Goal: Task Accomplishment & Management: Manage account settings

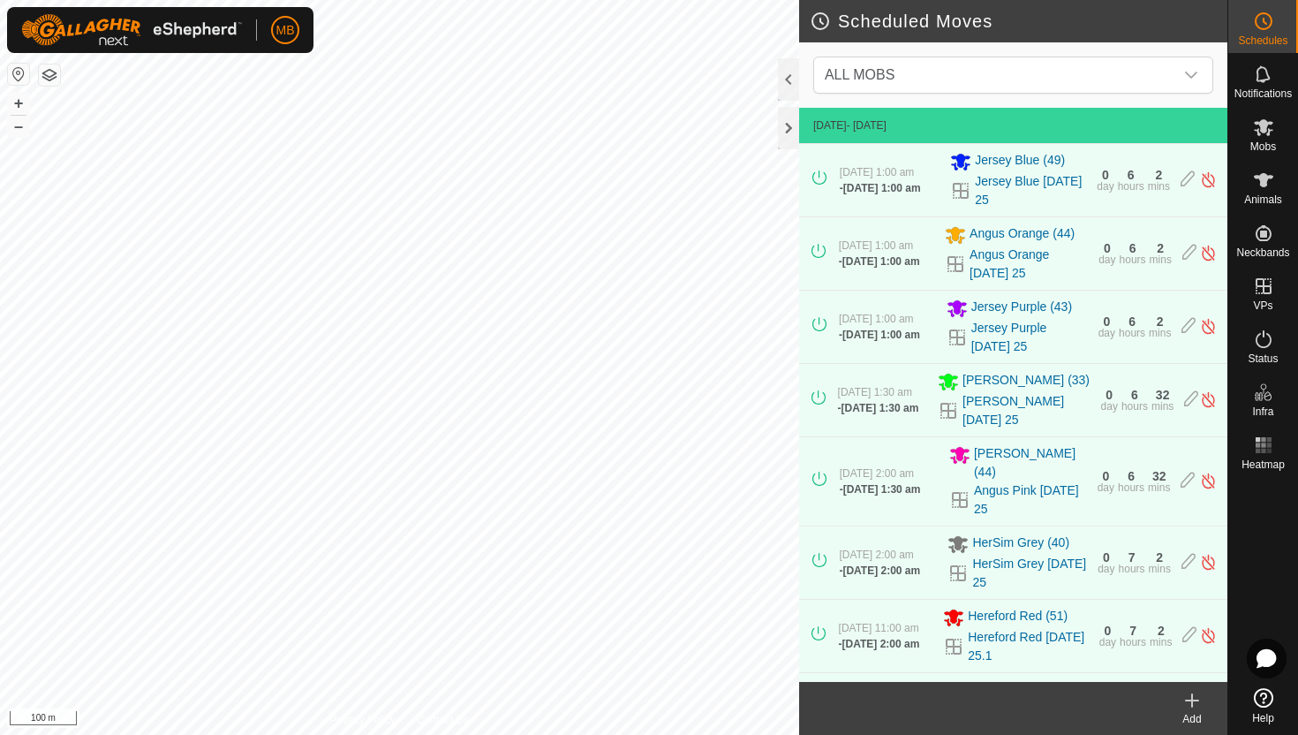
scroll to position [1125, 0]
click at [1267, 20] on icon at bounding box center [1263, 21] width 21 height 21
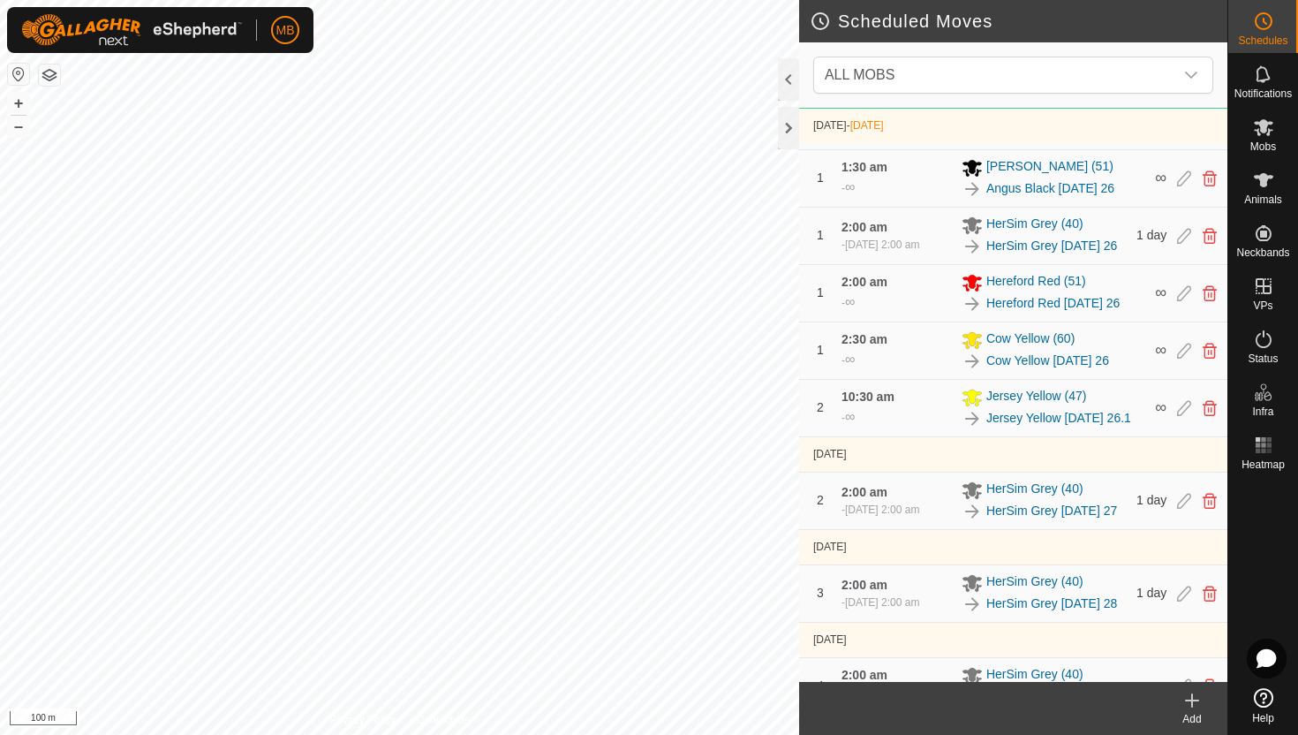
scroll to position [1169, 0]
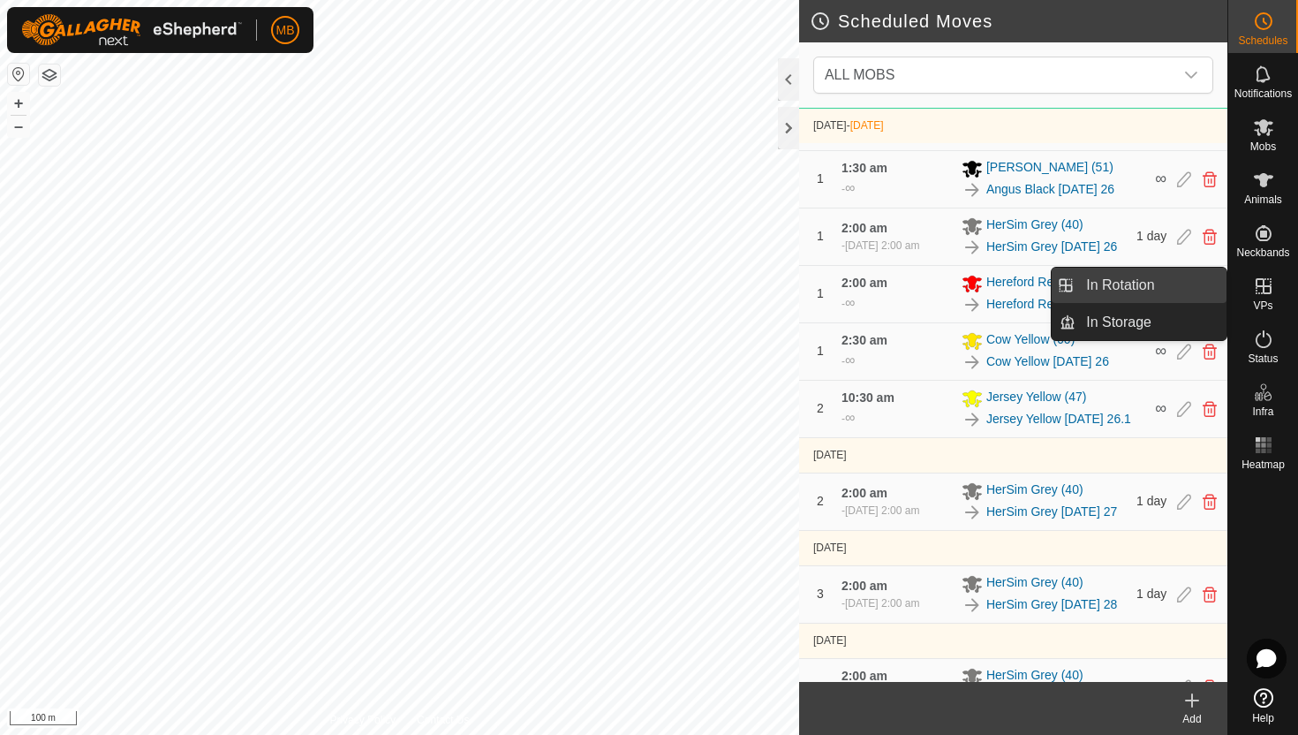
click at [1202, 281] on link "In Rotation" at bounding box center [1150, 285] width 151 height 35
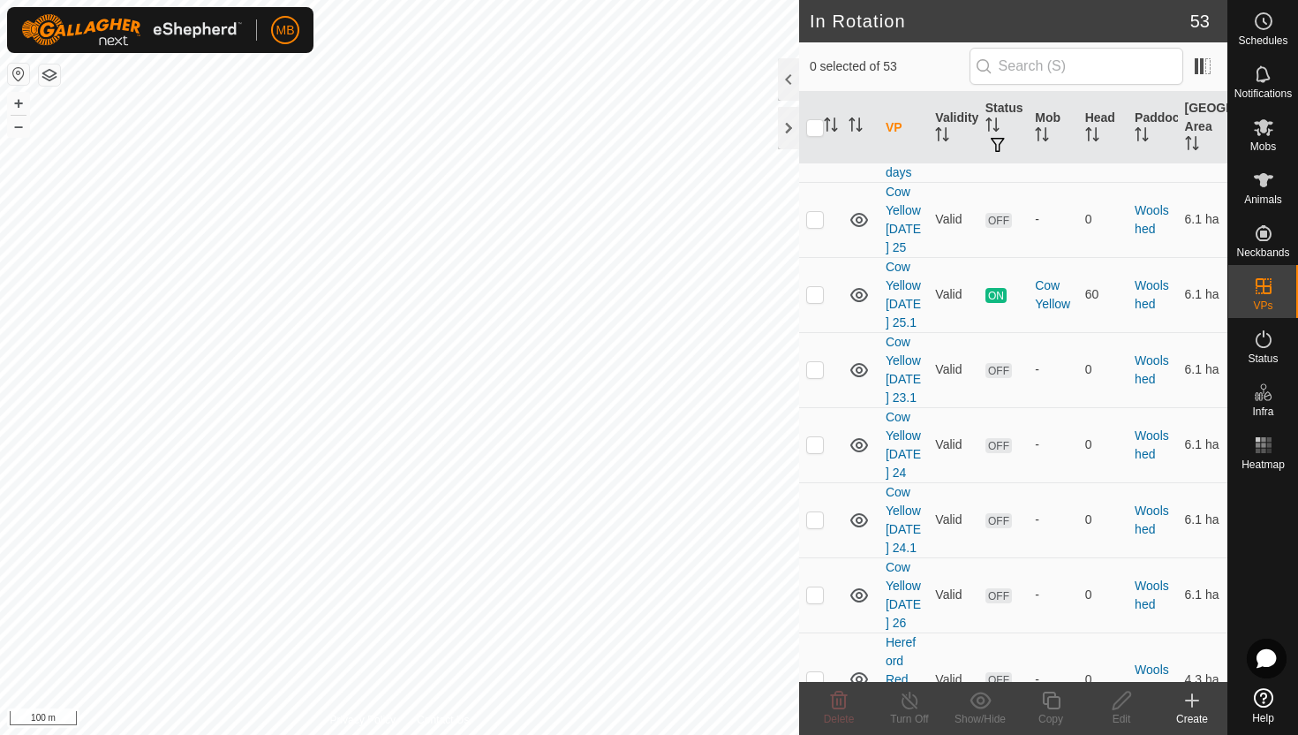
scroll to position [3712, 0]
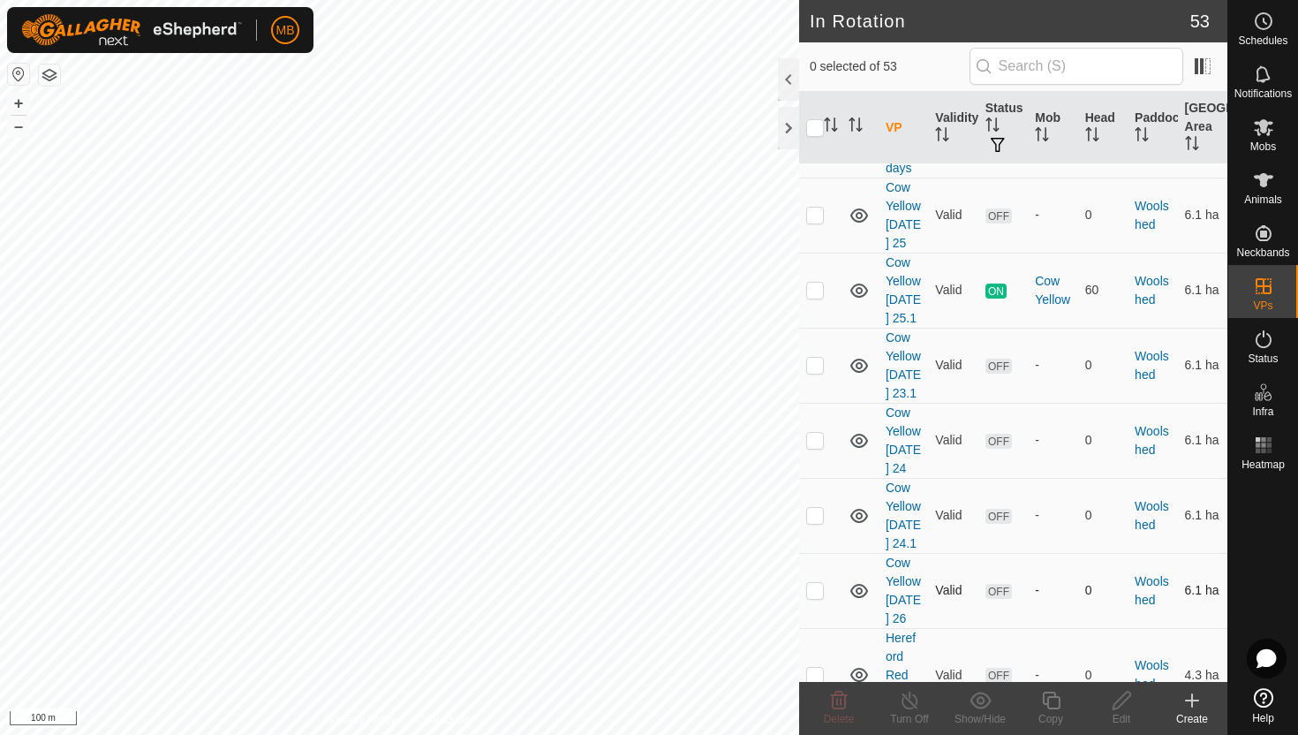
click at [814, 583] on p-checkbox at bounding box center [815, 590] width 18 height 14
checkbox input "true"
click at [1048, 705] on icon at bounding box center [1051, 699] width 22 height 21
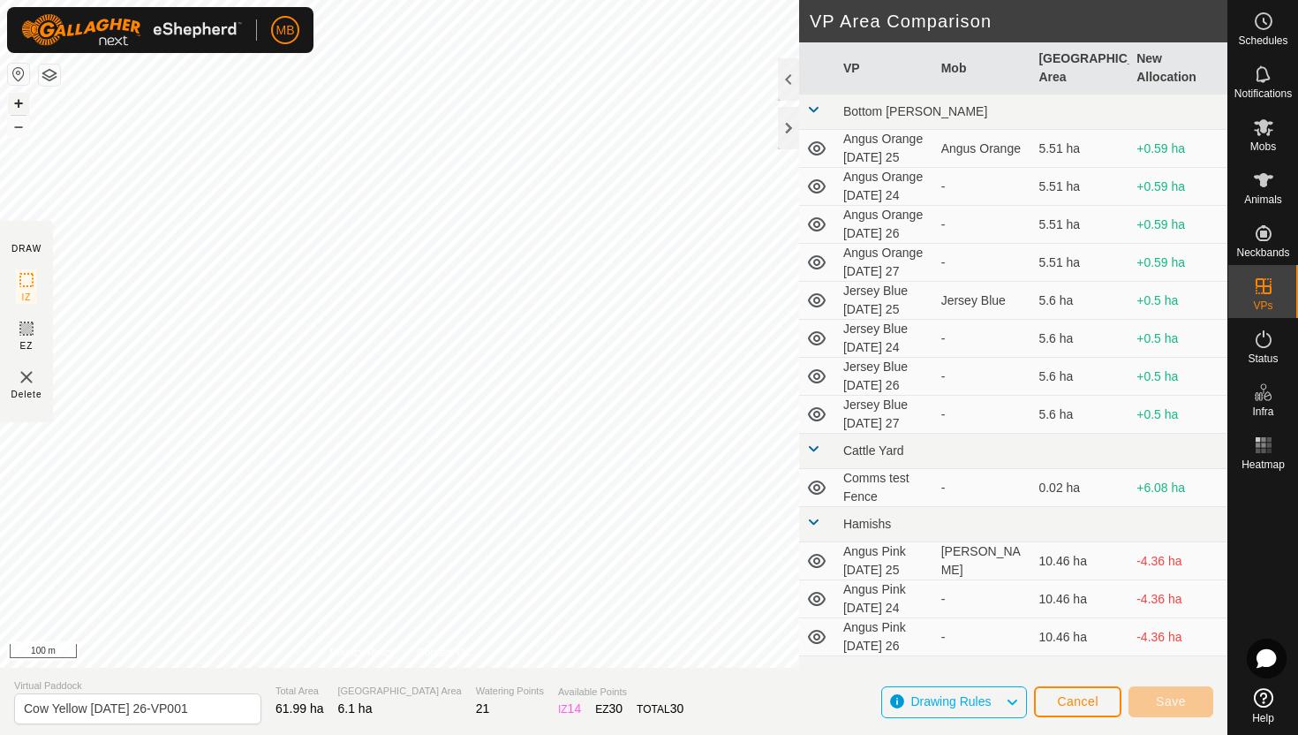
click at [21, 104] on button "+" at bounding box center [18, 103] width 21 height 21
click at [22, 99] on button "+" at bounding box center [18, 103] width 21 height 21
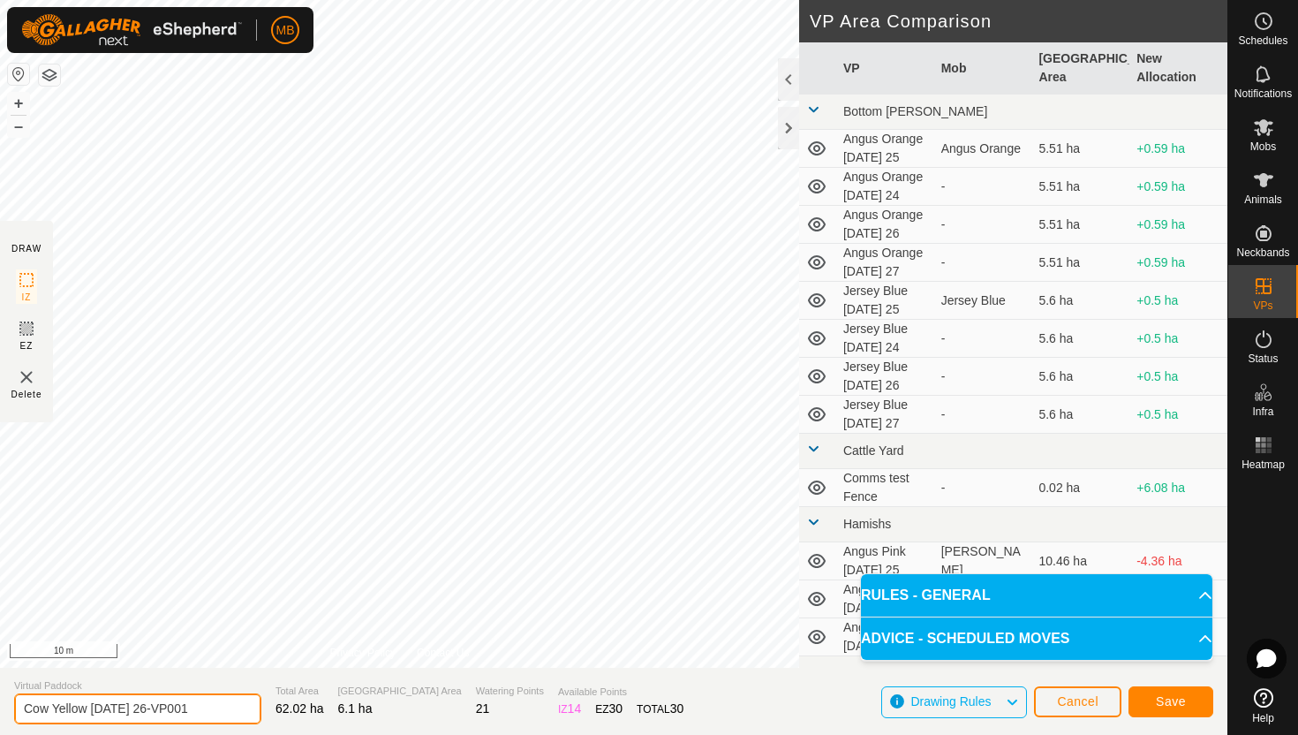
click at [214, 705] on input "Cow Yellow Tuesday 26-VP001" at bounding box center [137, 708] width 247 height 31
type input "Cow Yellow [DATE] 26.1"
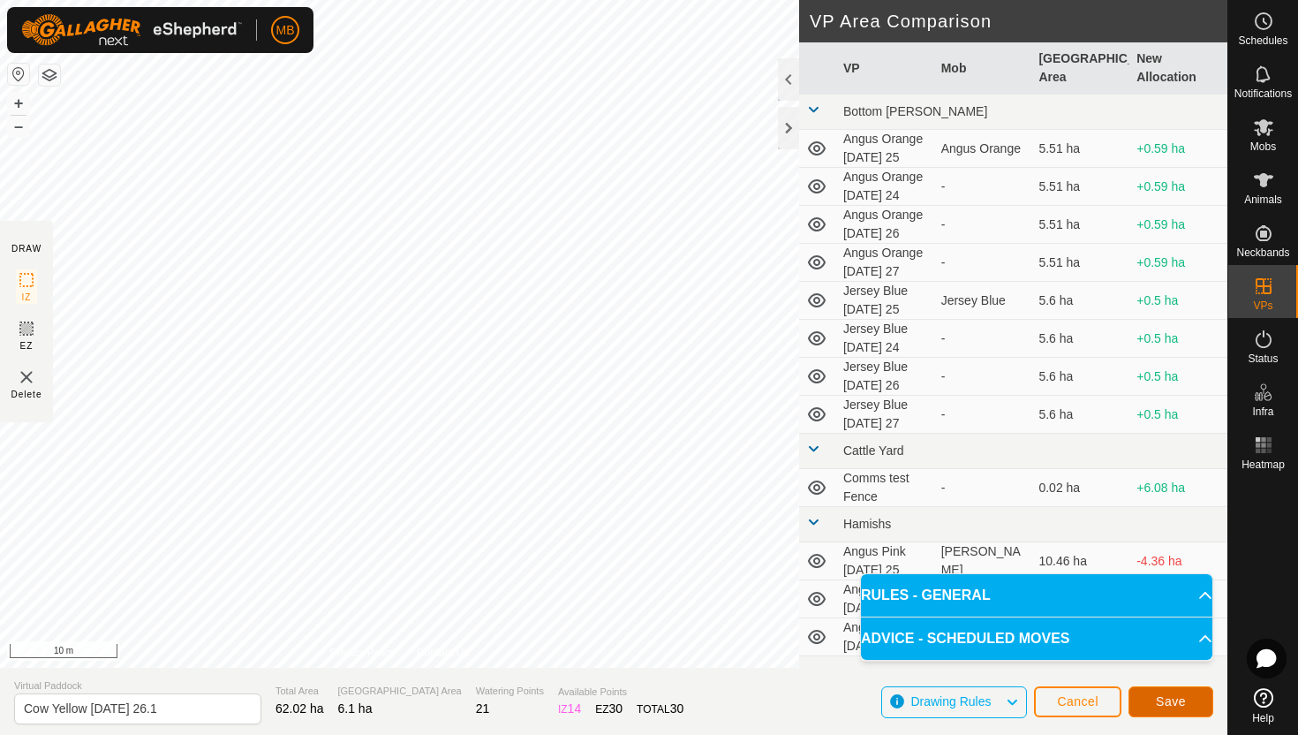
click at [1149, 697] on button "Save" at bounding box center [1170, 701] width 85 height 31
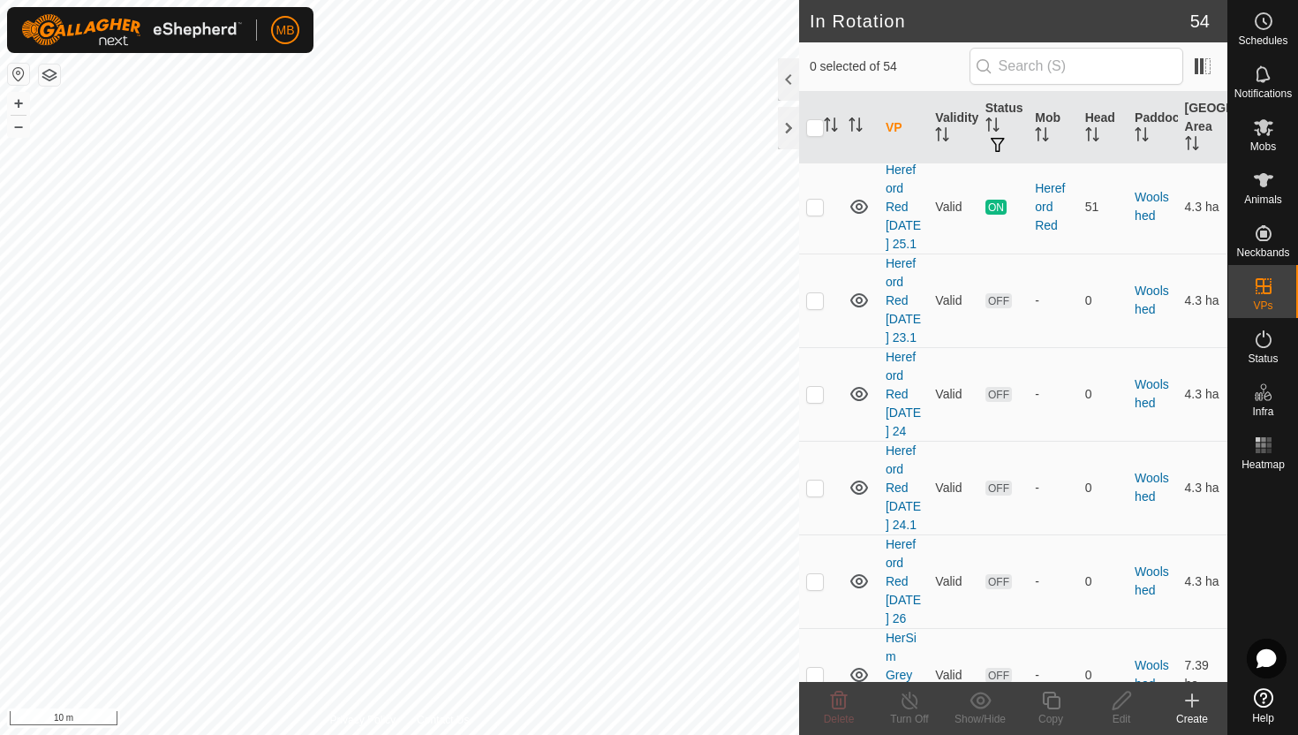
scroll to position [4356, 0]
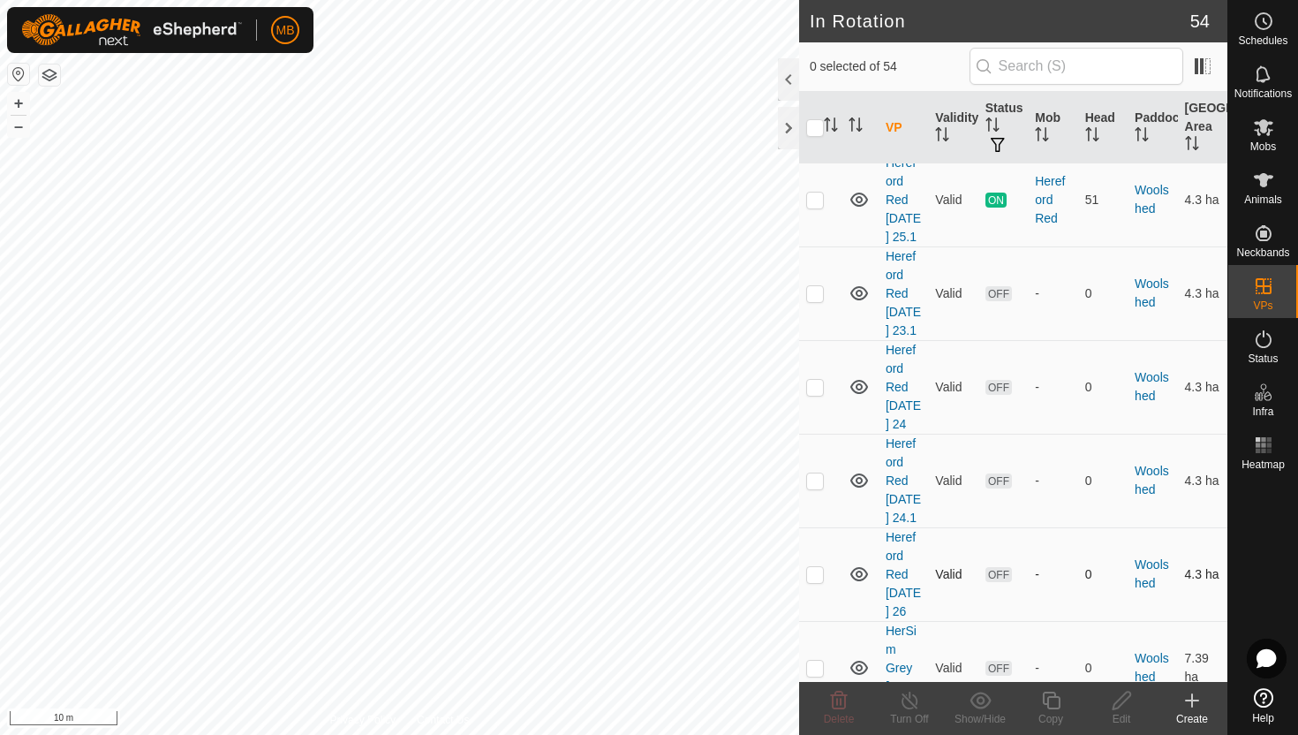
click at [818, 567] on p-checkbox at bounding box center [815, 574] width 18 height 14
checkbox input "true"
click at [1053, 701] on icon at bounding box center [1051, 699] width 22 height 21
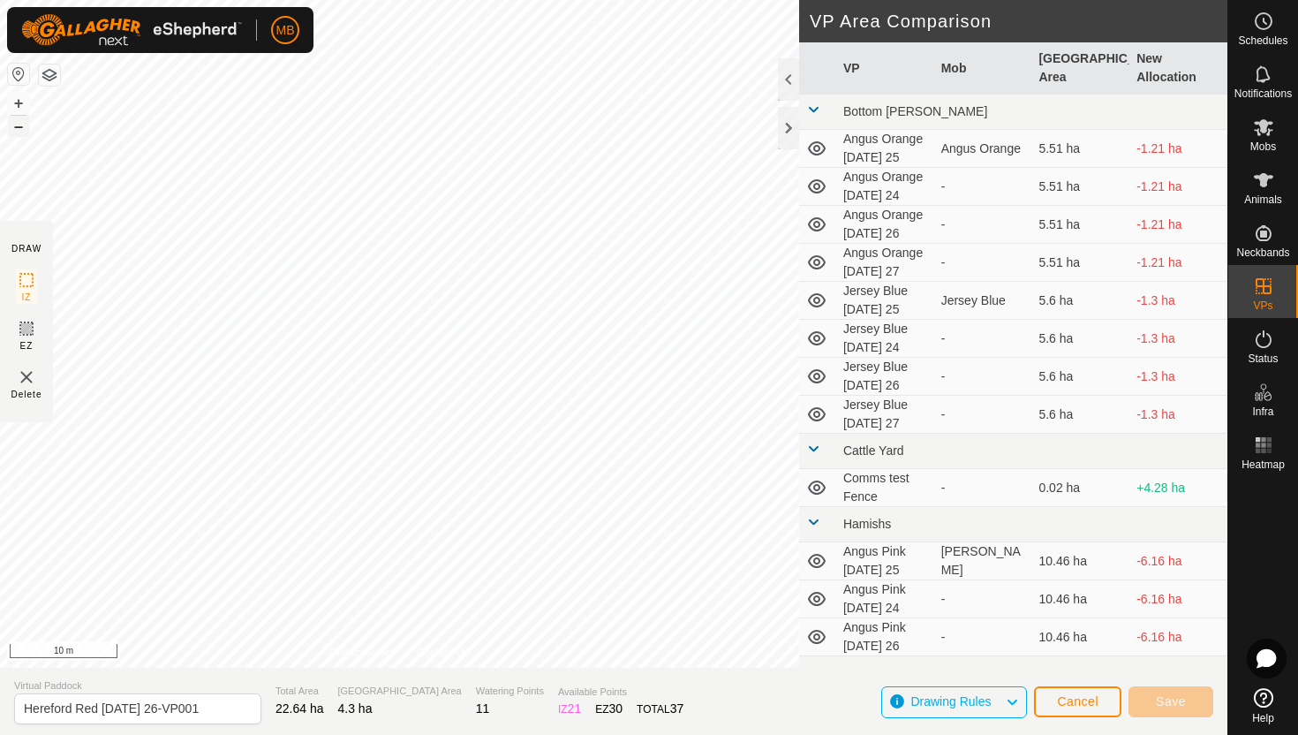
click at [23, 128] on button "–" at bounding box center [18, 126] width 21 height 21
click at [17, 101] on button "+" at bounding box center [18, 103] width 21 height 21
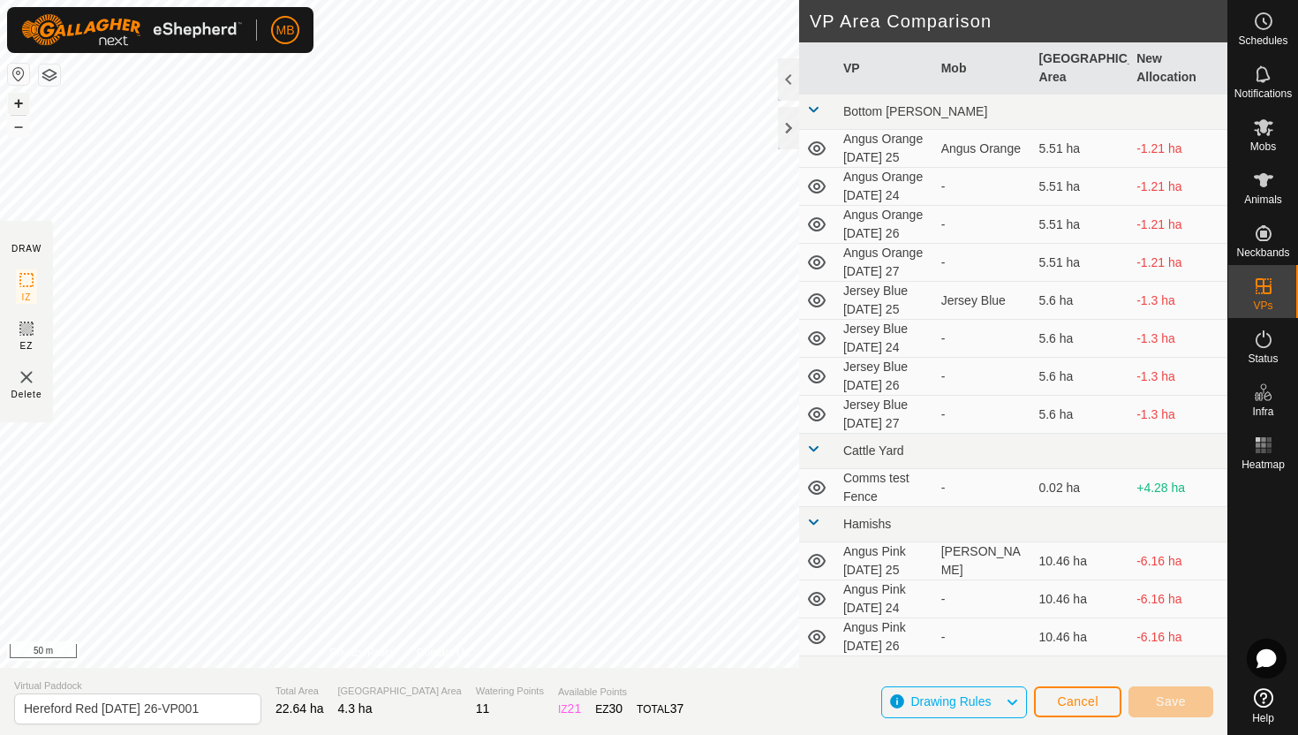
click at [17, 101] on button "+" at bounding box center [18, 103] width 21 height 21
click at [1096, 705] on span "Cancel" at bounding box center [1077, 701] width 41 height 14
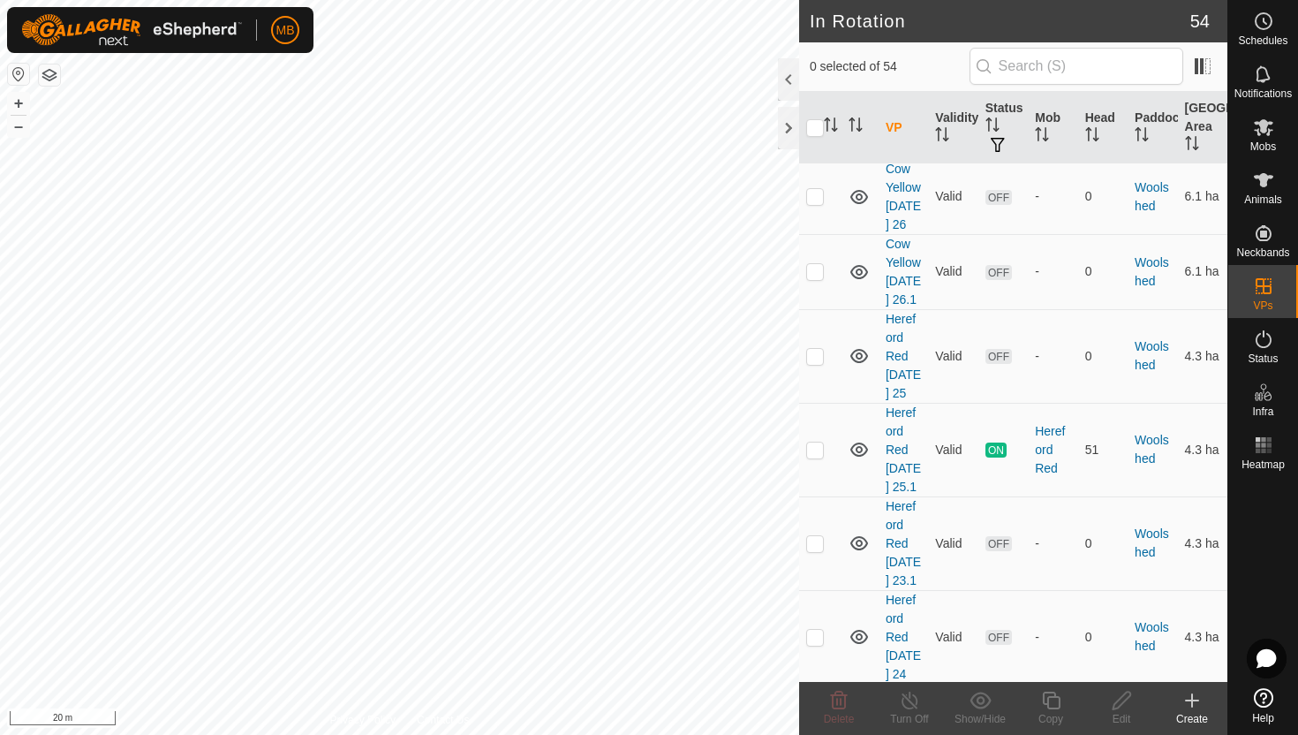
scroll to position [4103, 0]
click at [818, 446] on p-checkbox at bounding box center [815, 453] width 18 height 14
checkbox input "true"
click at [1056, 705] on icon at bounding box center [1051, 699] width 22 height 21
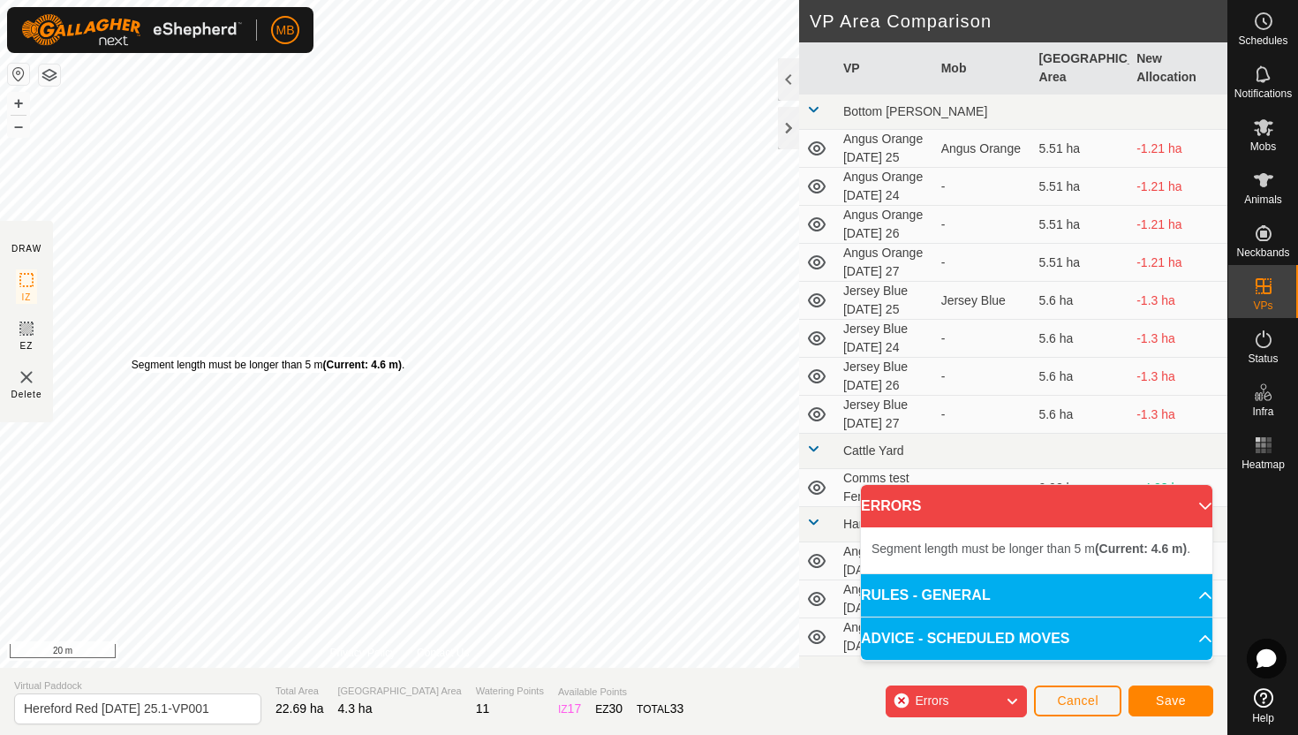
click at [132, 357] on div "Segment length must be longer than 5 m (Current: 4.6 m) ." at bounding box center [268, 365] width 273 height 16
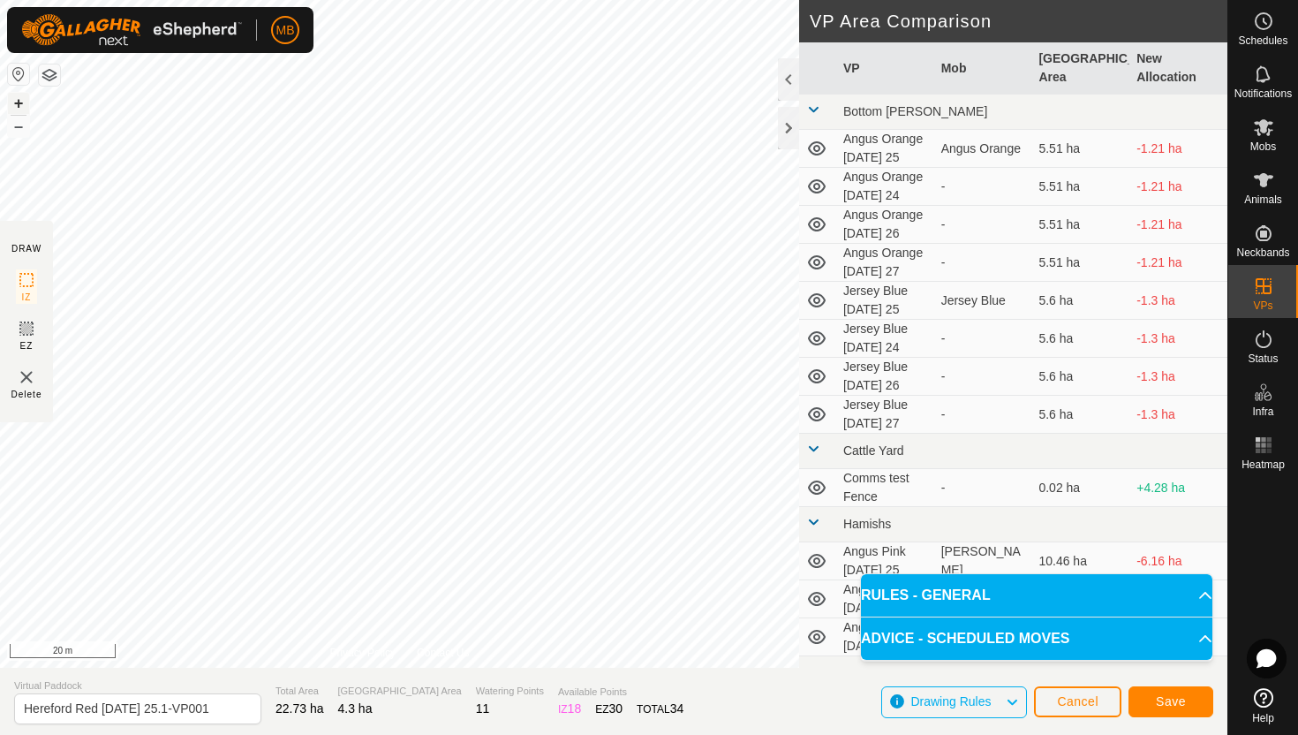
click at [17, 102] on button "+" at bounding box center [18, 103] width 21 height 21
click at [218, 707] on input "Hereford Red Monday 25.1-VP001" at bounding box center [137, 708] width 247 height 31
type input "Hereford Red [DATE] 26.1"
click at [1188, 703] on button "Save" at bounding box center [1170, 701] width 85 height 31
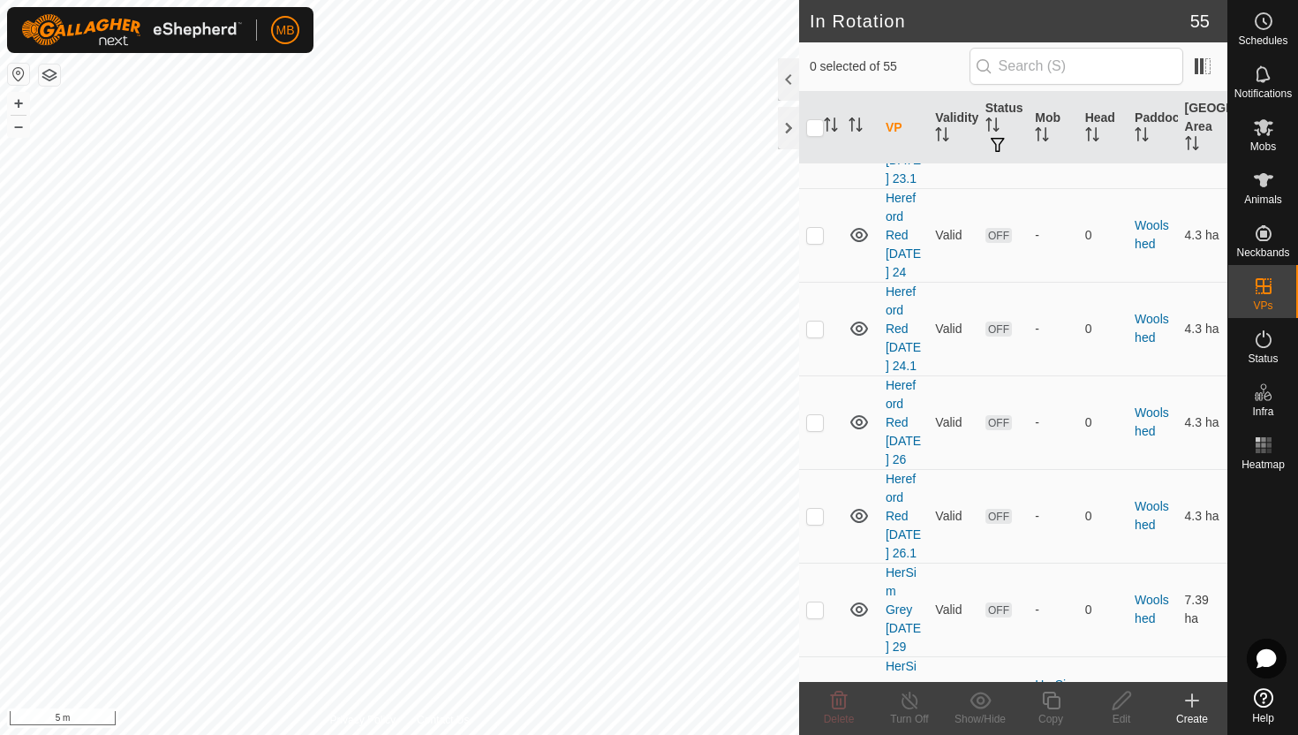
scroll to position [4522, 0]
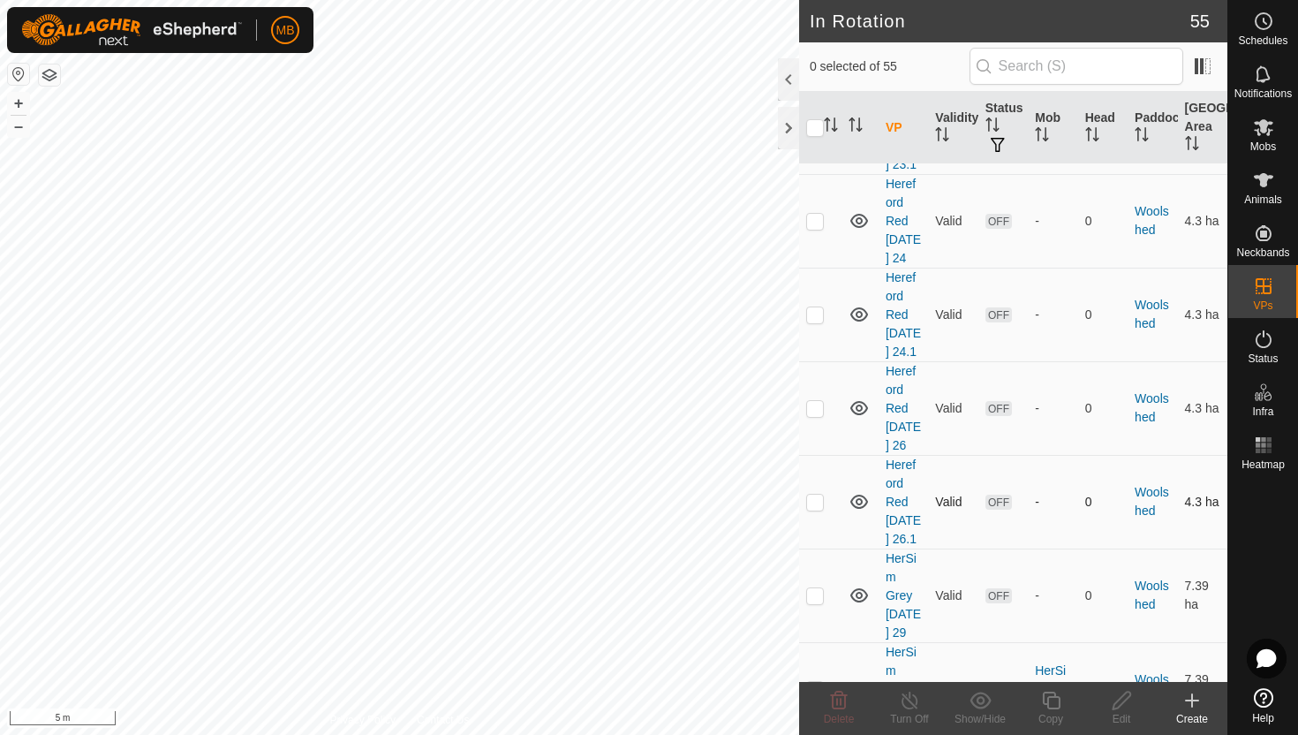
click at [818, 494] on p-checkbox at bounding box center [815, 501] width 18 height 14
checkbox input "true"
click at [1050, 701] on icon at bounding box center [1051, 699] width 22 height 21
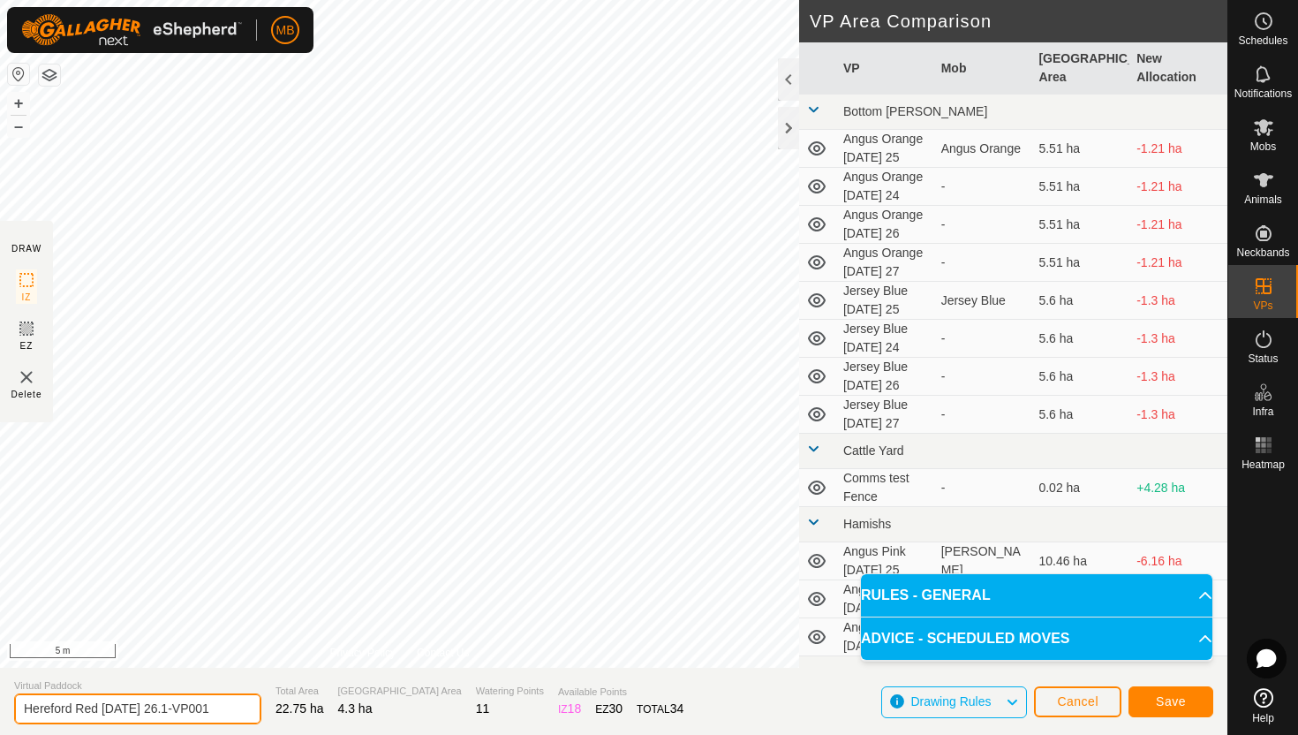
click at [222, 707] on input "Hereford Red Tuesday 26.1-VP001" at bounding box center [137, 708] width 247 height 31
type input "Hereford Red [DATE] 26.2"
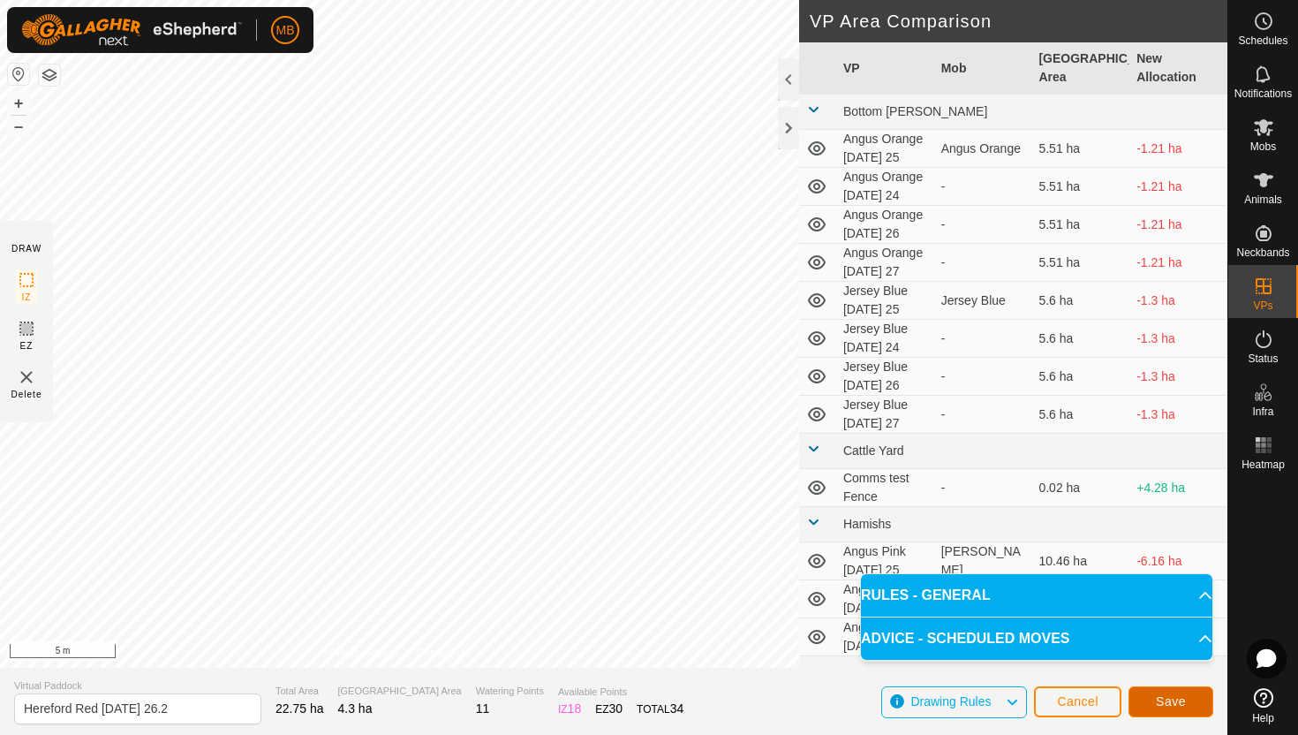
click at [1173, 697] on span "Save" at bounding box center [1171, 701] width 30 height 14
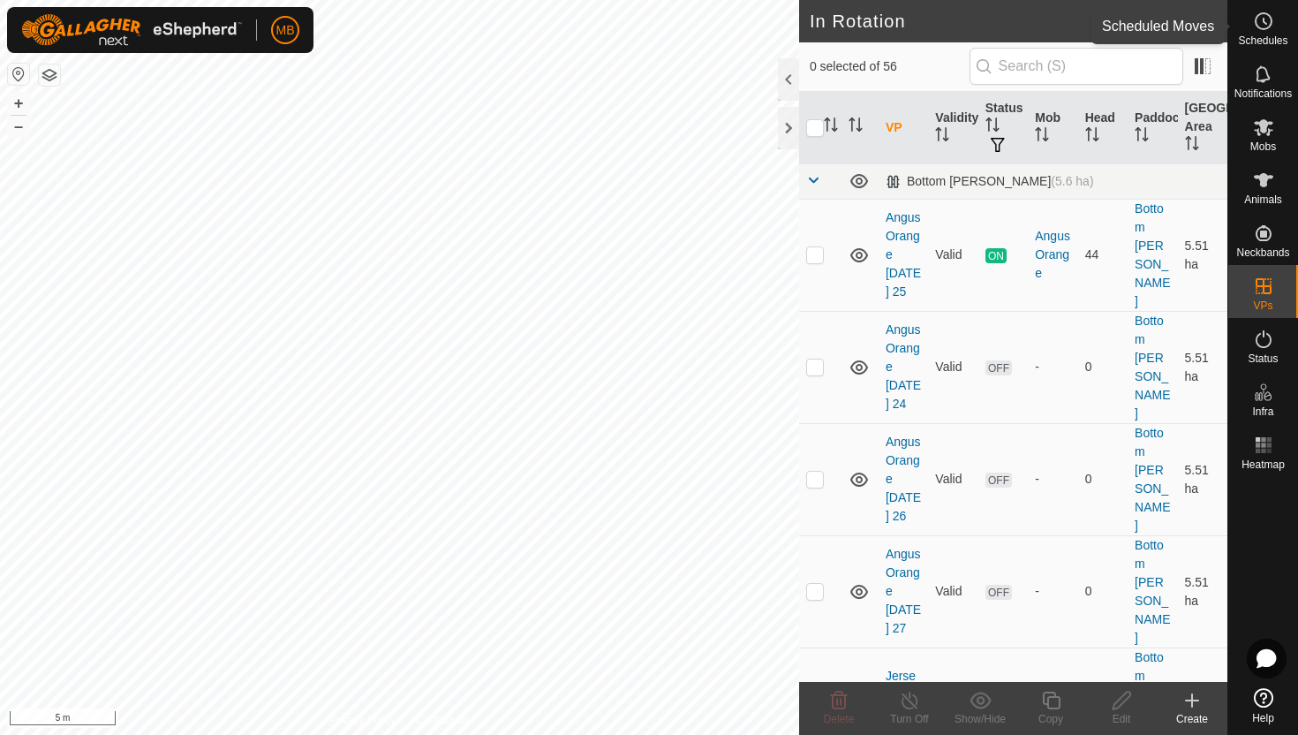
click at [1255, 23] on circle at bounding box center [1263, 21] width 16 height 16
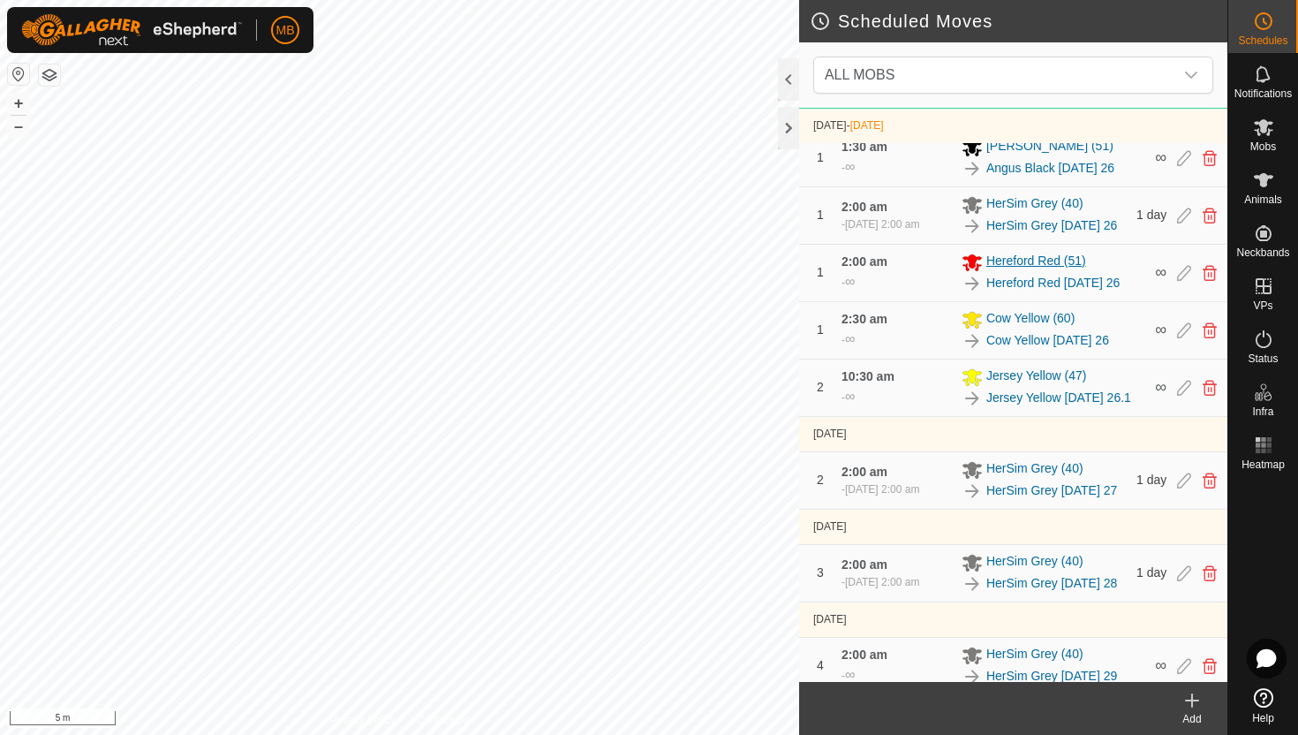
scroll to position [1191, 0]
click at [1208, 280] on icon at bounding box center [1209, 272] width 14 height 16
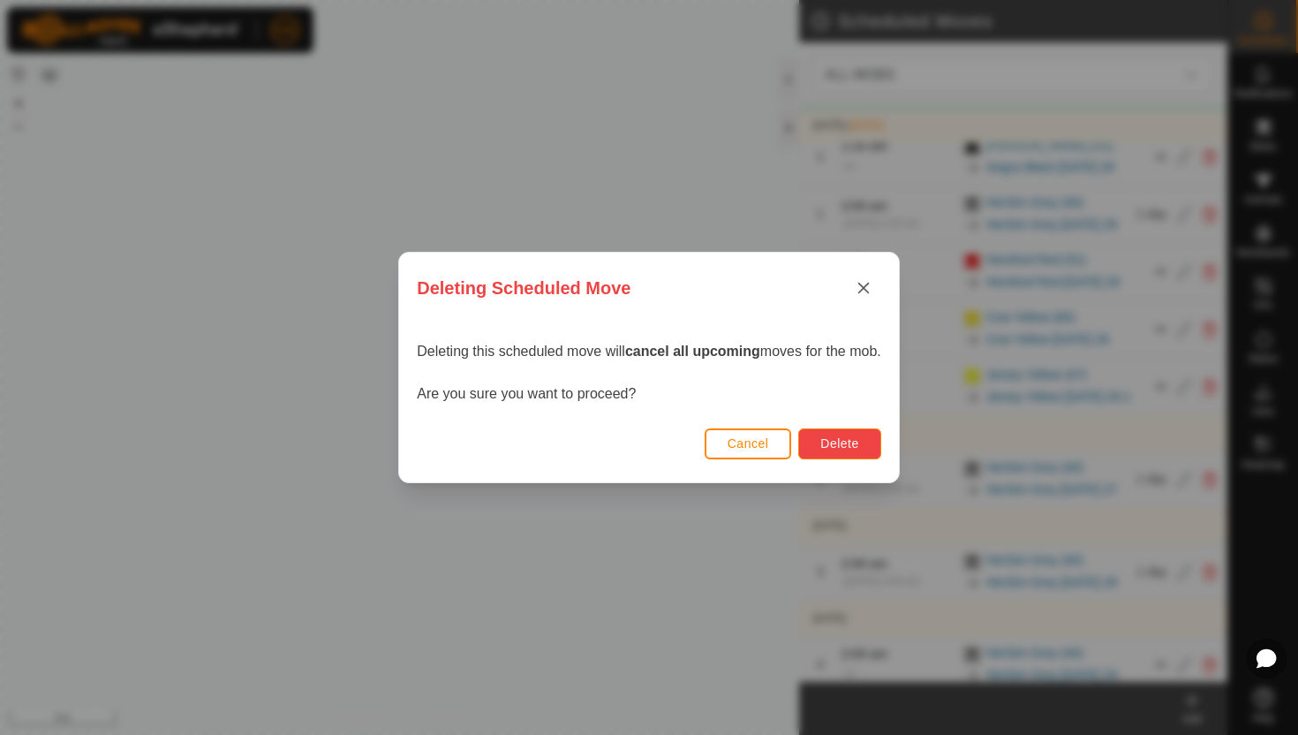
click at [868, 441] on button "Delete" at bounding box center [839, 443] width 82 height 31
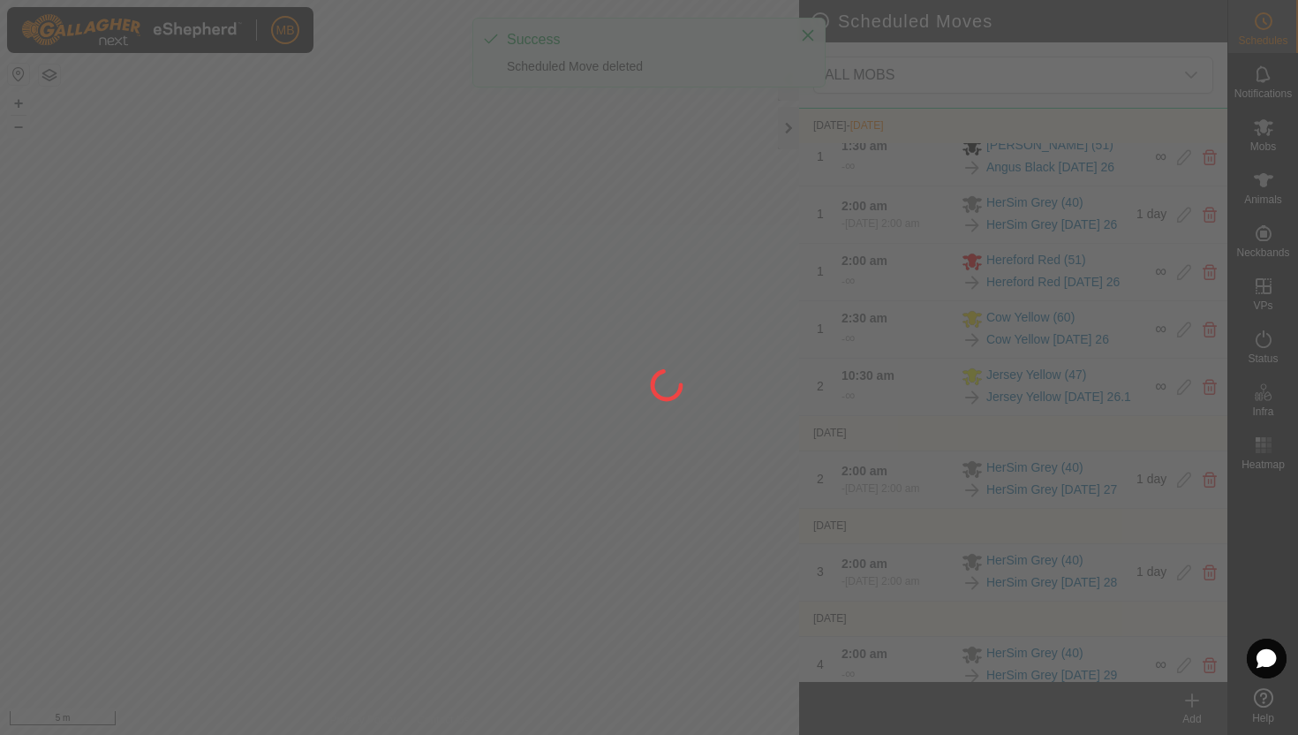
scroll to position [1190, 0]
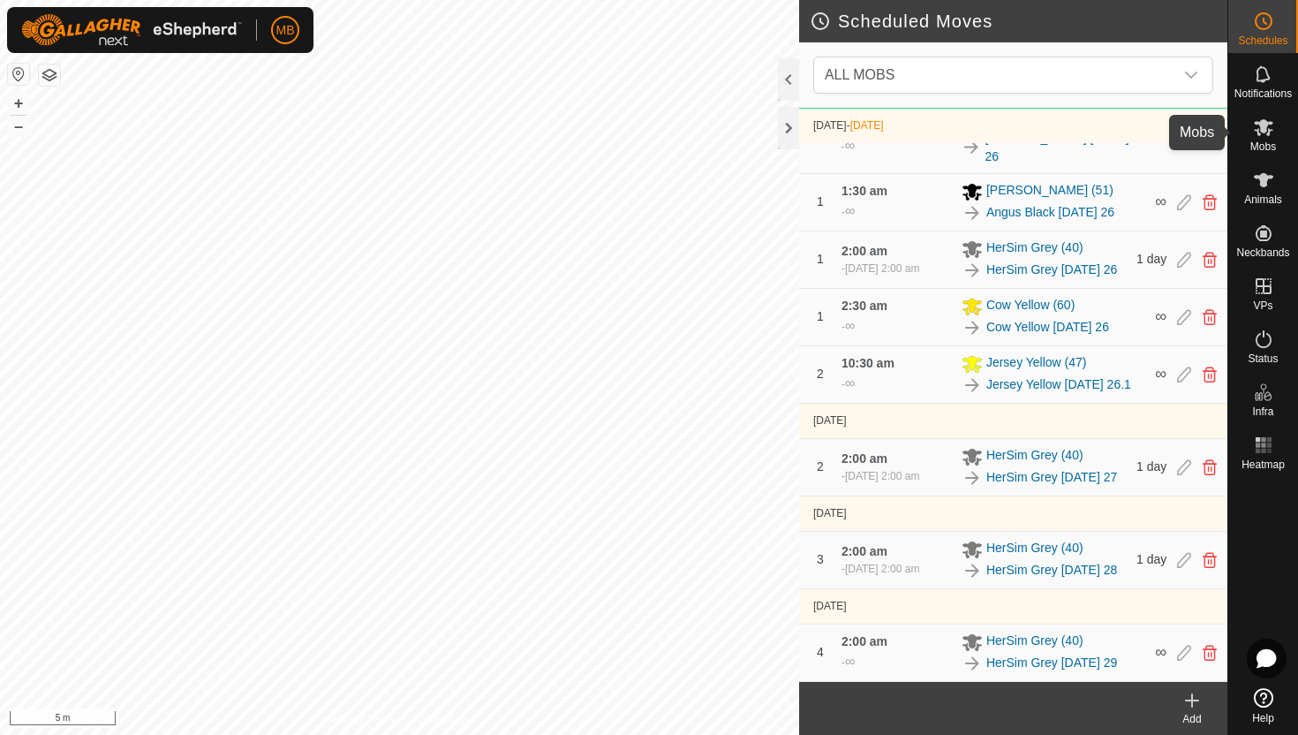
click at [1264, 124] on icon at bounding box center [1263, 127] width 19 height 17
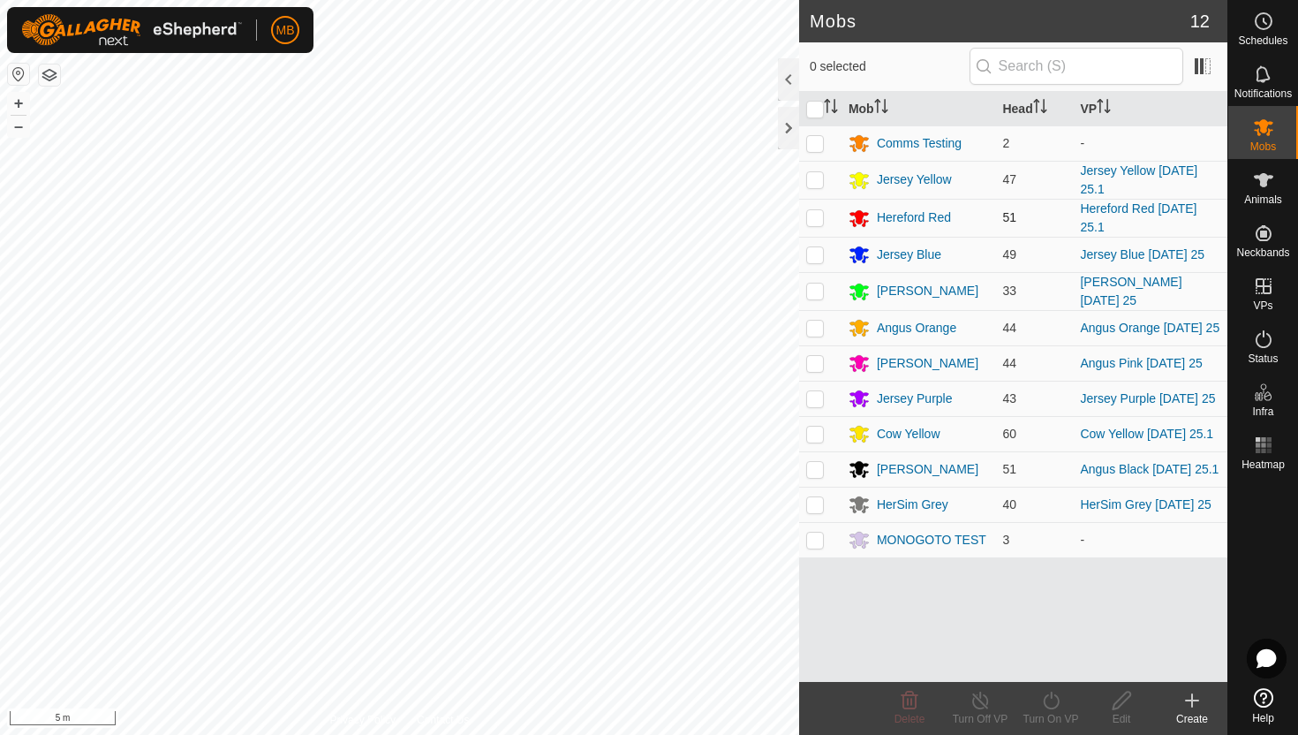
click at [817, 216] on p-checkbox at bounding box center [815, 217] width 18 height 14
checkbox input "true"
click at [1051, 697] on icon at bounding box center [1051, 699] width 22 height 21
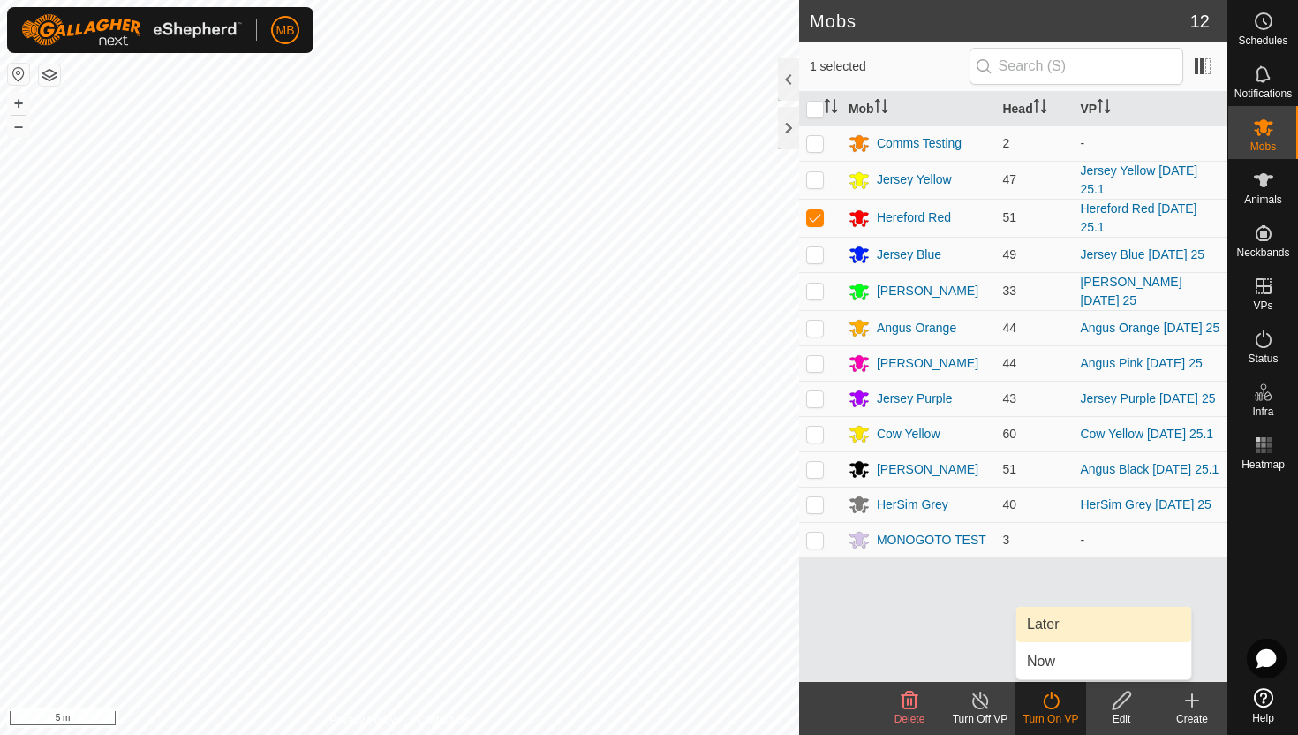
click at [1057, 627] on link "Later" at bounding box center [1103, 624] width 175 height 35
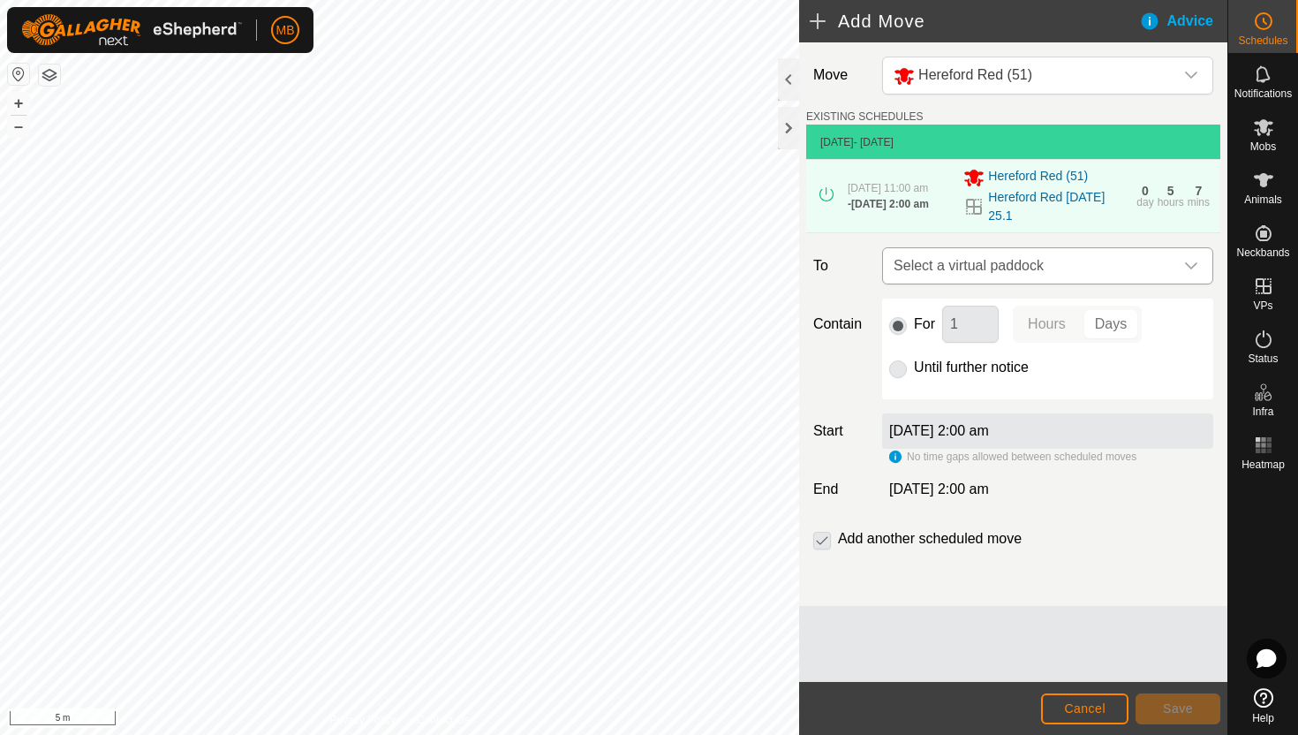
click at [1191, 266] on icon "dropdown trigger" at bounding box center [1191, 266] width 14 height 14
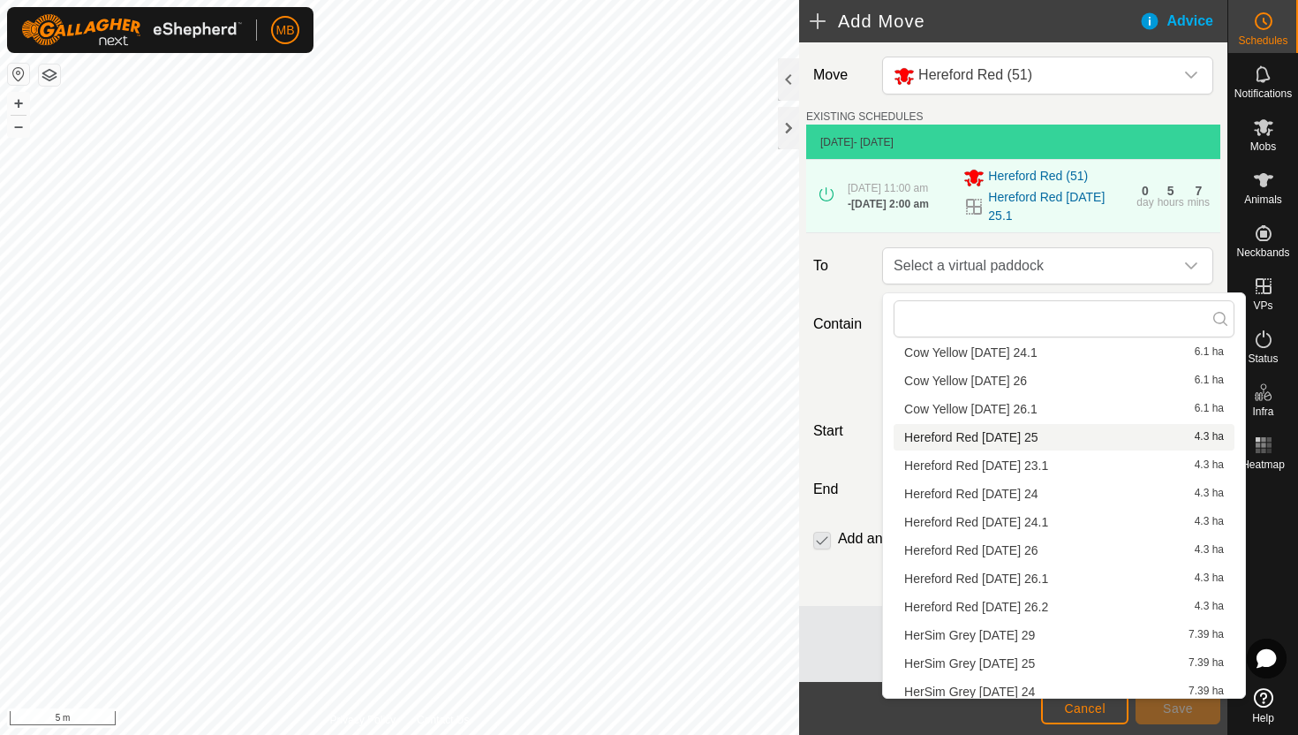
scroll to position [358, 0]
click at [1026, 574] on li "Hereford Red Tuesday 26.1 4.3 ha" at bounding box center [1063, 577] width 341 height 26
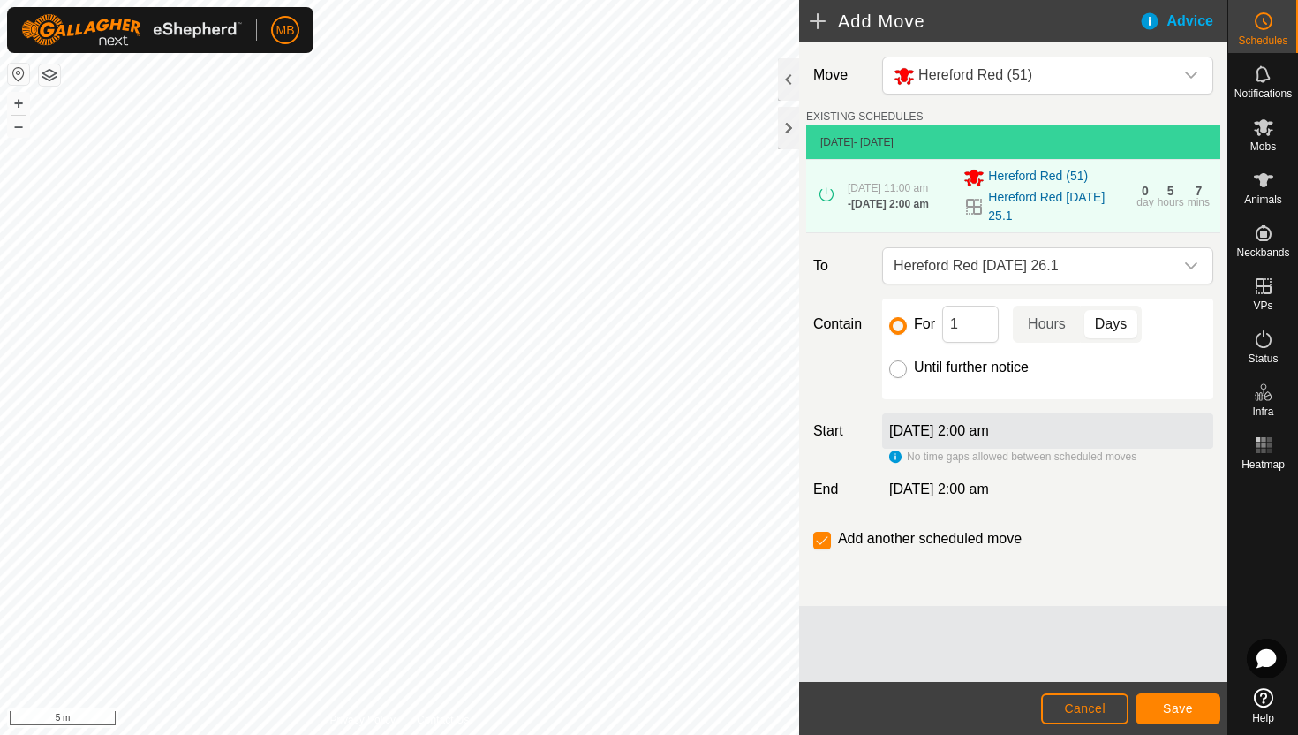
click at [900, 372] on input "Until further notice" at bounding box center [898, 369] width 18 height 18
radio input "true"
click at [815, 545] on input "checkbox" at bounding box center [822, 540] width 18 height 18
click at [1187, 710] on span "Save" at bounding box center [1178, 708] width 30 height 14
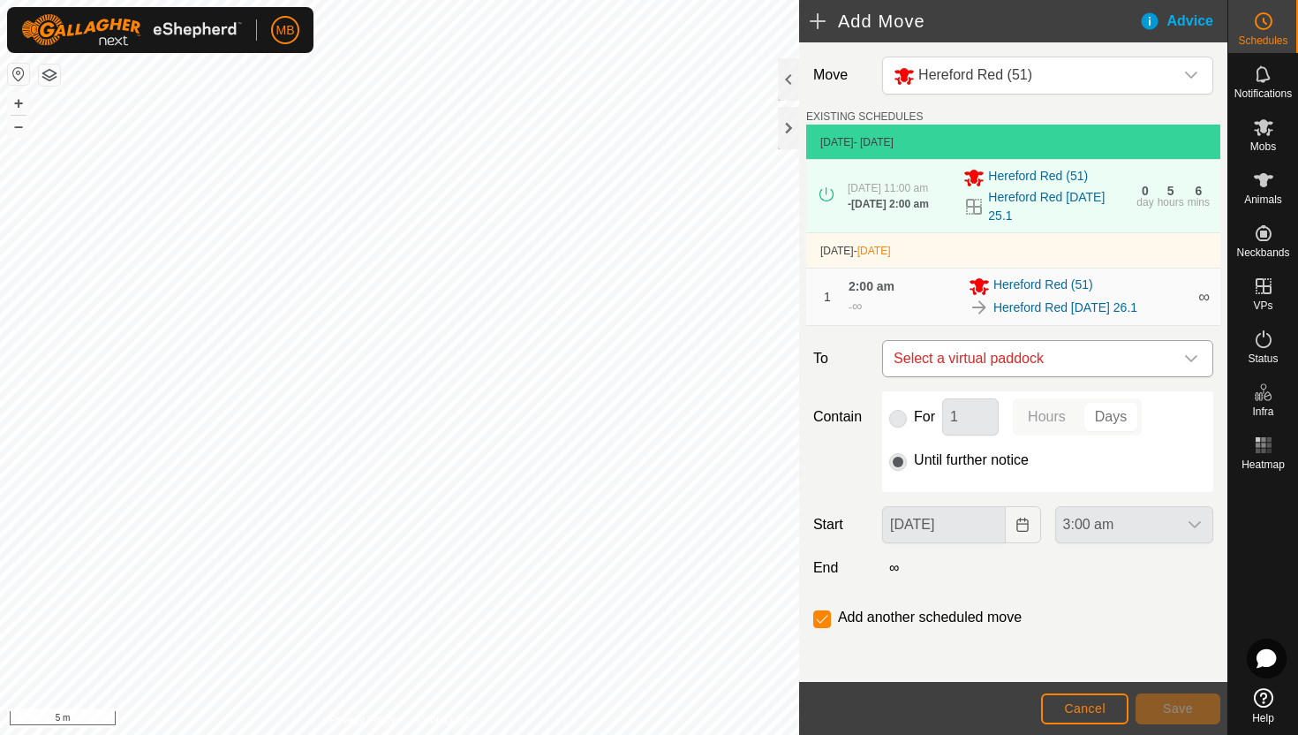
click at [1184, 364] on icon "dropdown trigger" at bounding box center [1191, 358] width 14 height 14
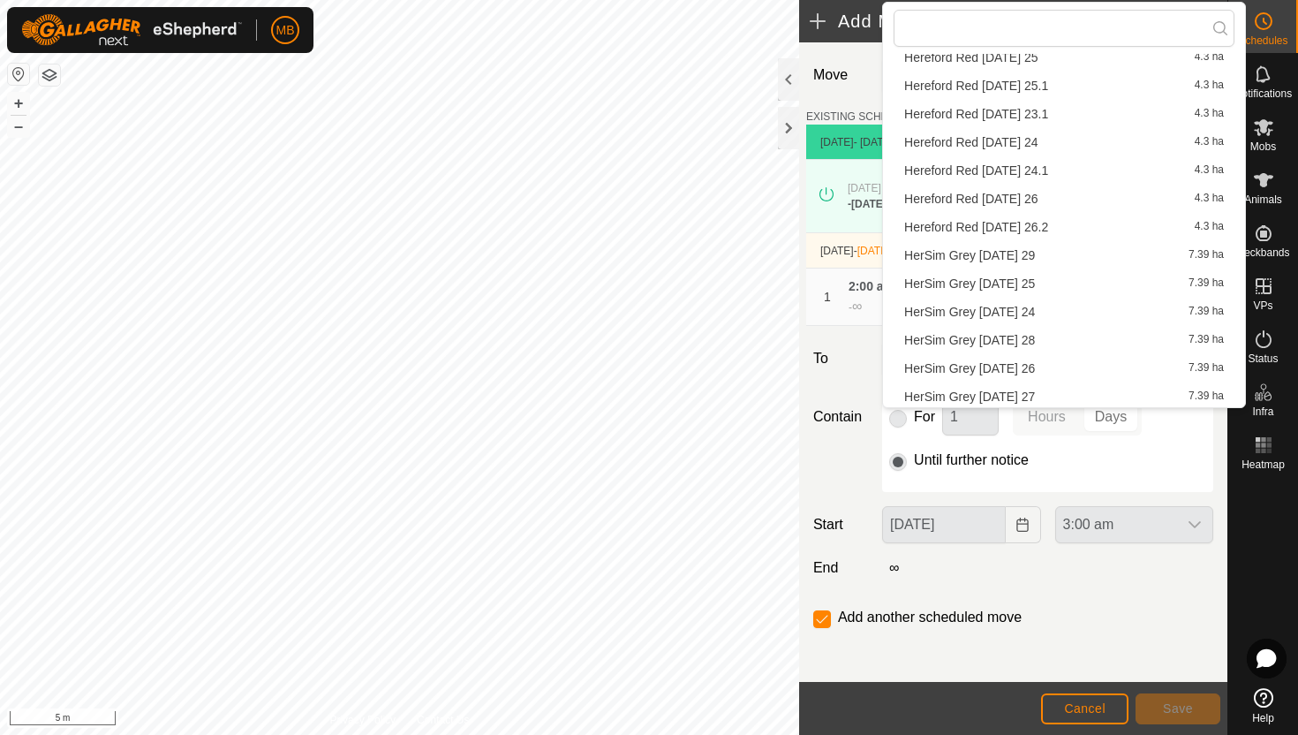
scroll to position [448, 0]
click at [1043, 227] on li "Hereford Red Tuesday 26.2 4.3 ha" at bounding box center [1063, 224] width 341 height 26
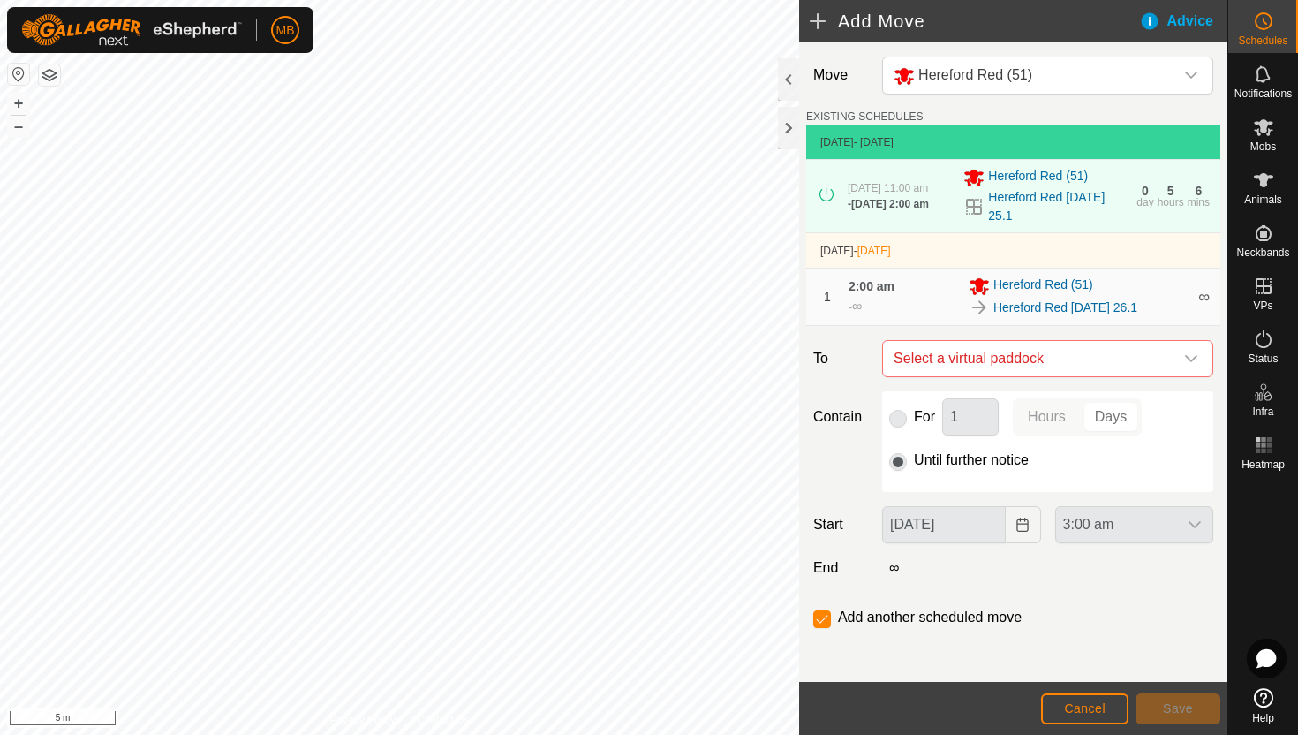
checkbox input "false"
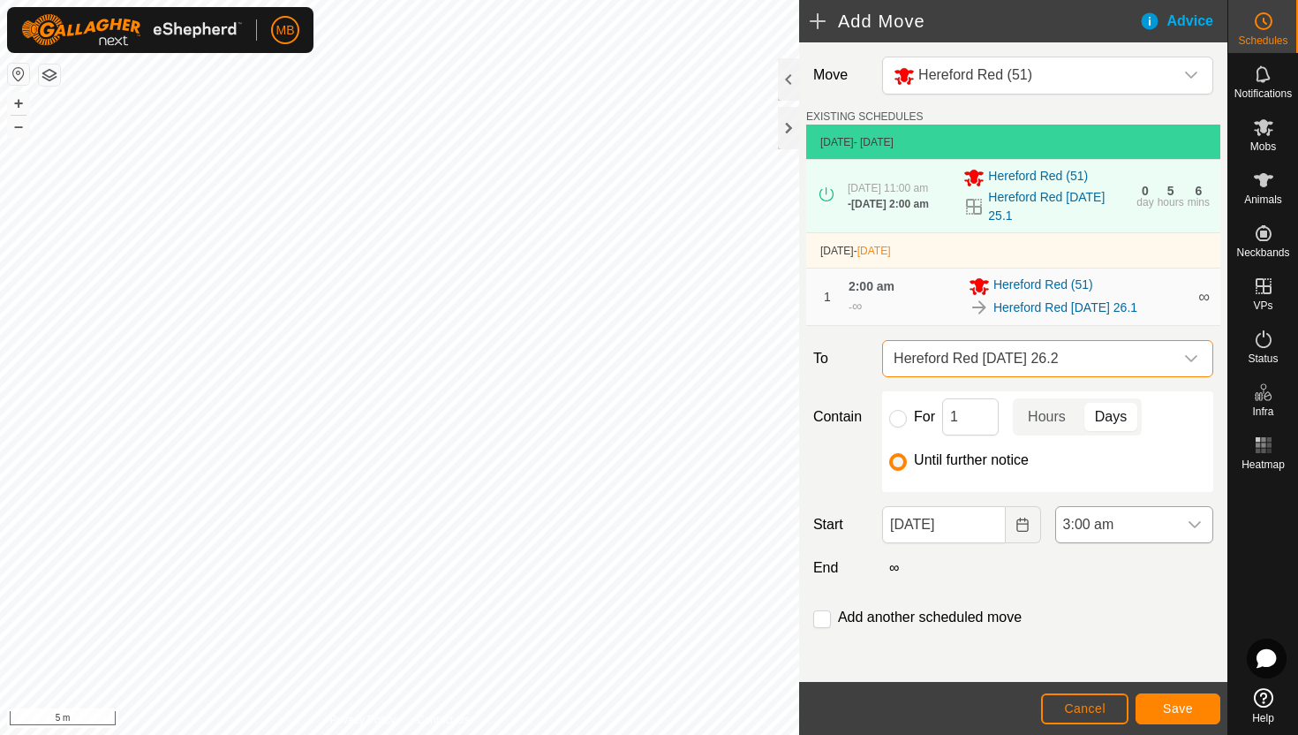
click at [1177, 534] on div "dropdown trigger" at bounding box center [1194, 524] width 35 height 35
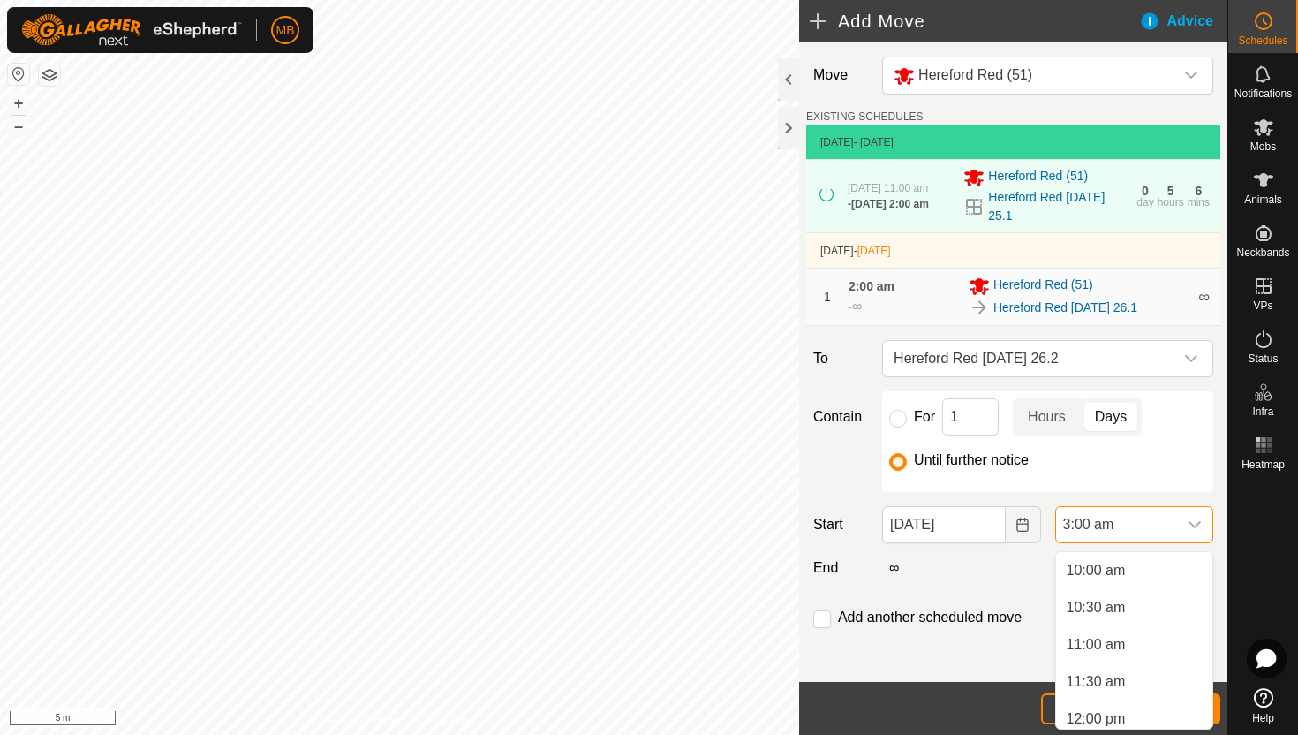
scroll to position [748, 0]
click at [1142, 672] on li "11:30 am" at bounding box center [1134, 674] width 156 height 35
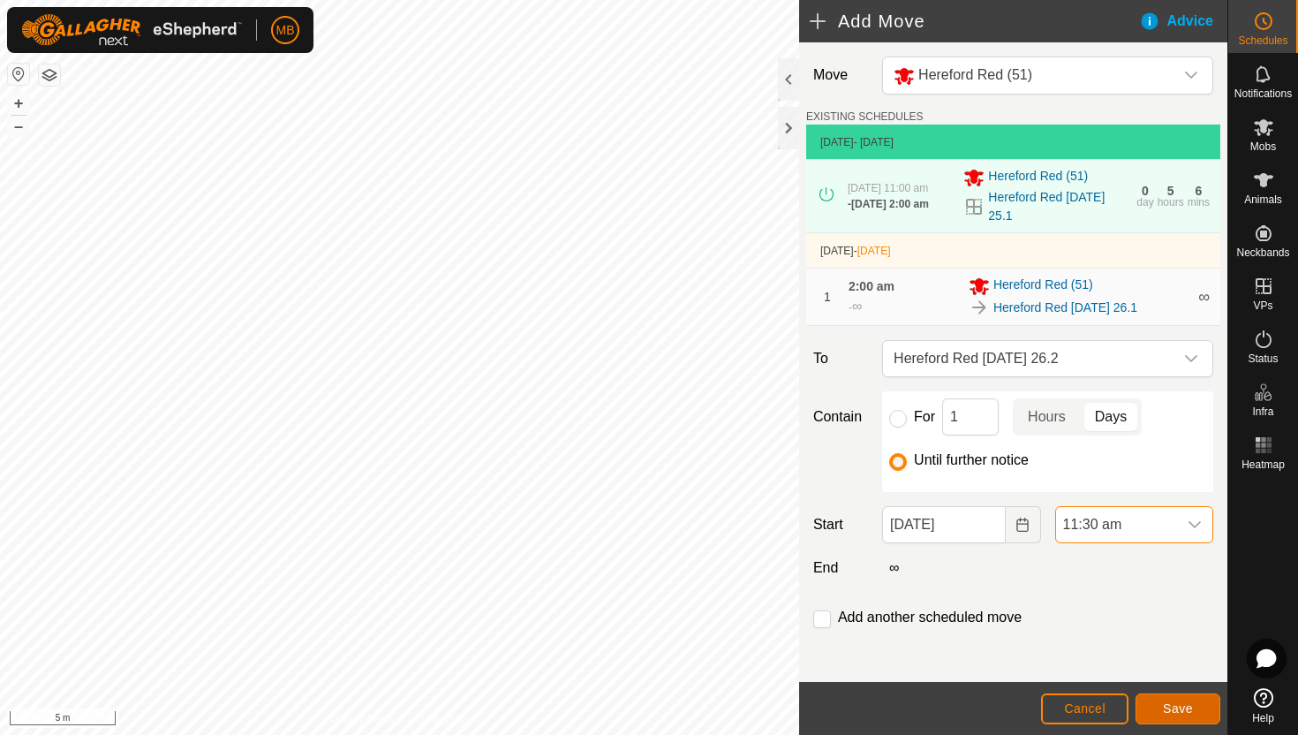
click at [1170, 706] on span "Save" at bounding box center [1178, 708] width 30 height 14
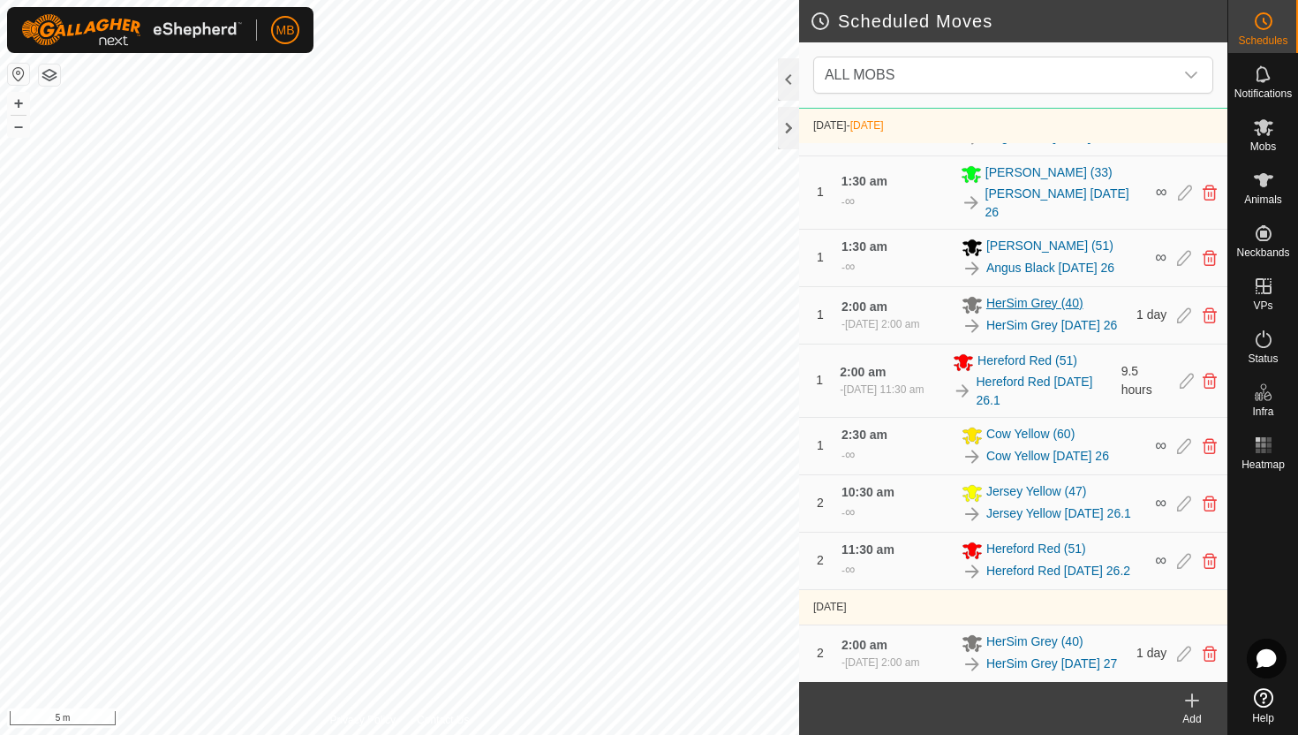
scroll to position [1089, 0]
click at [1264, 132] on icon at bounding box center [1263, 127] width 21 height 21
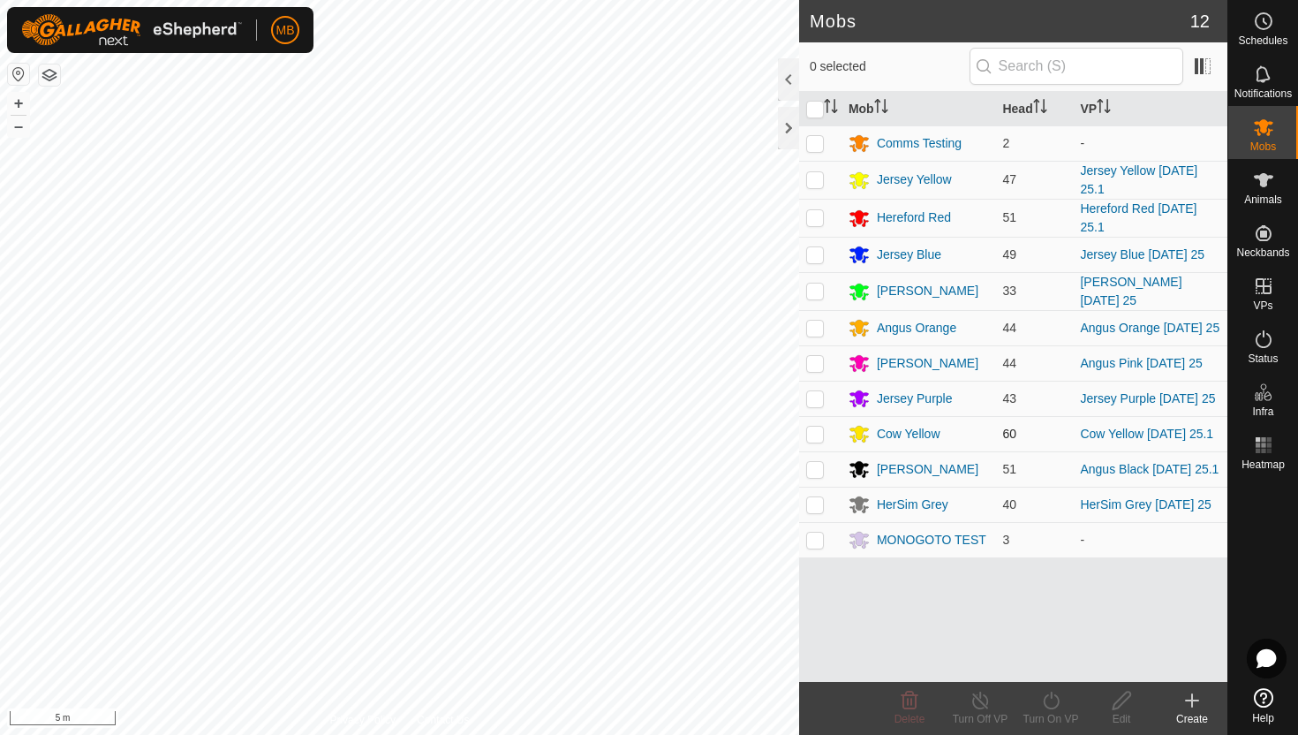
click at [818, 439] on p-checkbox at bounding box center [815, 433] width 18 height 14
checkbox input "true"
click at [1049, 696] on icon at bounding box center [1051, 699] width 22 height 21
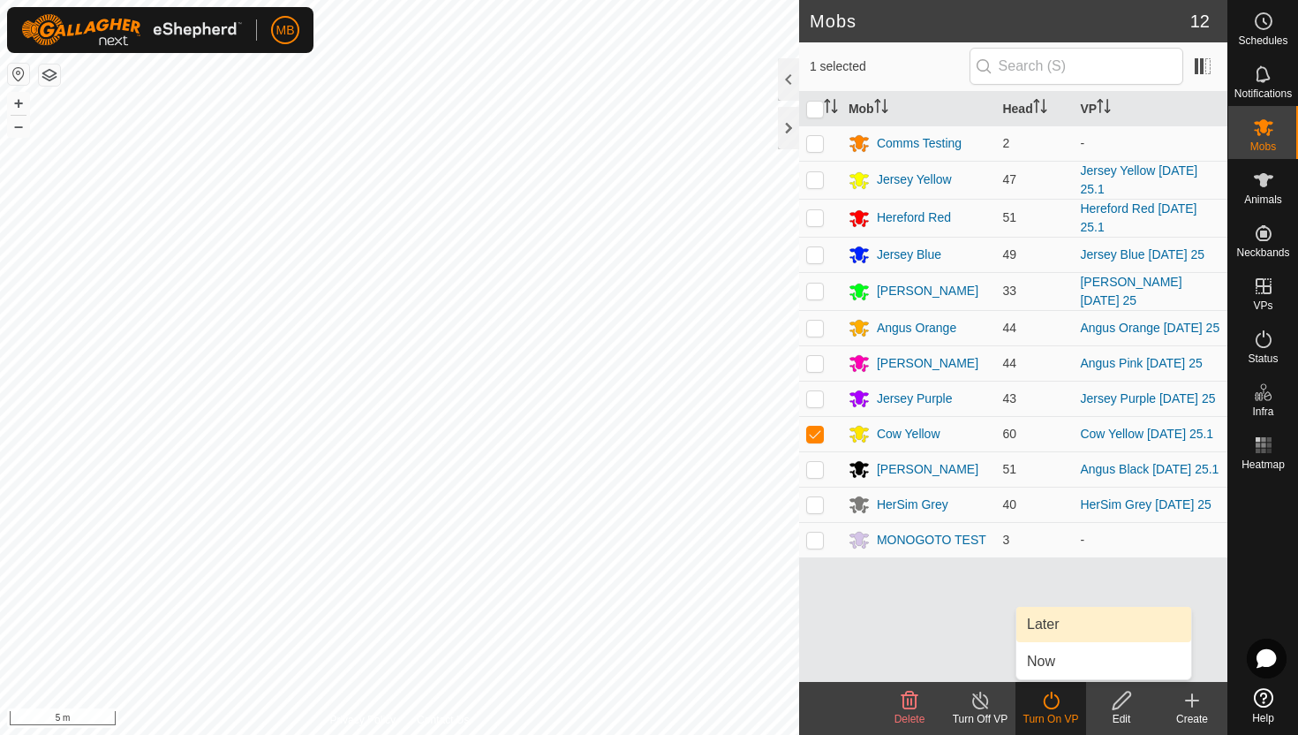
click at [1048, 622] on link "Later" at bounding box center [1103, 624] width 175 height 35
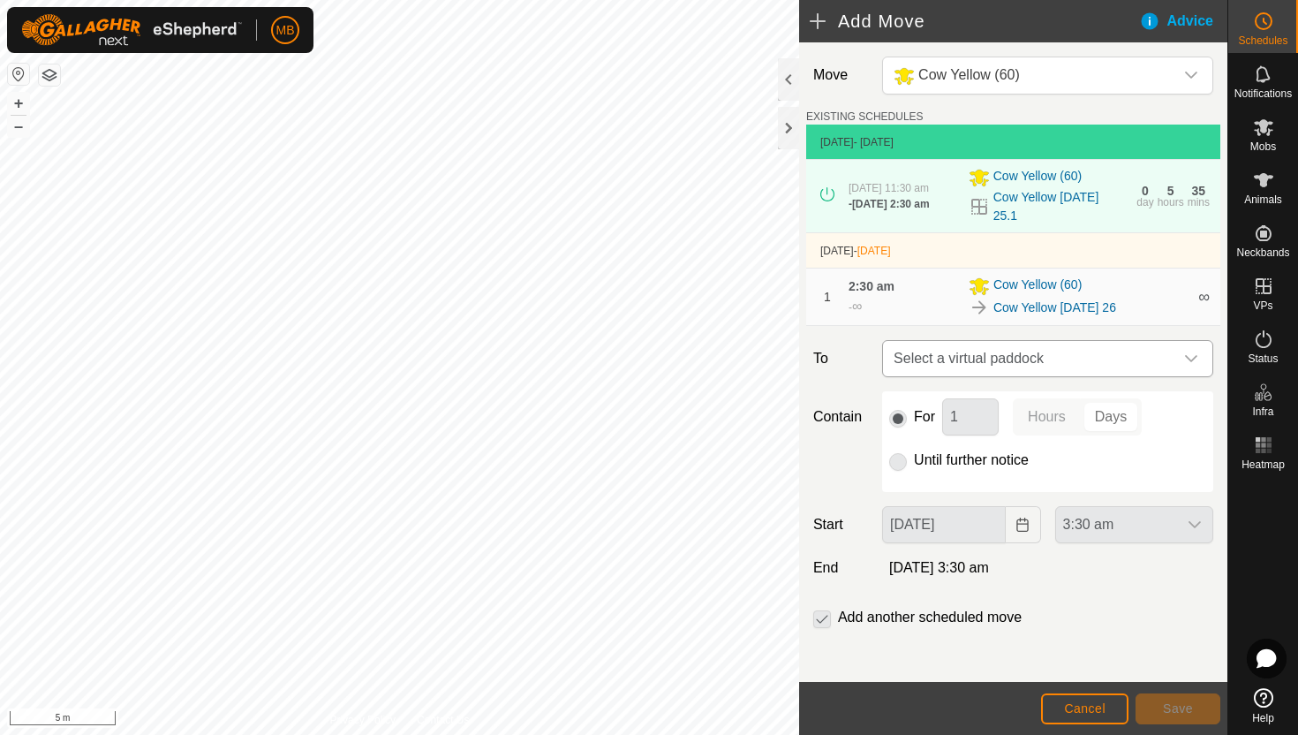
click at [1194, 360] on icon "dropdown trigger" at bounding box center [1191, 358] width 14 height 14
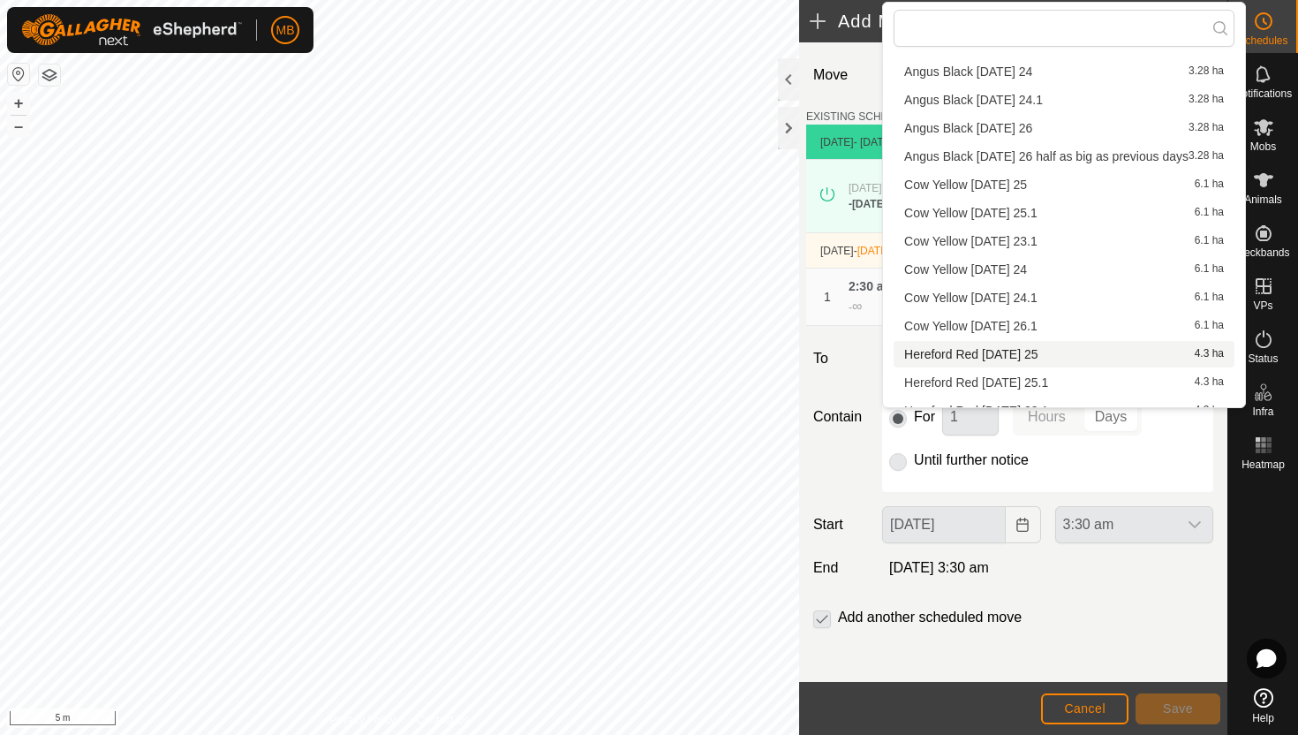
scroll to position [124, 0]
click at [1079, 321] on li "Cow Yellow Tuesday 26.1 6.1 ha" at bounding box center [1063, 323] width 341 height 26
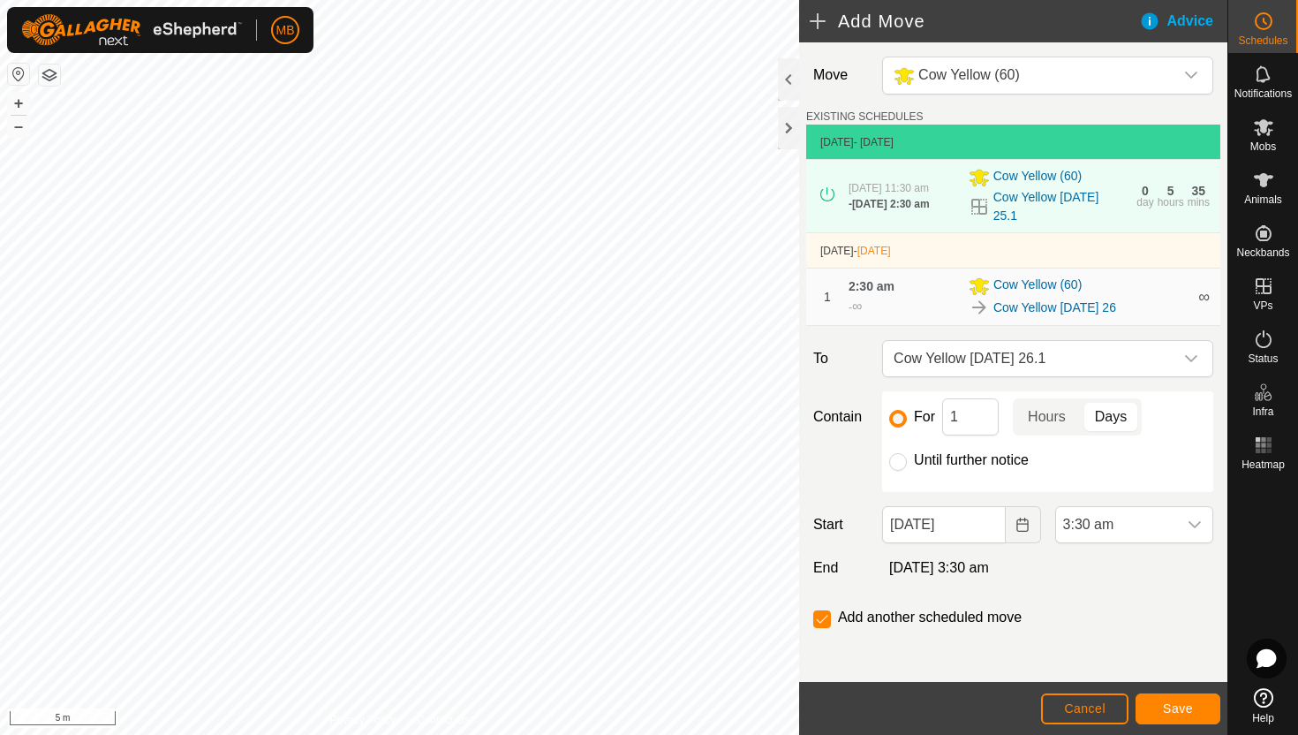
click at [967, 465] on label "Until further notice" at bounding box center [971, 460] width 115 height 14
click at [907, 465] on input "Until further notice" at bounding box center [898, 462] width 18 height 18
radio input "true"
checkbox input "false"
click at [1186, 531] on div "dropdown trigger" at bounding box center [1194, 524] width 35 height 35
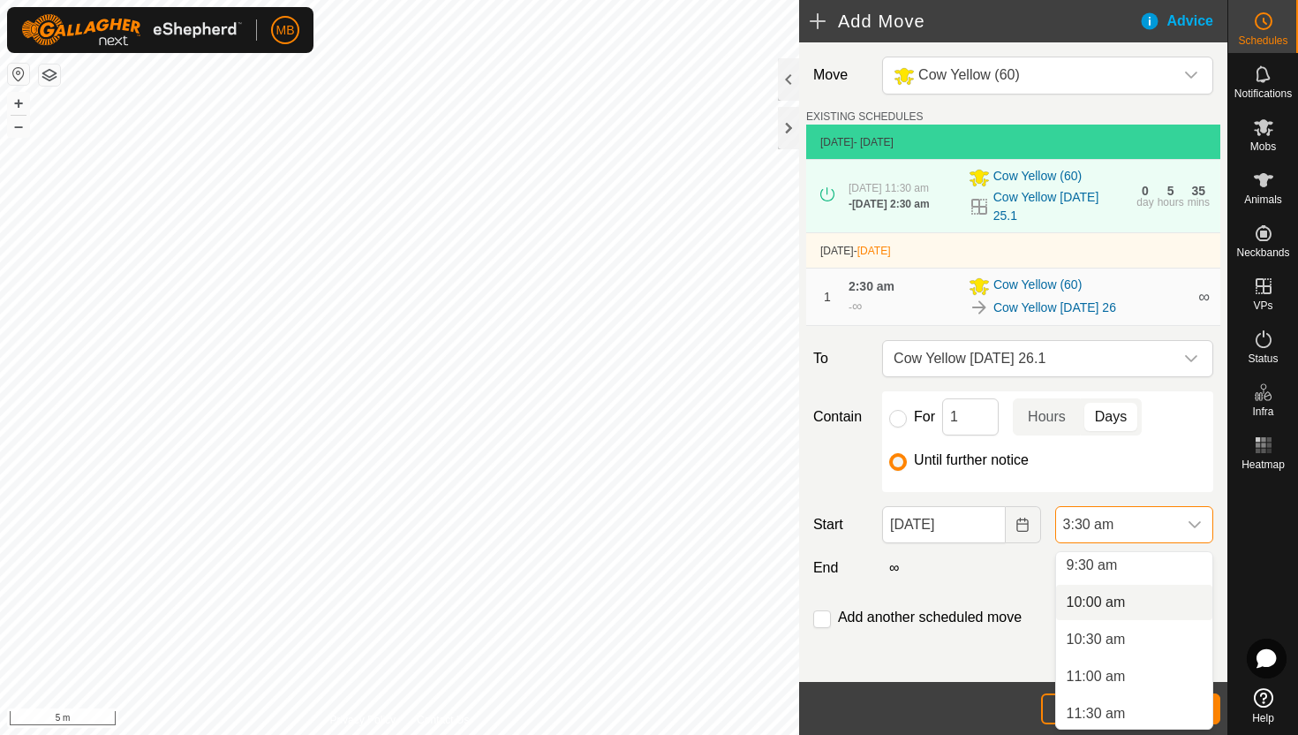
scroll to position [712, 0]
click at [1133, 670] on li "11:00 am" at bounding box center [1134, 673] width 156 height 35
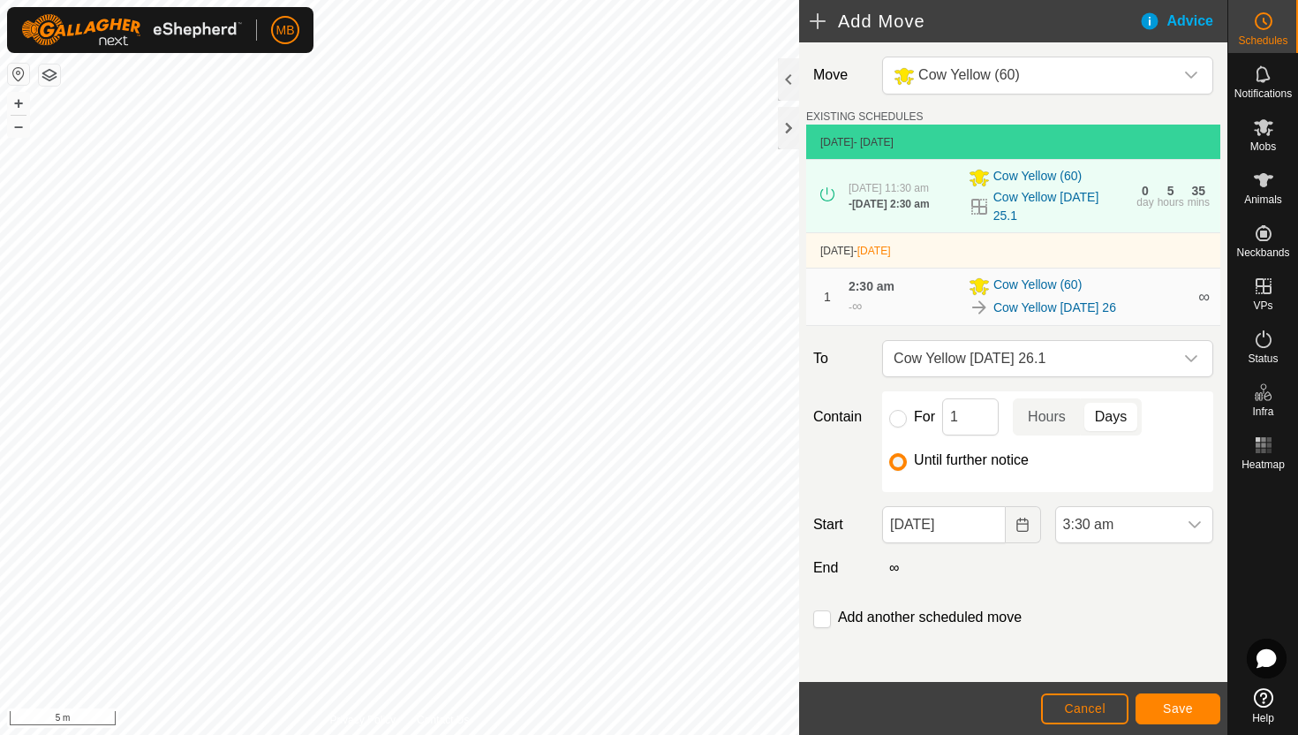
scroll to position [260, 0]
click at [1164, 701] on span "Save" at bounding box center [1178, 708] width 30 height 14
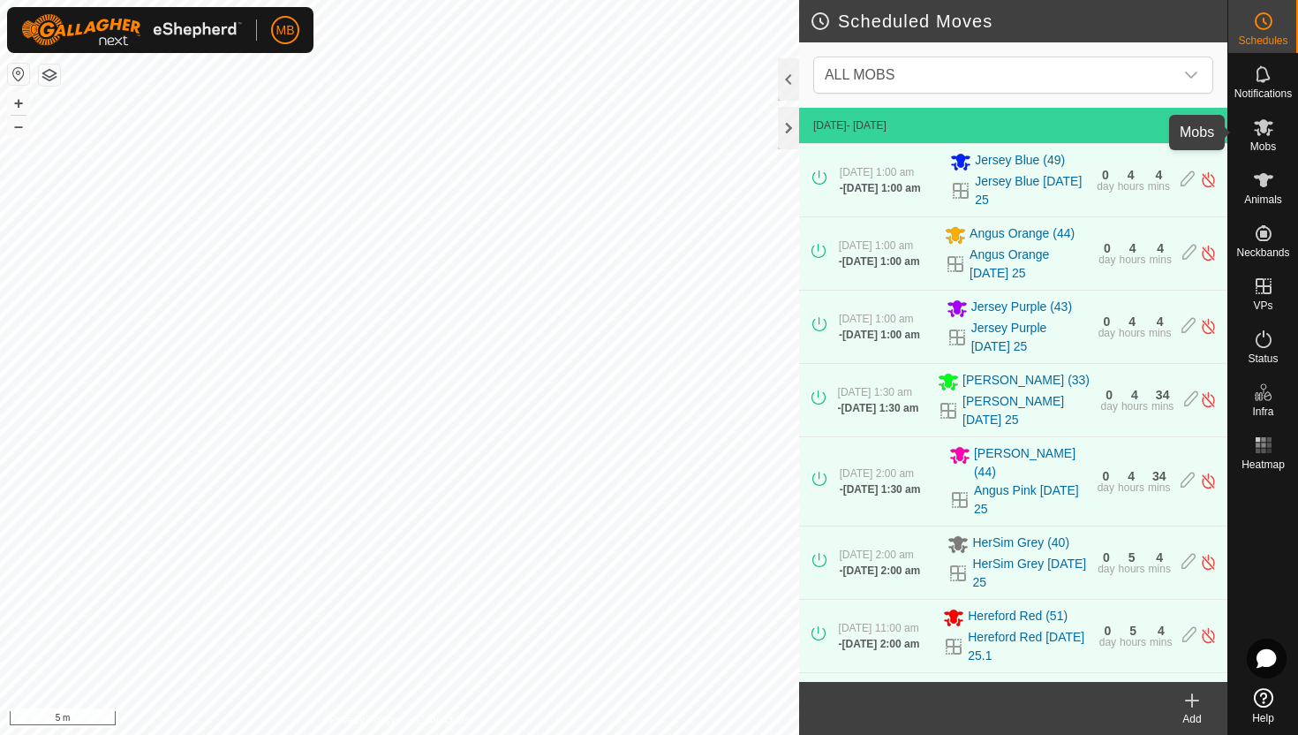
click at [1265, 121] on icon at bounding box center [1263, 127] width 19 height 17
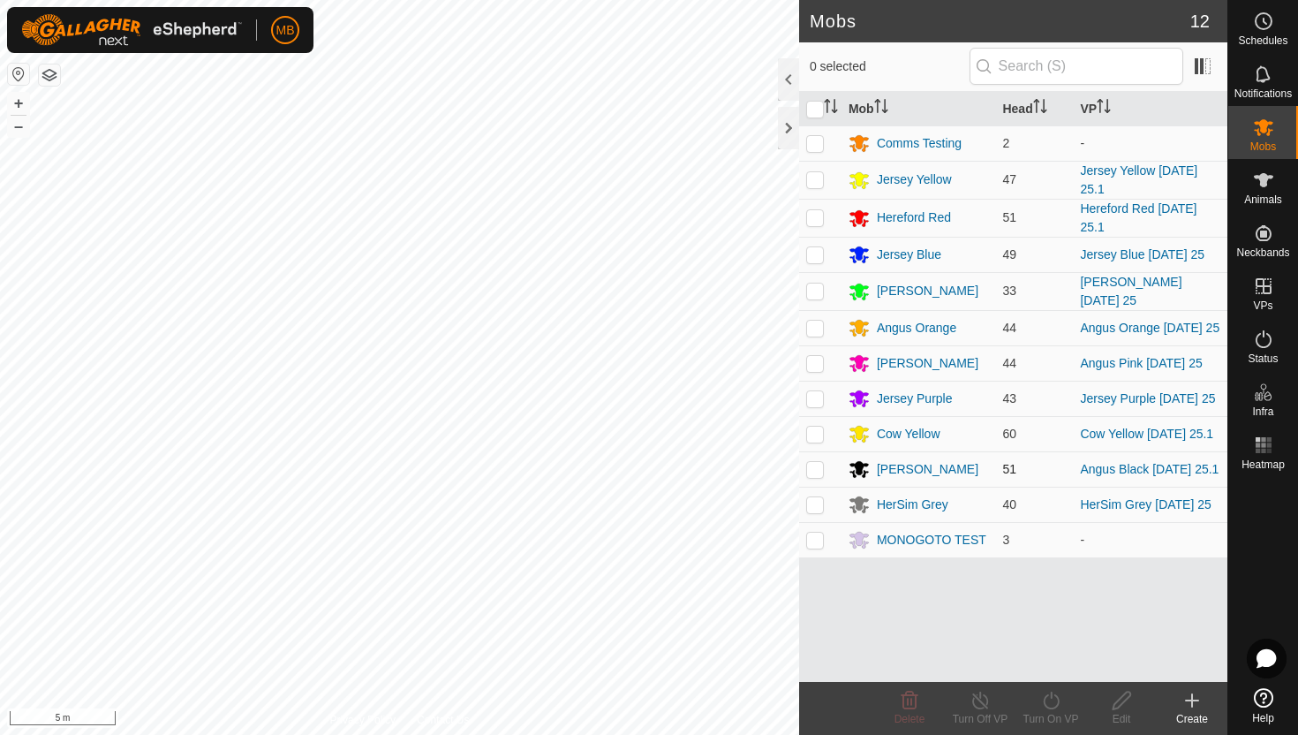
click at [813, 472] on p-checkbox at bounding box center [815, 469] width 18 height 14
checkbox input "true"
click at [1047, 697] on icon at bounding box center [1051, 699] width 22 height 21
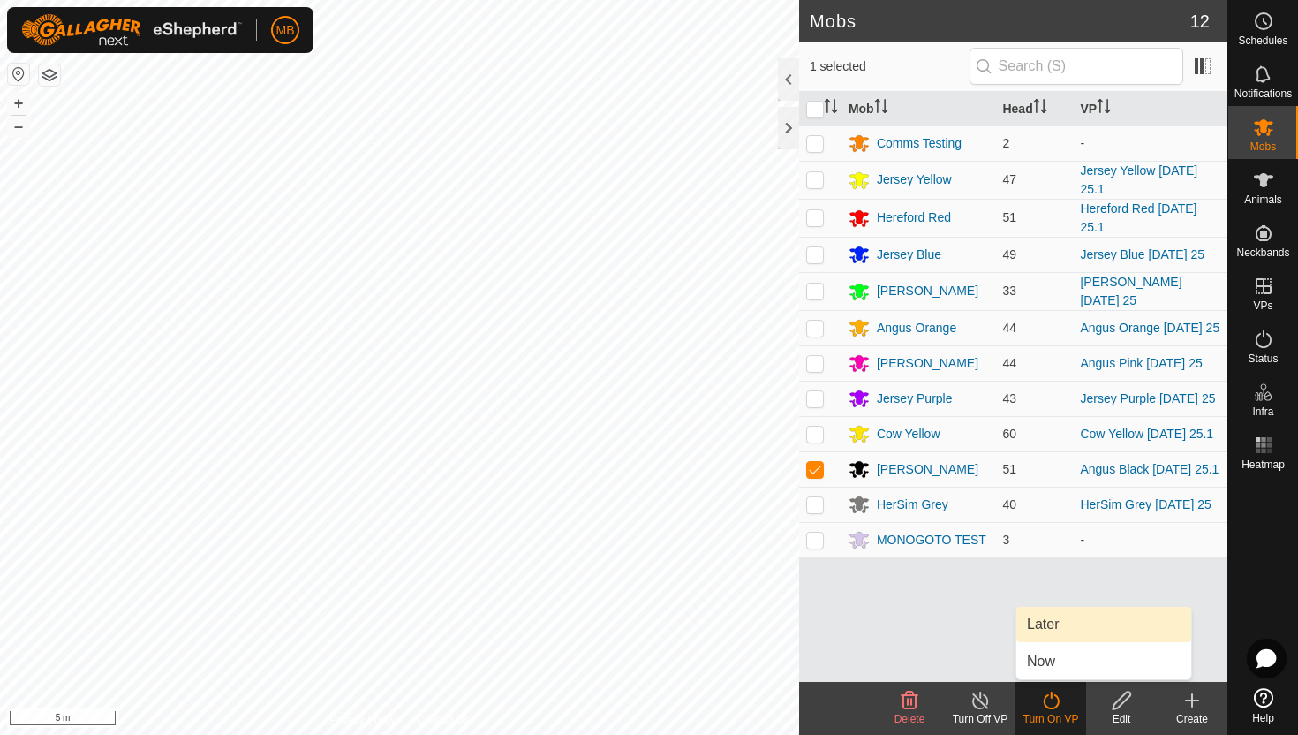
click at [1042, 630] on link "Later" at bounding box center [1103, 624] width 175 height 35
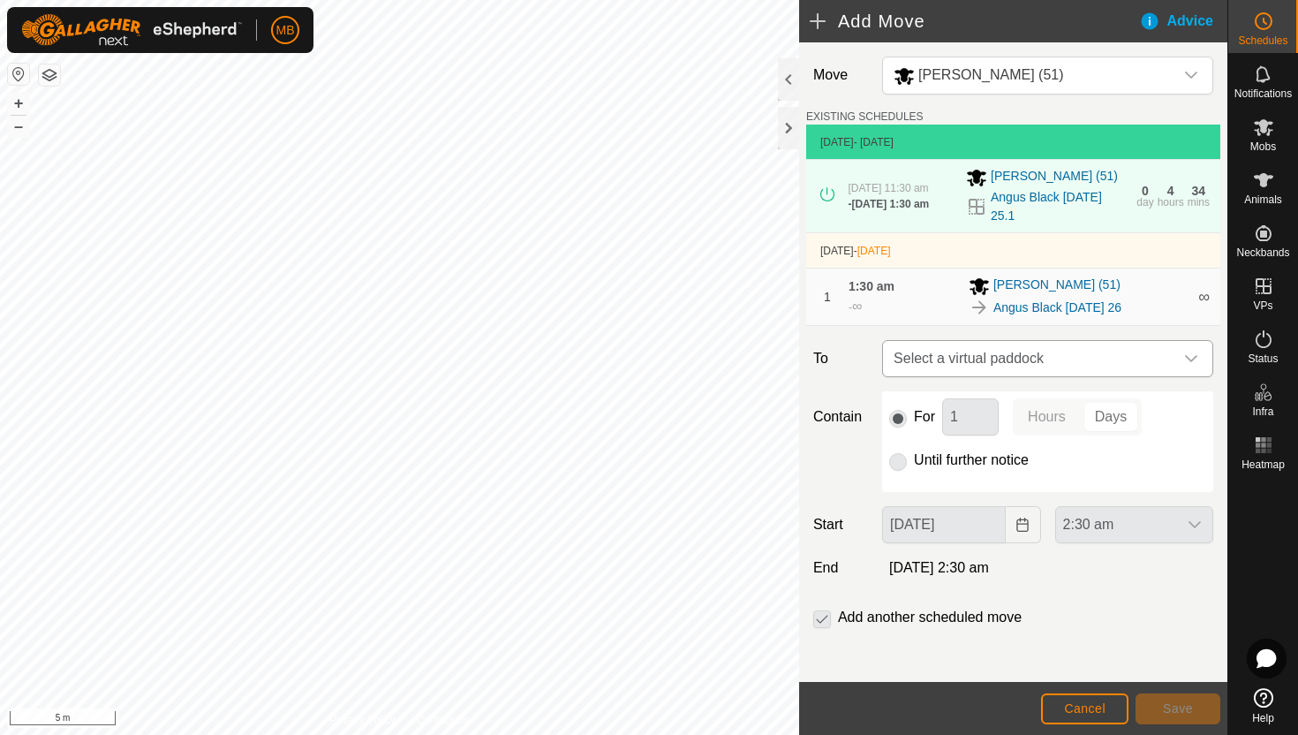
click at [1190, 362] on icon "dropdown trigger" at bounding box center [1191, 358] width 14 height 14
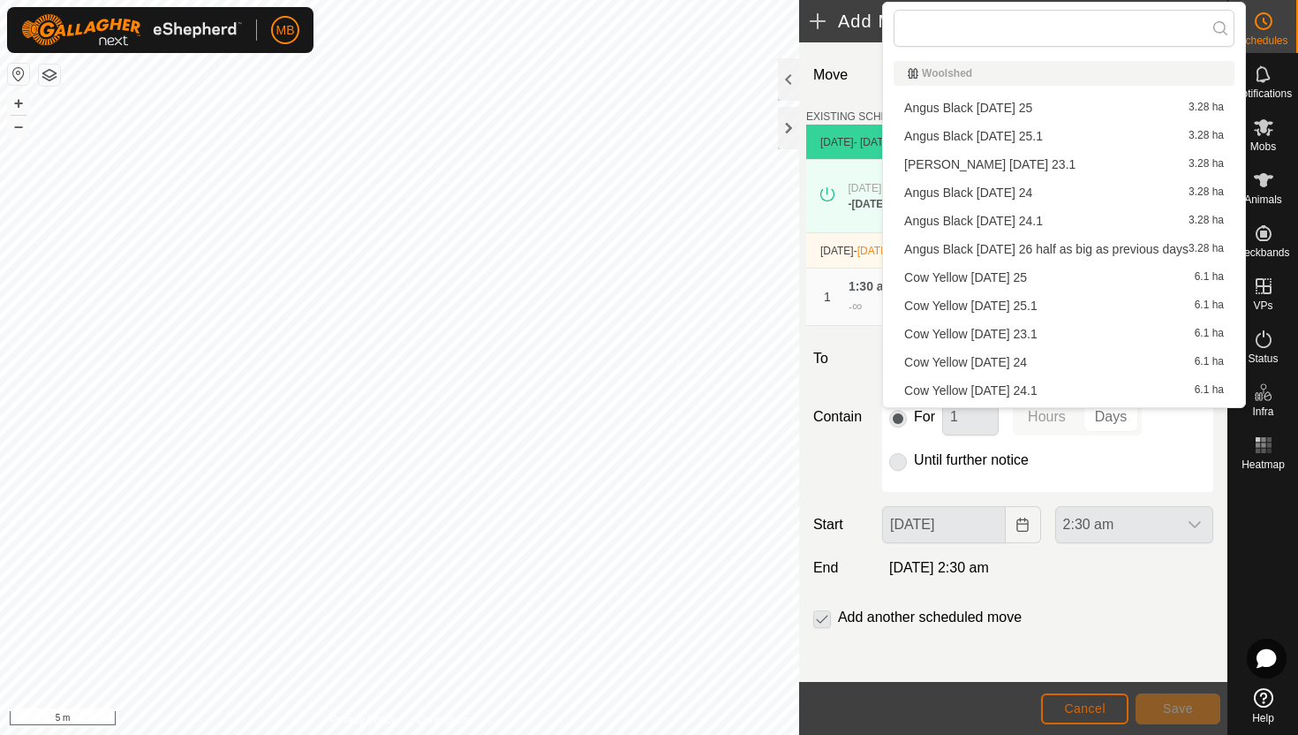
click at [1079, 705] on span "Cancel" at bounding box center [1084, 708] width 41 height 14
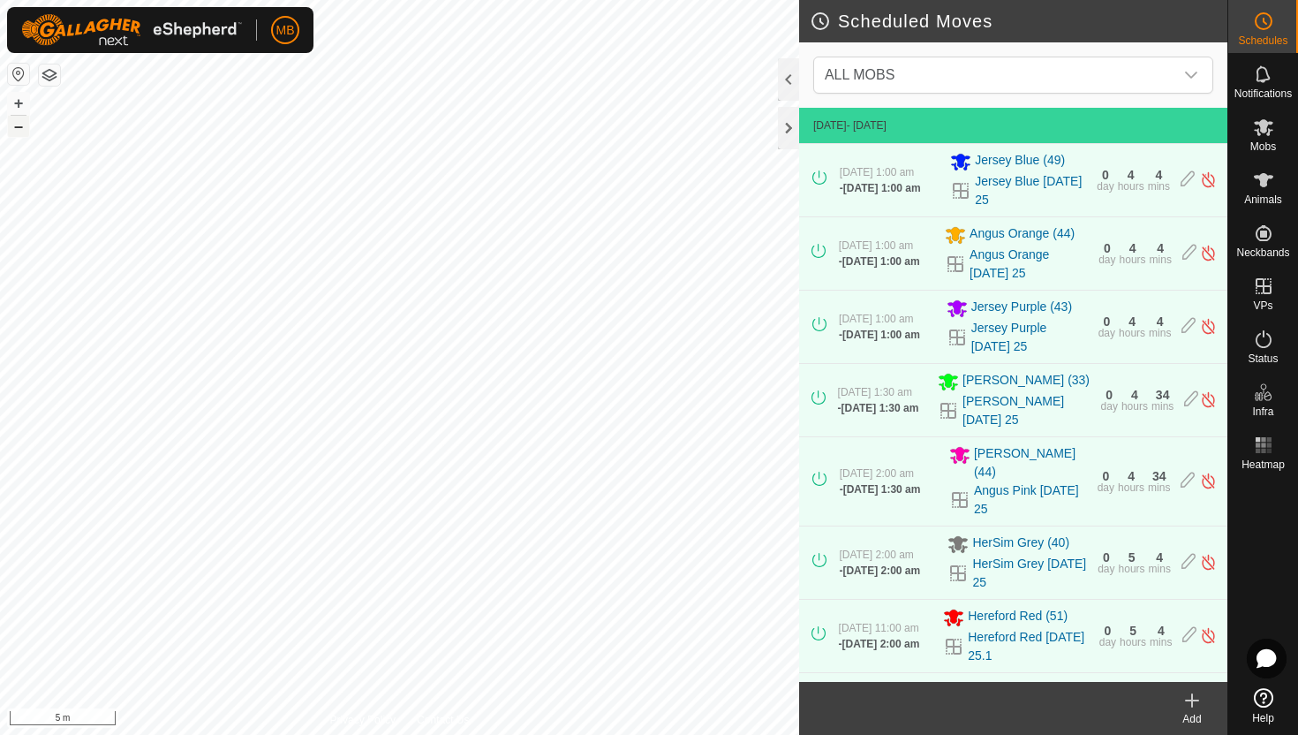
click at [19, 132] on button "–" at bounding box center [18, 126] width 21 height 21
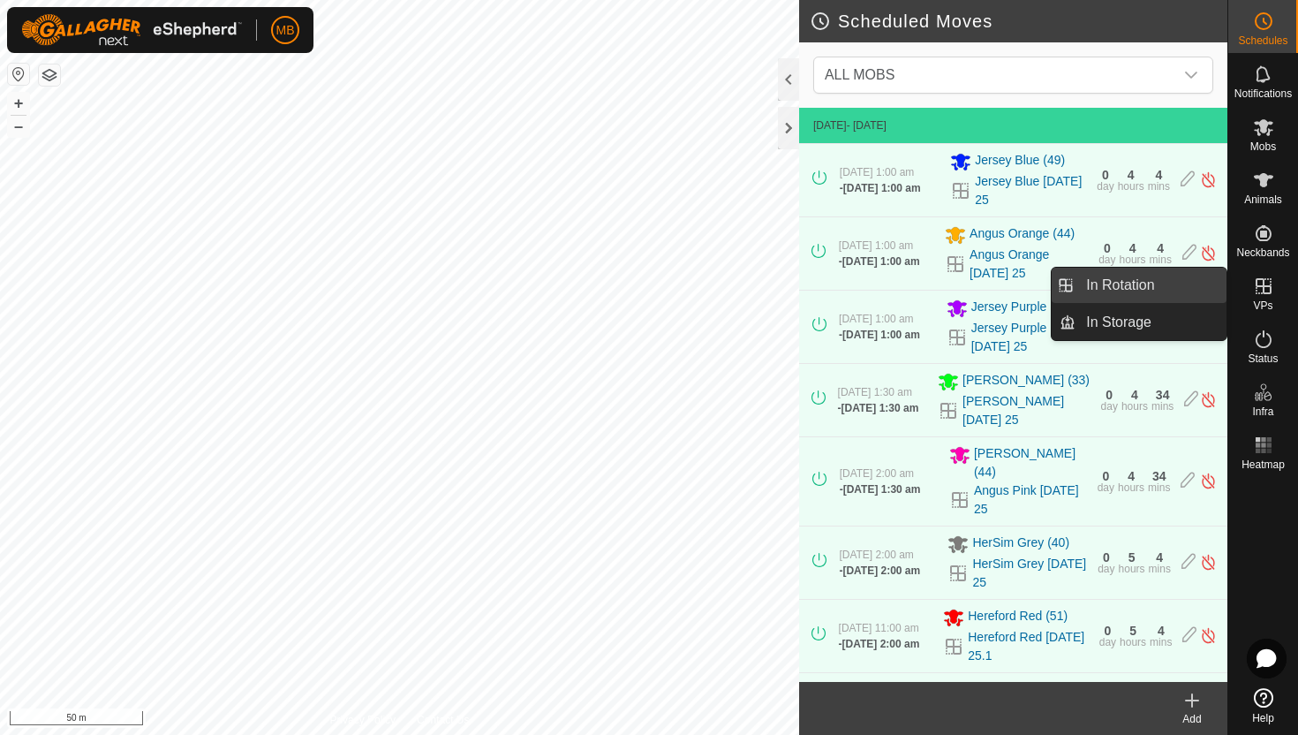
click at [1177, 283] on link "In Rotation" at bounding box center [1150, 285] width 151 height 35
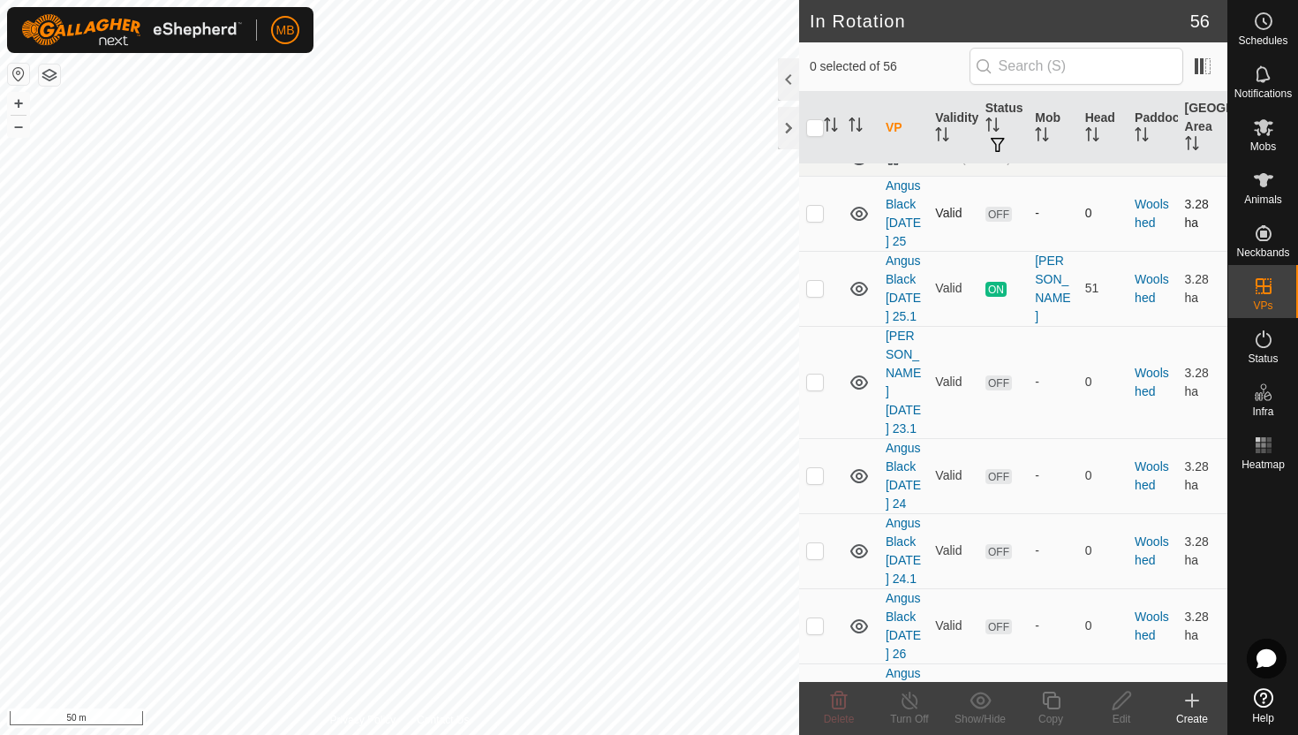
scroll to position [3043, 0]
click at [817, 615] on p-checkbox at bounding box center [815, 622] width 18 height 14
checkbox input "true"
click at [1047, 699] on icon at bounding box center [1051, 700] width 18 height 18
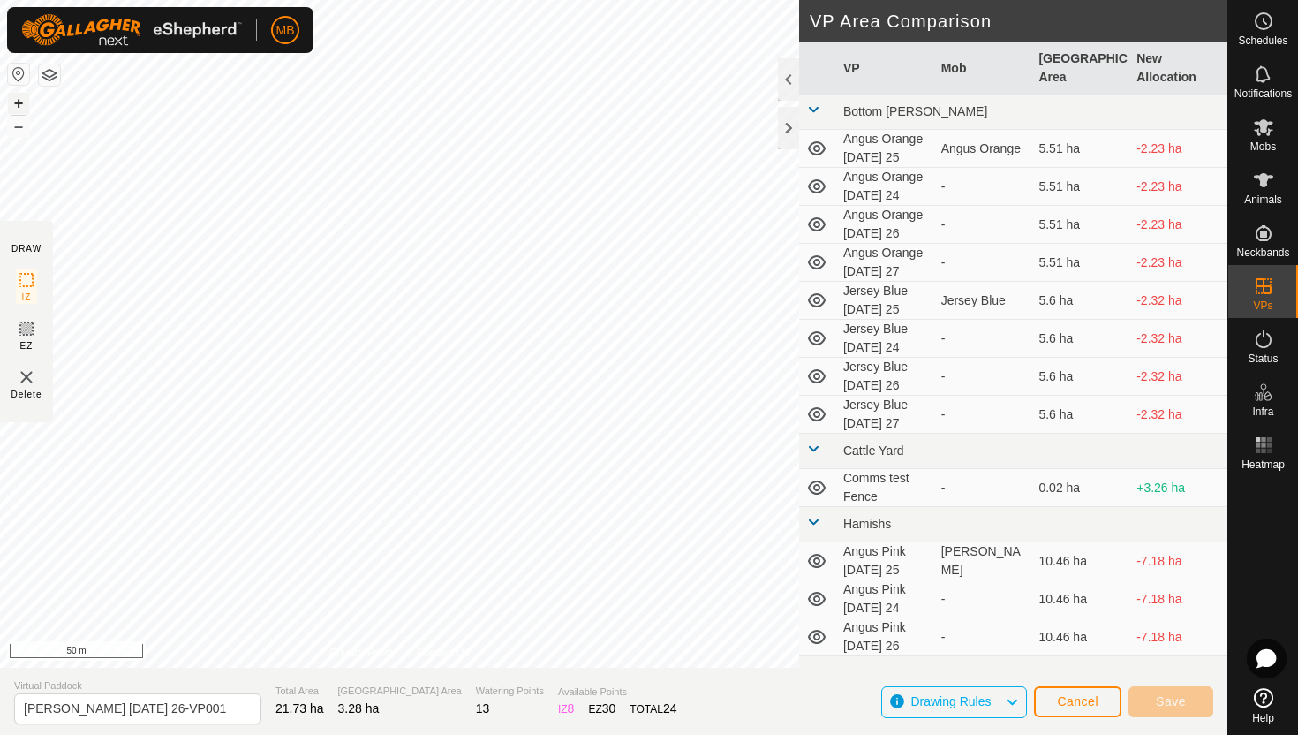
click at [19, 106] on button "+" at bounding box center [18, 103] width 21 height 21
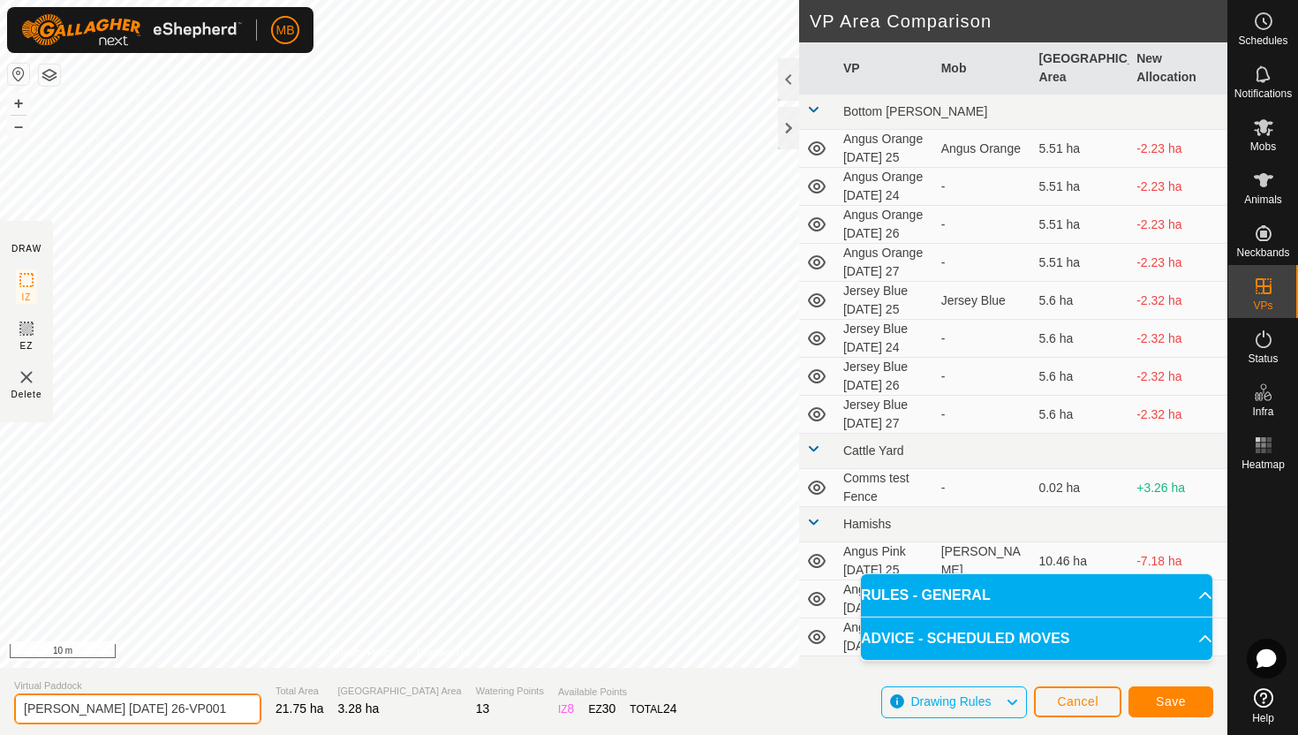
click at [210, 705] on input "Angus Black Tuesday 26-VP001" at bounding box center [137, 708] width 247 height 31
type input "Angus Black [DATE] 26.1"
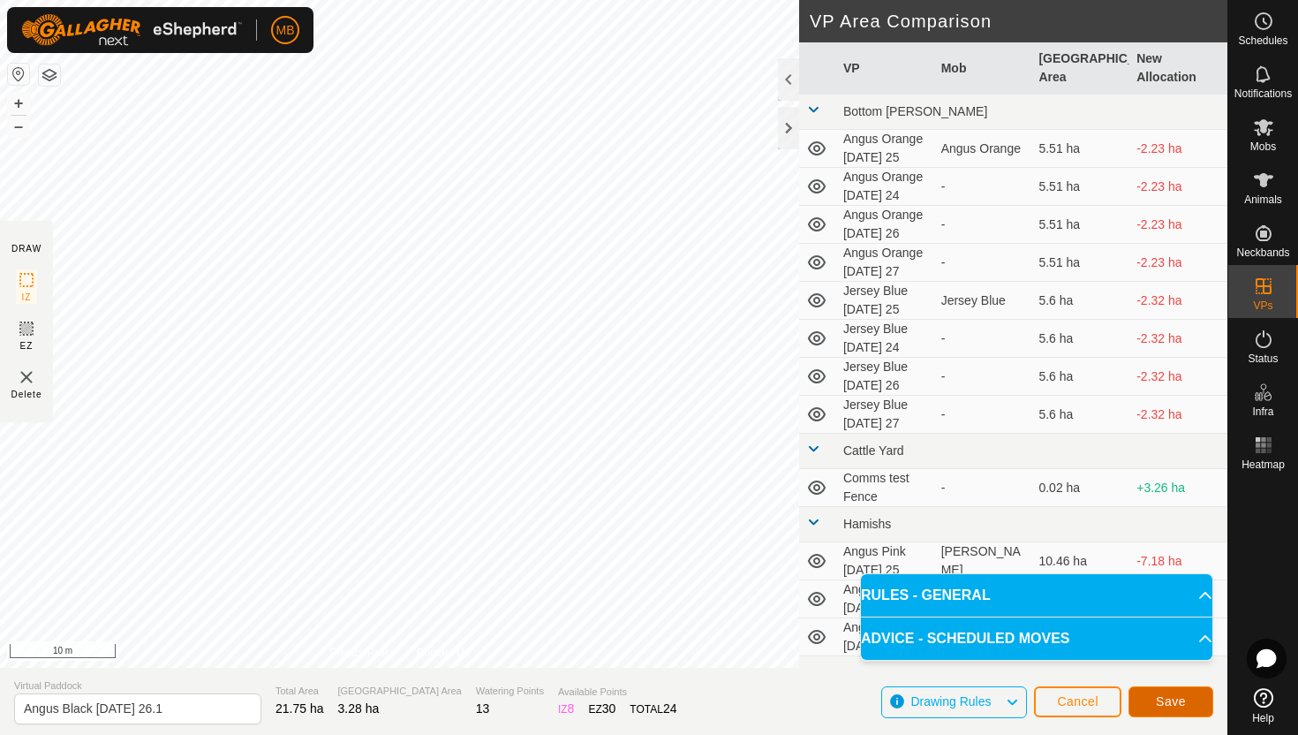
click at [1168, 696] on span "Save" at bounding box center [1171, 701] width 30 height 14
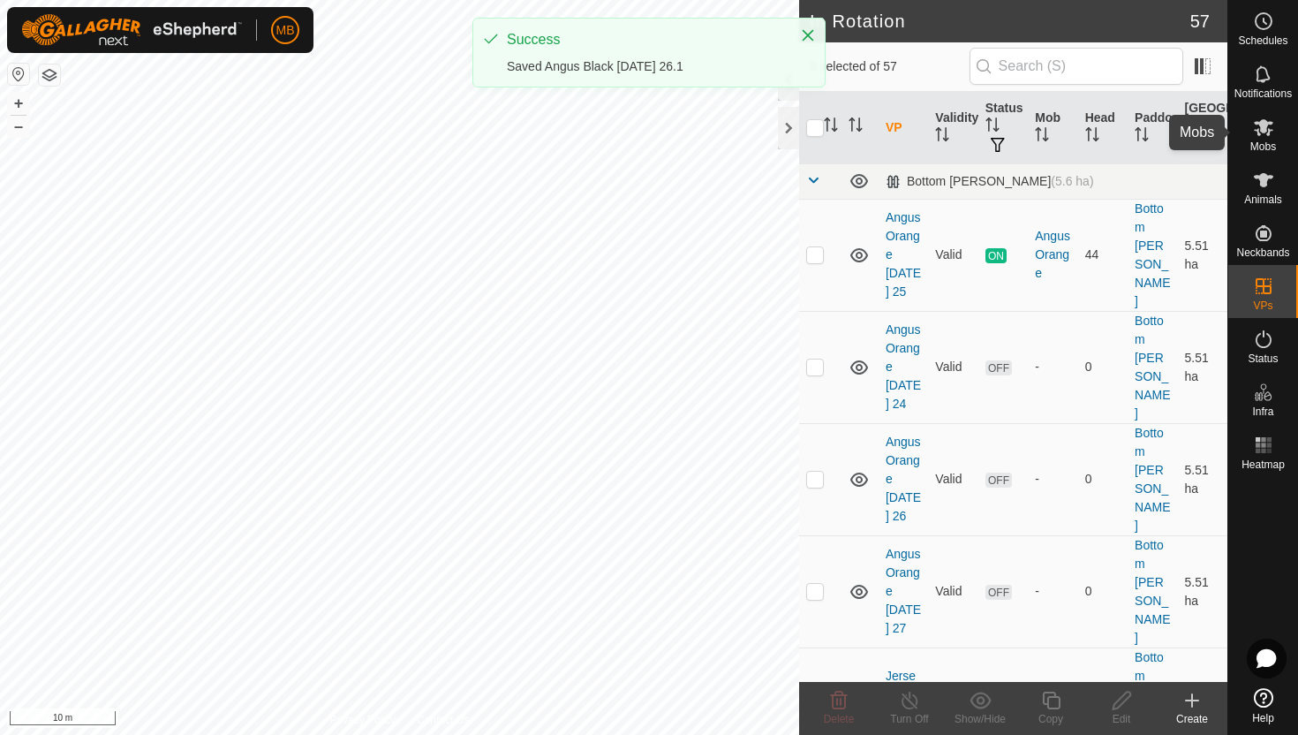
click at [1258, 130] on icon at bounding box center [1263, 127] width 21 height 21
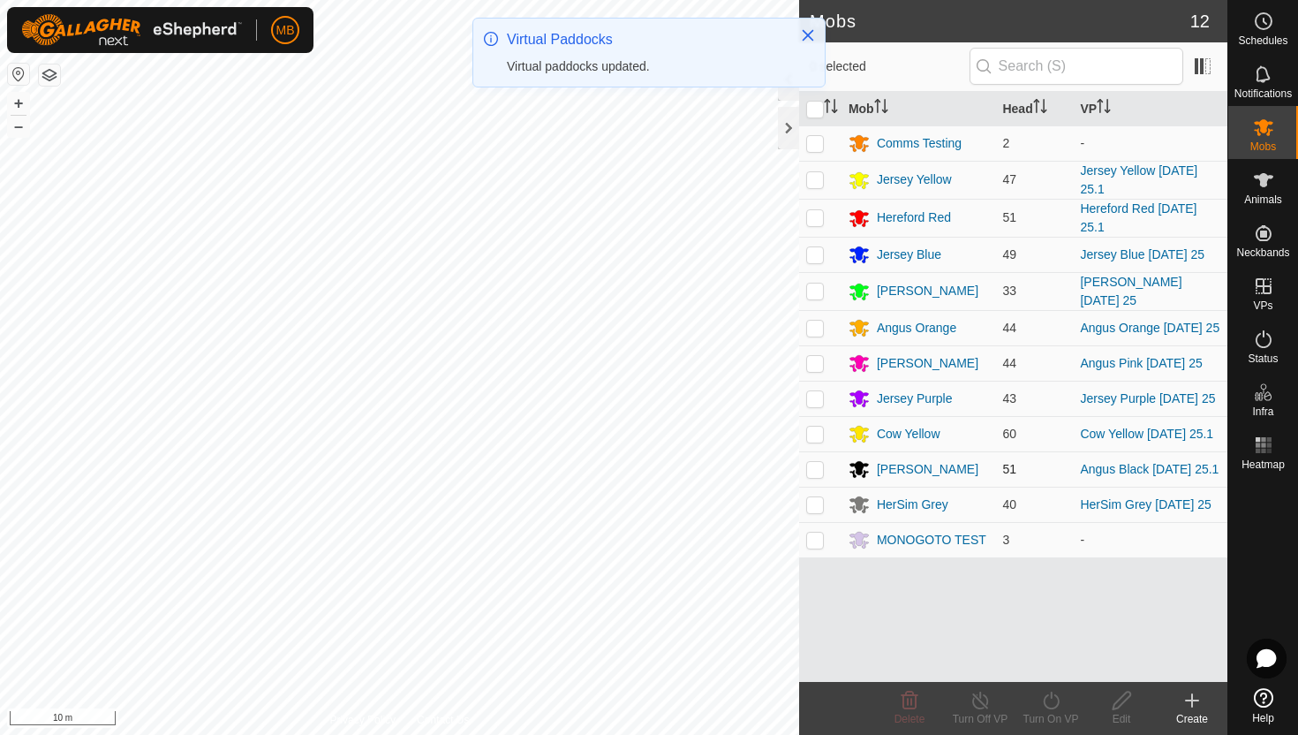
click at [814, 469] on p-checkbox at bounding box center [815, 469] width 18 height 14
checkbox input "true"
click at [1054, 694] on icon at bounding box center [1051, 700] width 16 height 18
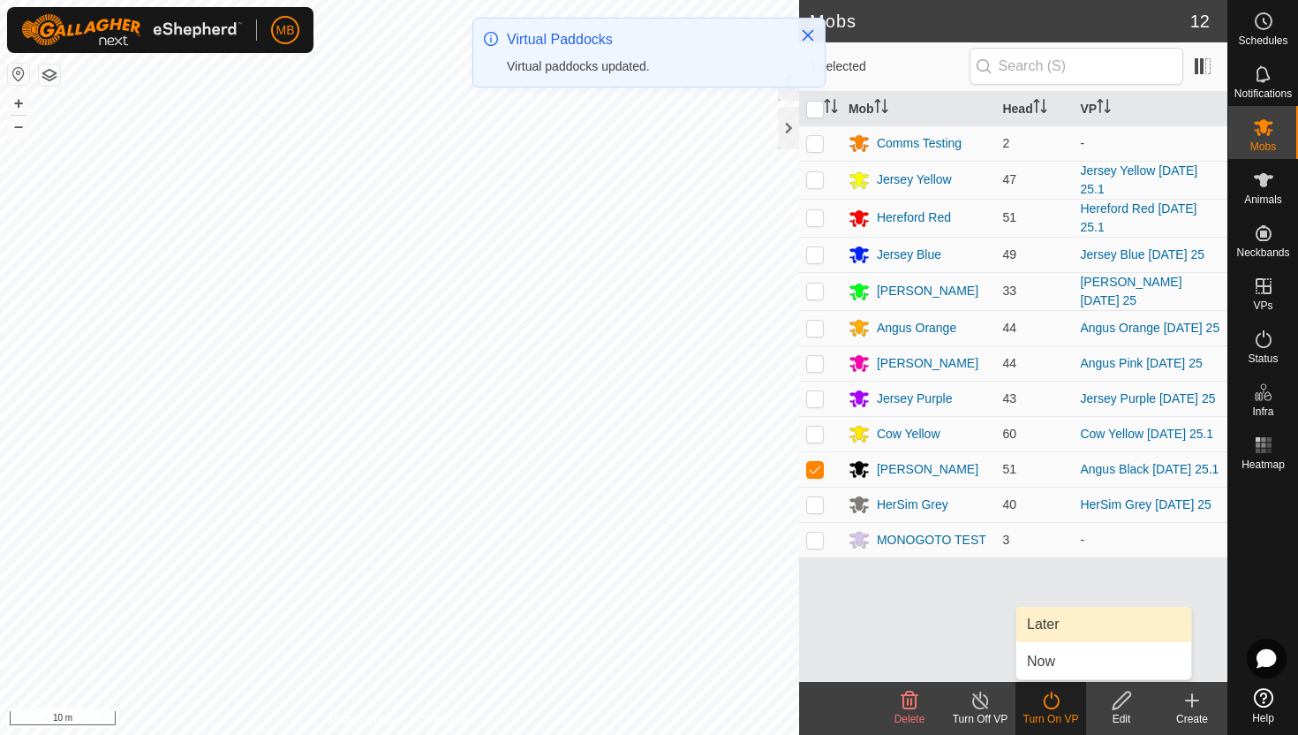
click at [1057, 624] on link "Later" at bounding box center [1103, 624] width 175 height 35
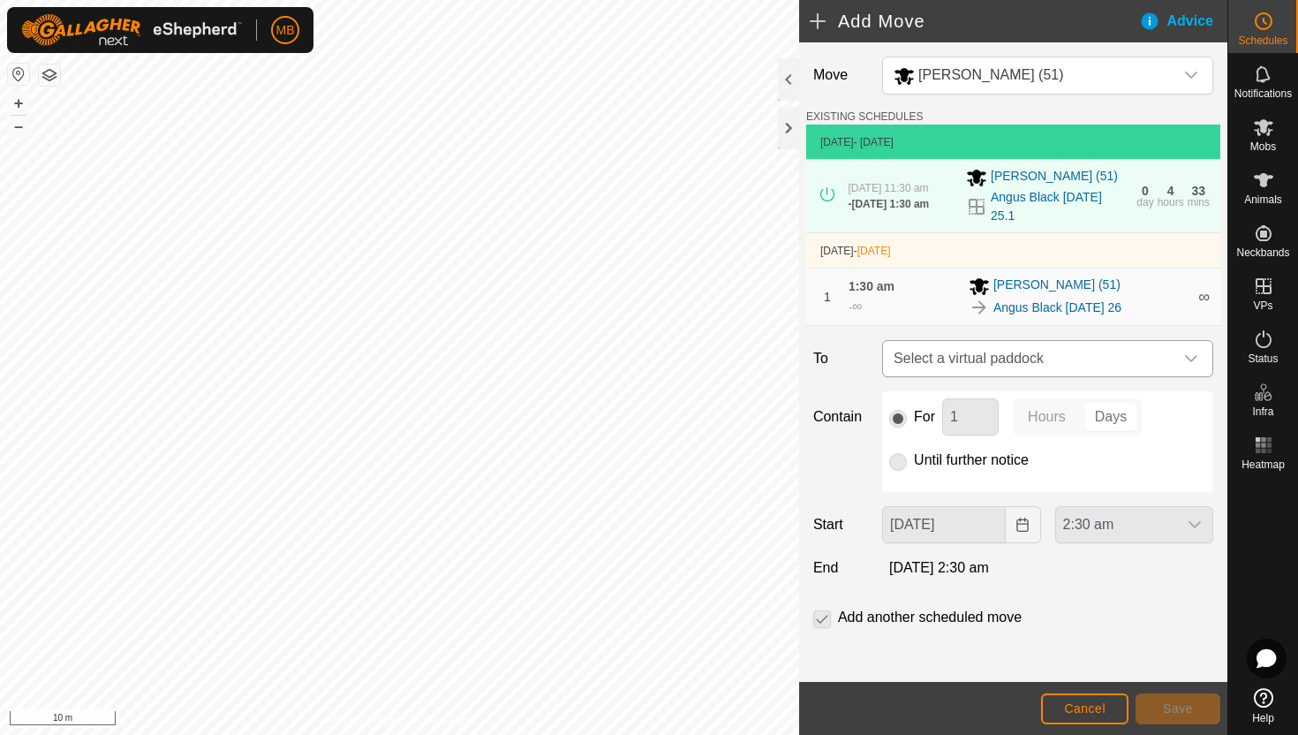
click at [1188, 362] on icon "dropdown trigger" at bounding box center [1191, 358] width 12 height 7
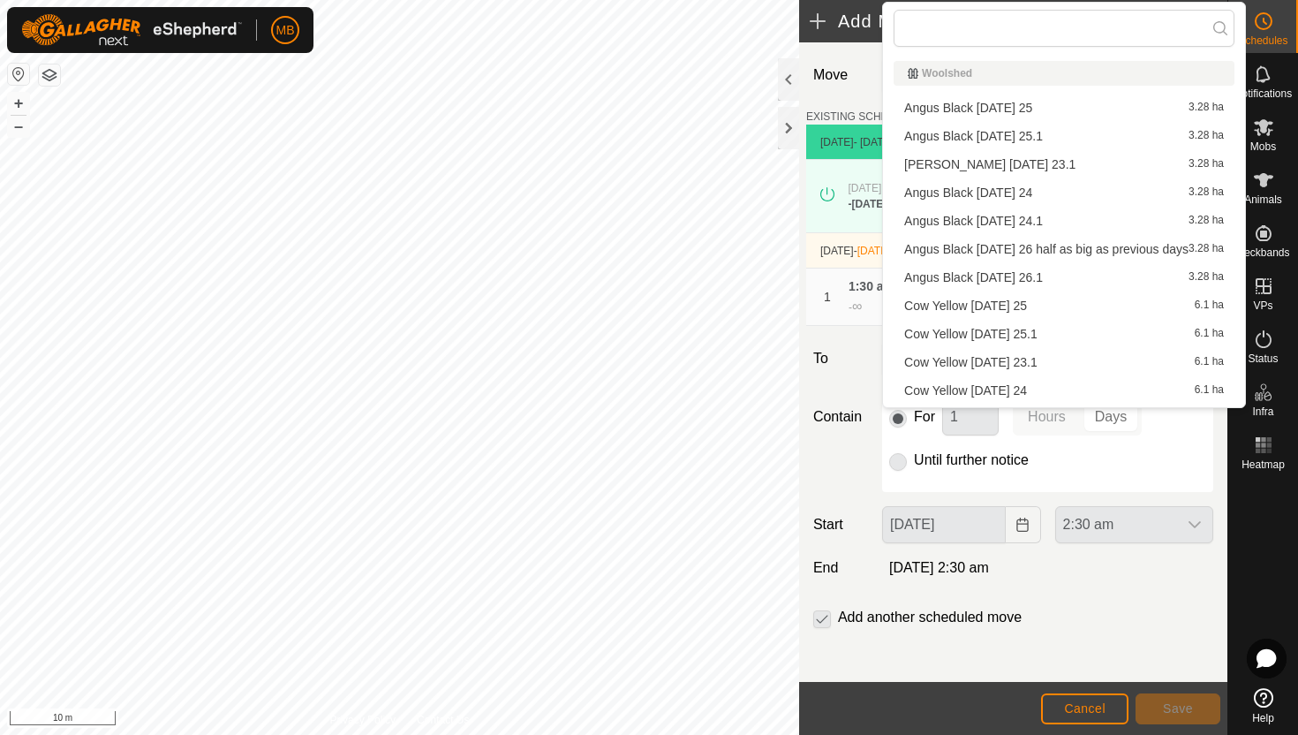
click at [1046, 279] on li "Angus Black Tuesday 26.1 3.28 ha" at bounding box center [1063, 277] width 341 height 26
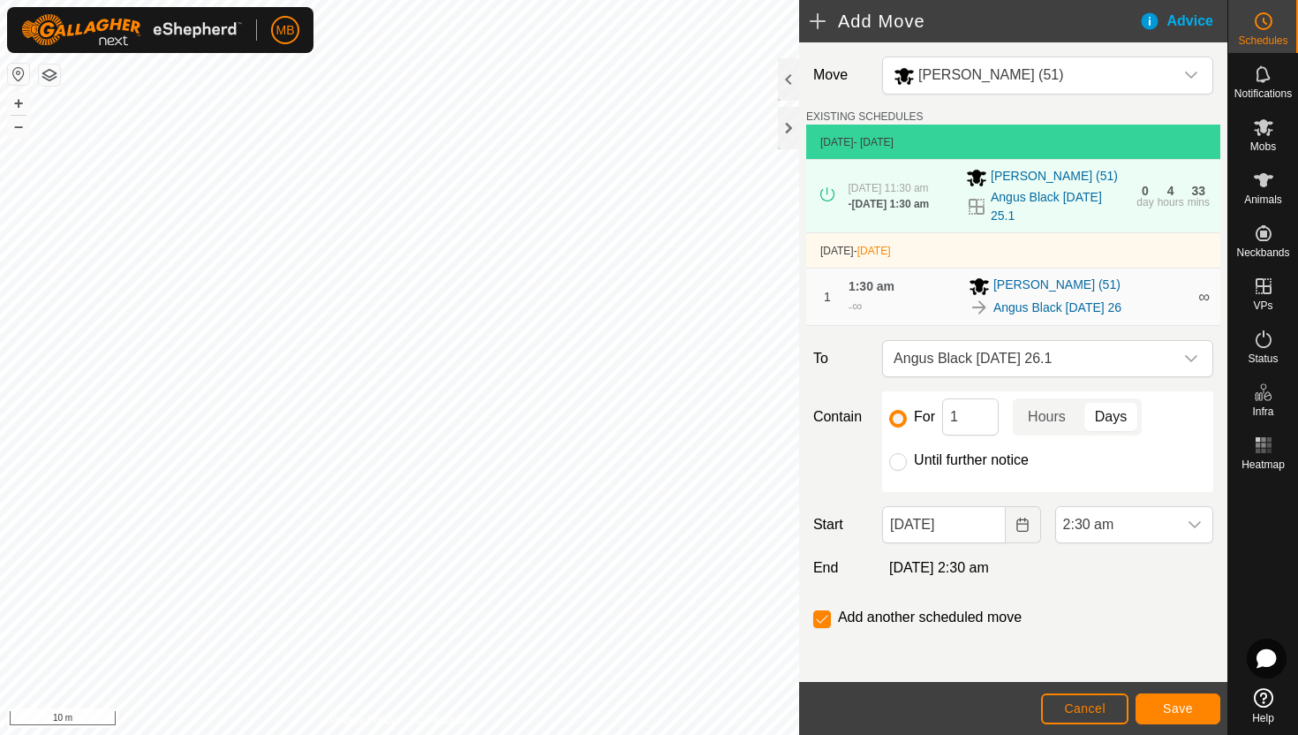
click at [958, 466] on label "Until further notice" at bounding box center [971, 460] width 115 height 14
click at [907, 466] on input "Until further notice" at bounding box center [898, 462] width 18 height 18
radio input "true"
checkbox input "false"
click at [1160, 529] on span "2:30 am" at bounding box center [1116, 524] width 121 height 35
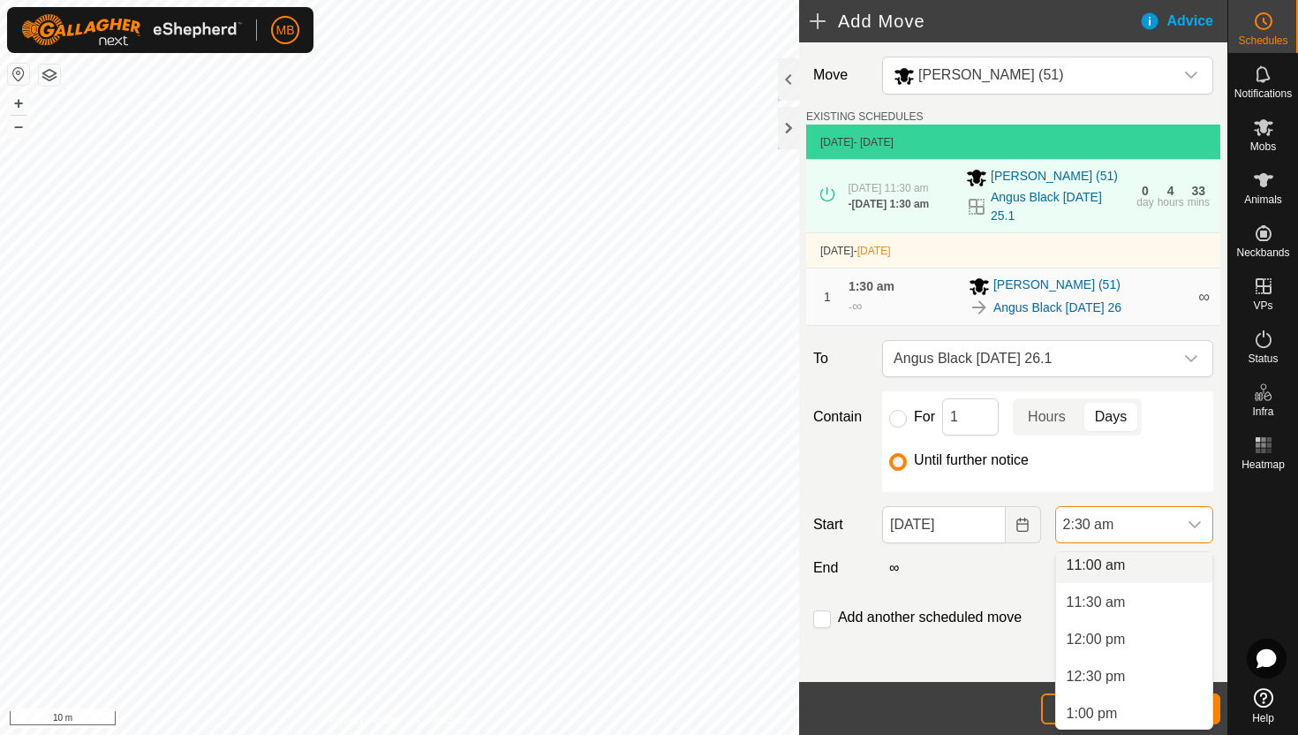
scroll to position [816, 0]
click at [1153, 570] on li "11:00 am" at bounding box center [1134, 569] width 156 height 35
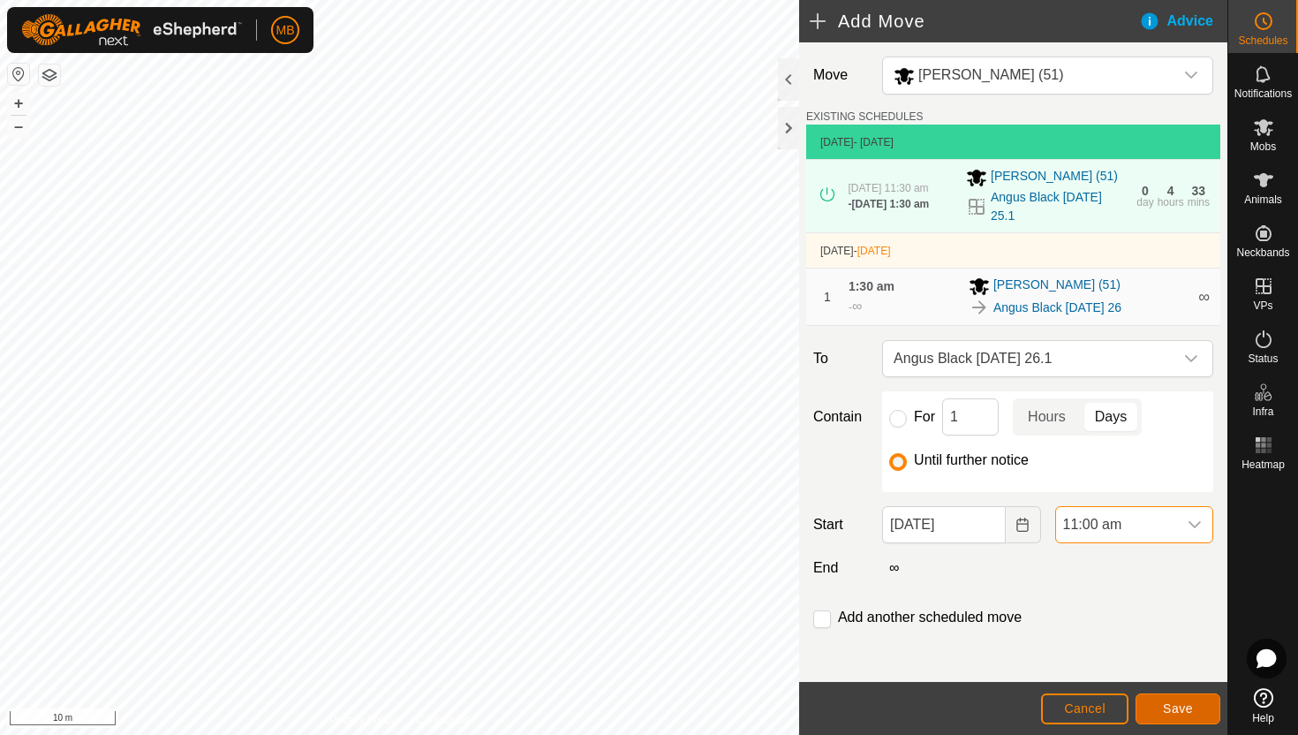
click at [1169, 710] on span "Save" at bounding box center [1178, 708] width 30 height 14
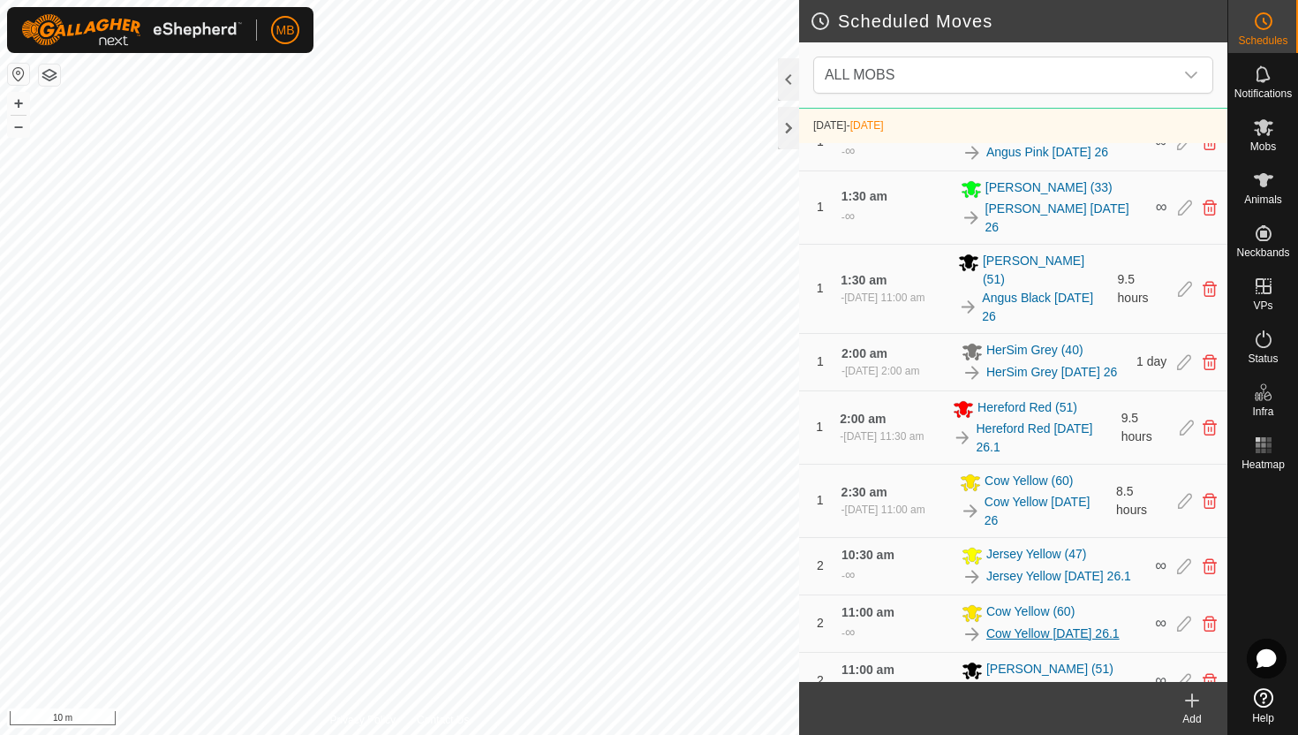
scroll to position [1070, 0]
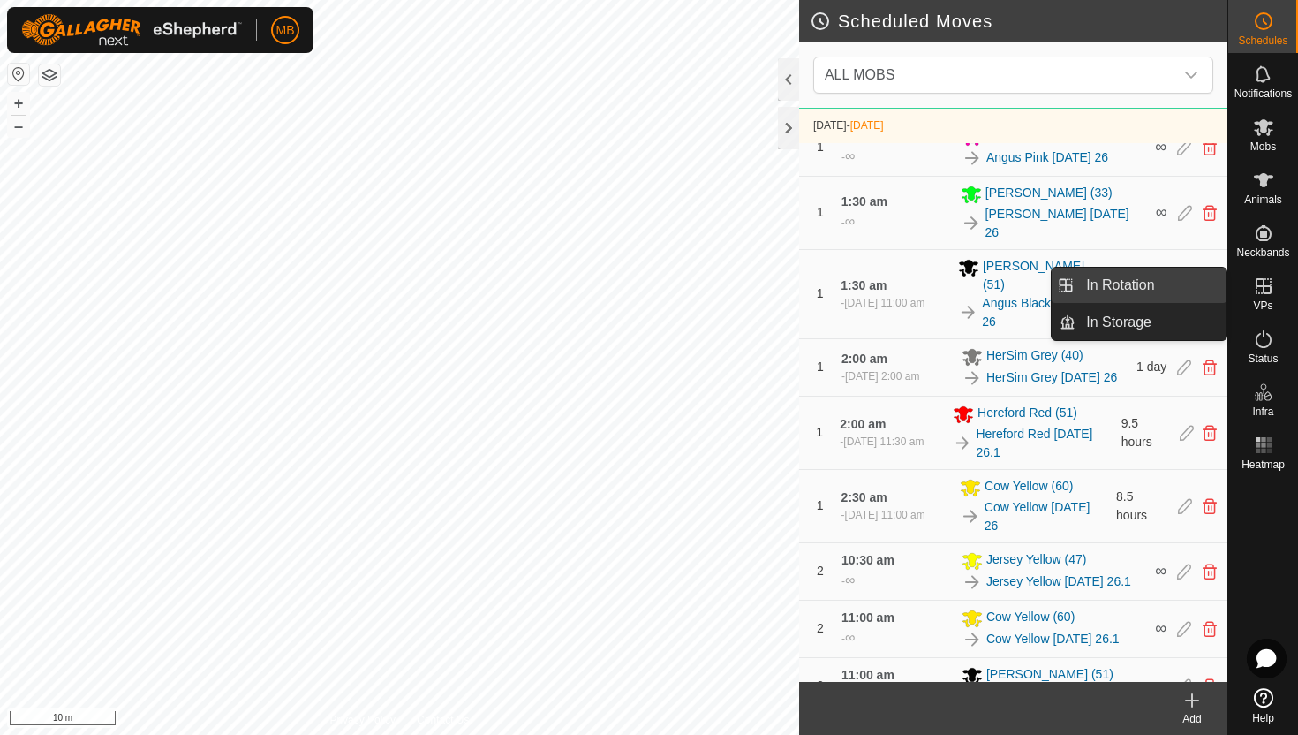
click at [1150, 285] on link "In Rotation" at bounding box center [1150, 285] width 151 height 35
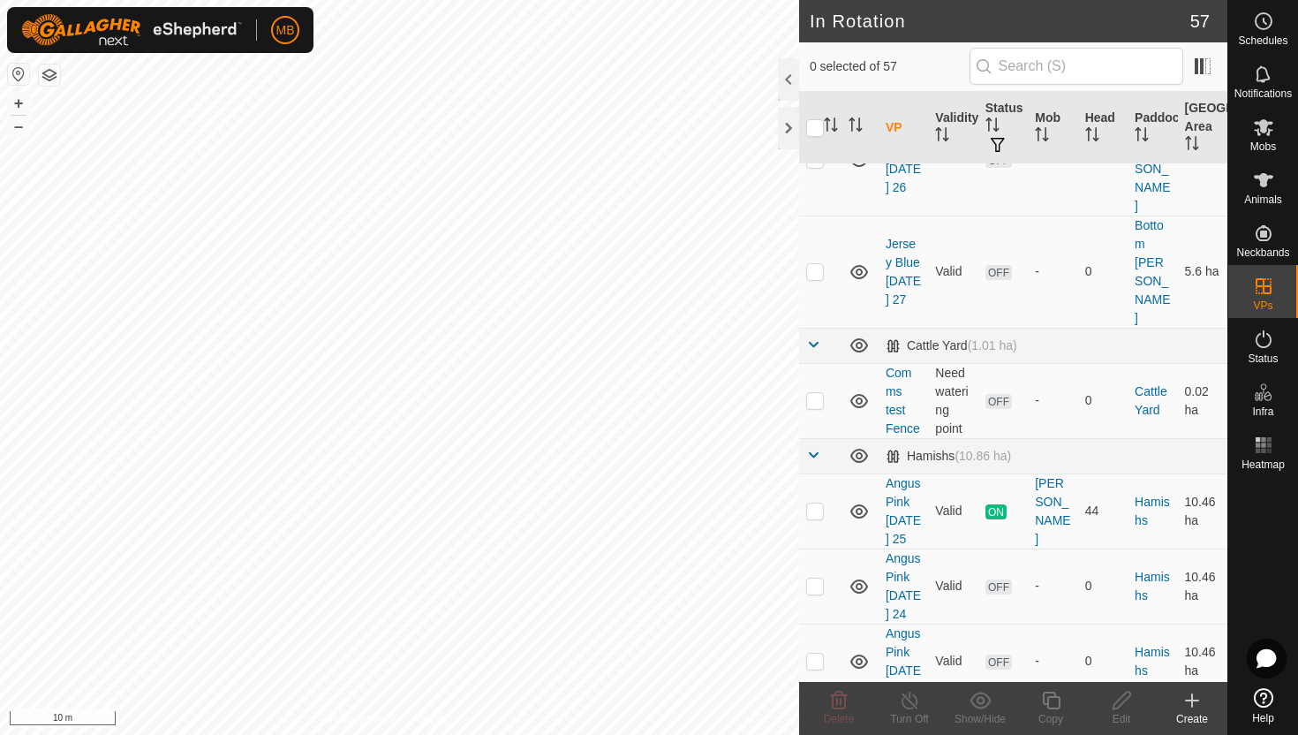
scroll to position [770, 0]
click at [818, 652] on p-checkbox at bounding box center [815, 659] width 18 height 14
checkbox input "true"
click at [1054, 700] on icon at bounding box center [1051, 699] width 22 height 21
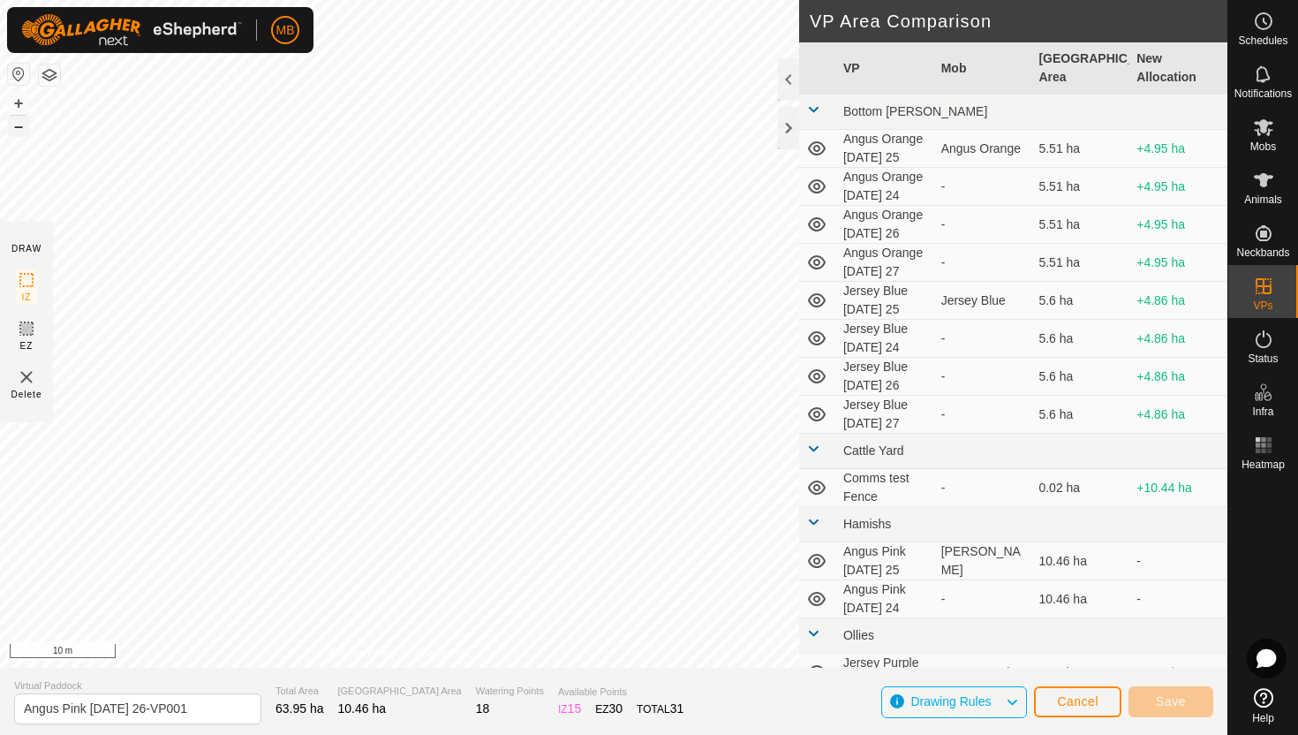
click at [19, 126] on button "–" at bounding box center [18, 126] width 21 height 21
click at [272, 734] on div "DRAW IZ EZ Delete Privacy Policy Contact Us + – ⇧ i 50 m VP Area Comparison VP …" at bounding box center [613, 367] width 1227 height 735
click at [18, 126] on button "–" at bounding box center [18, 126] width 21 height 21
click at [18, 103] on button "+" at bounding box center [18, 103] width 21 height 21
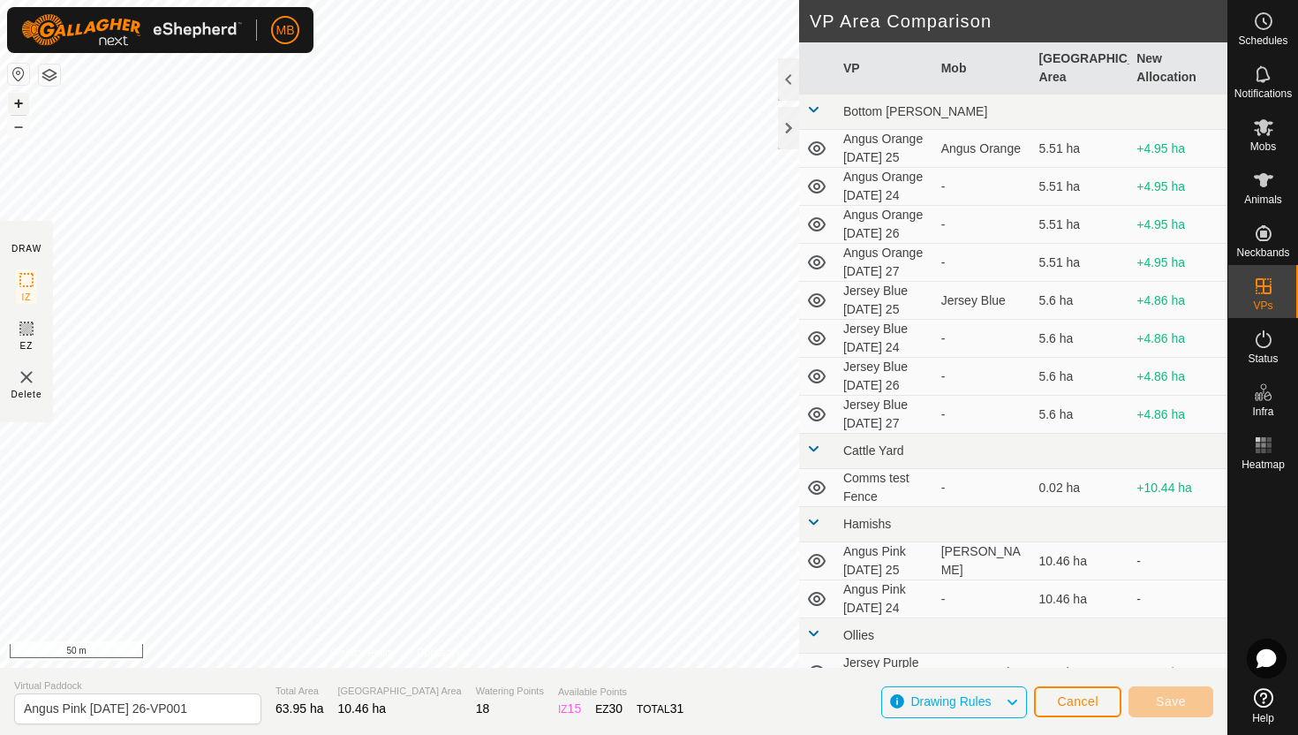
click at [18, 103] on button "+" at bounding box center [18, 103] width 21 height 21
click at [234, 0] on html "MB Schedules Notifications Mobs Animals Neckbands VPs Status Infra Heatmap Help…" at bounding box center [649, 367] width 1298 height 735
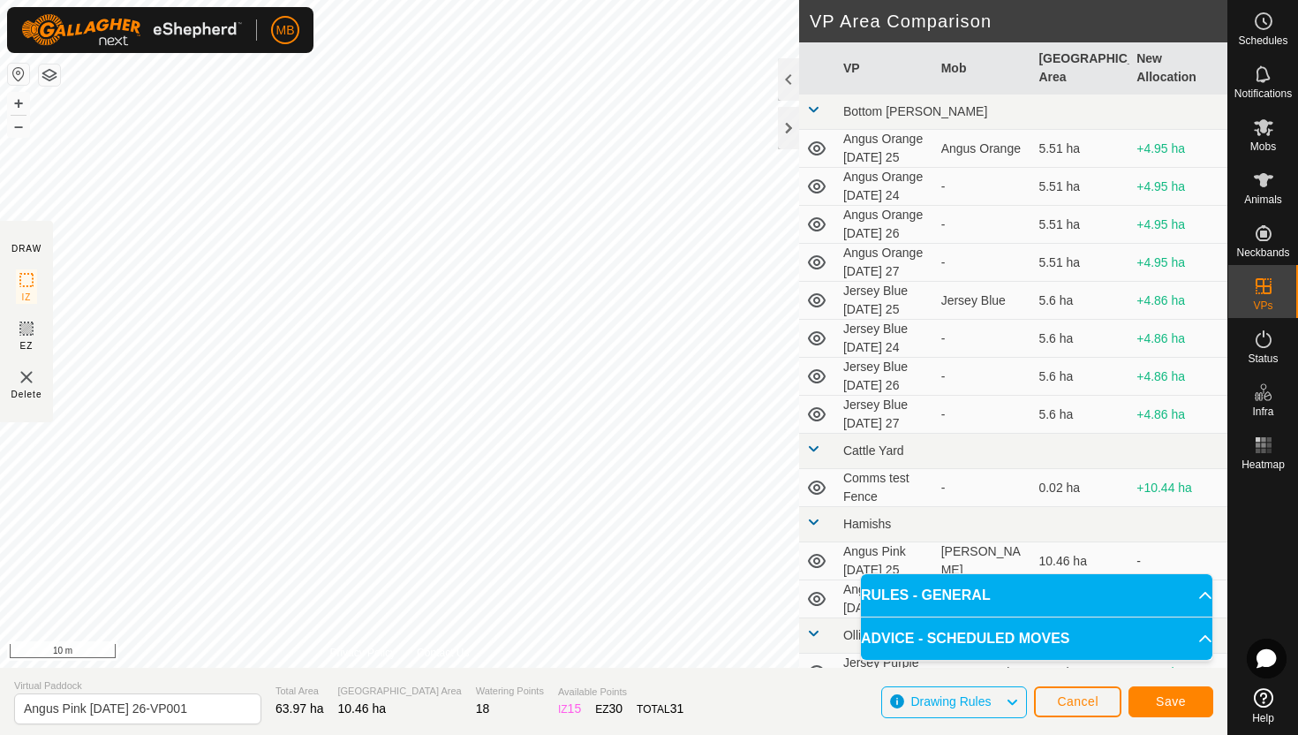
click at [35, 300] on div "DRAW IZ EZ Delete Privacy Policy Contact Us Segment length must be longer than …" at bounding box center [613, 333] width 1227 height 667
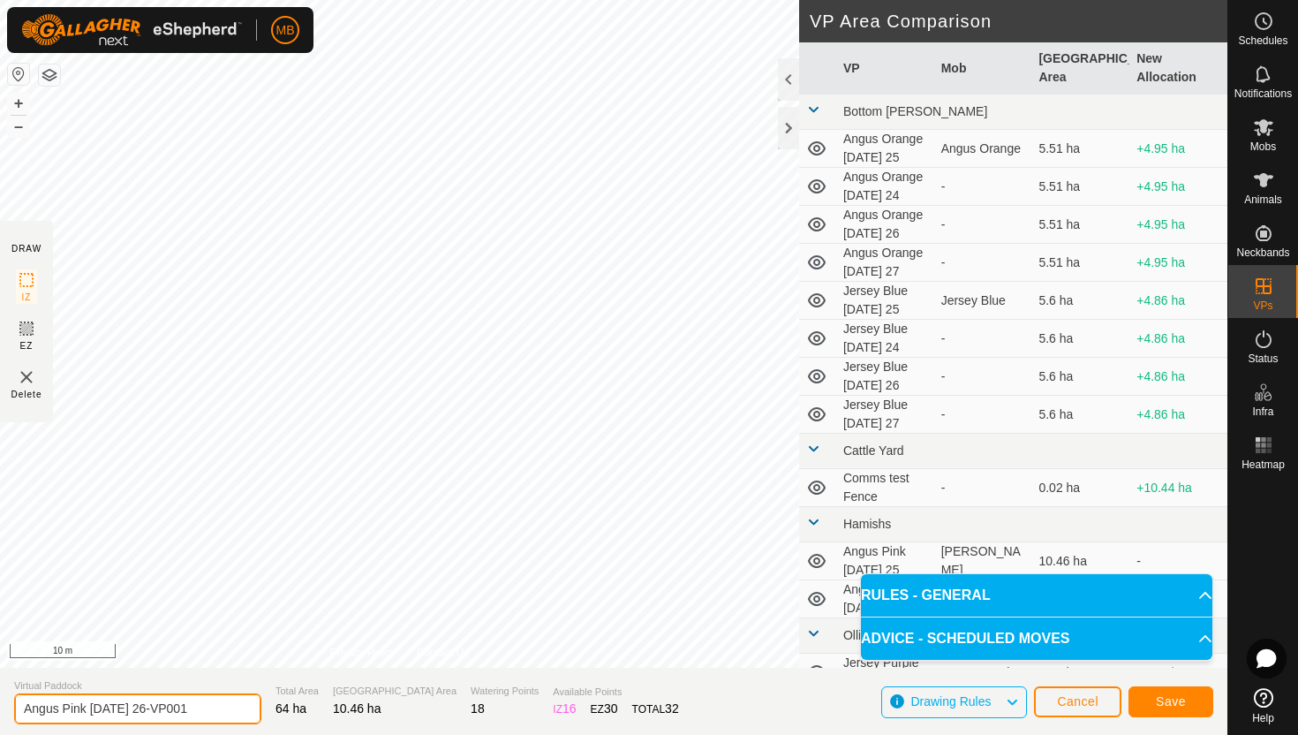
click at [205, 712] on input "Angus Pink Tuesday 26-VP001" at bounding box center [137, 708] width 247 height 31
type input "Angus Pink [DATE] 27"
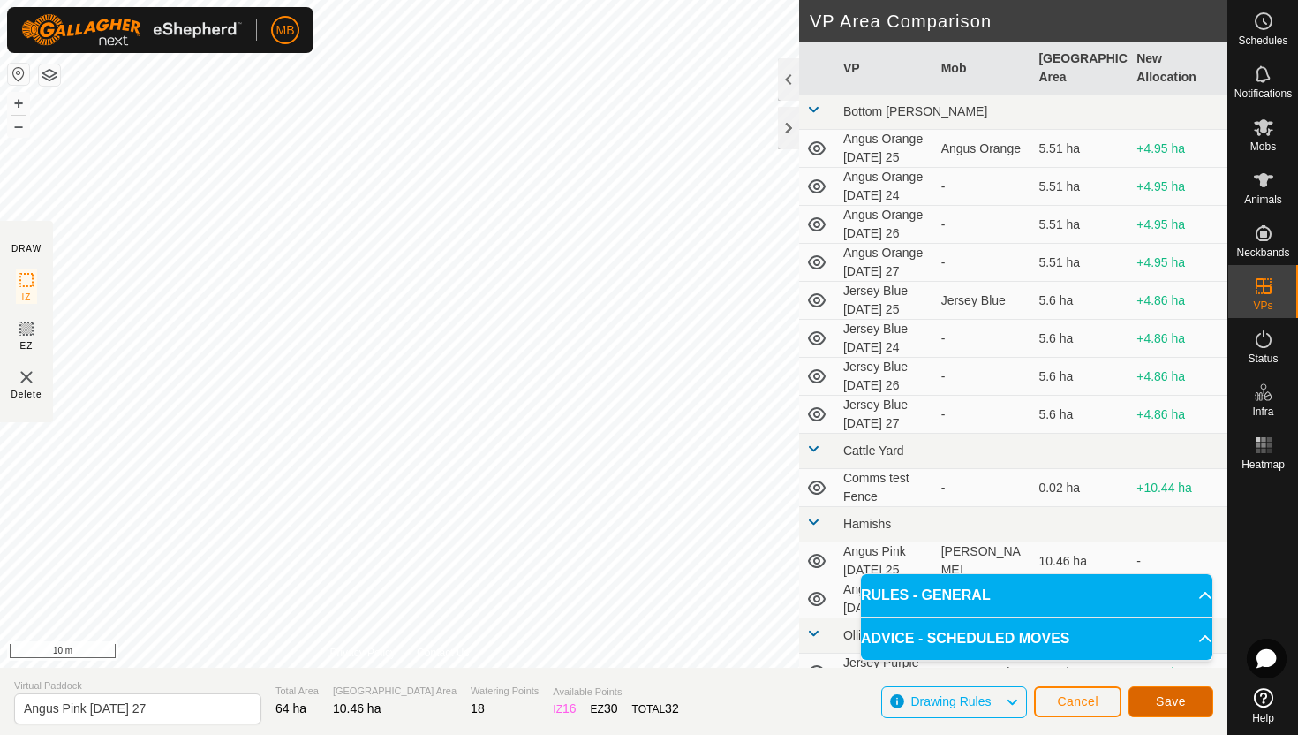
click at [1177, 699] on span "Save" at bounding box center [1171, 701] width 30 height 14
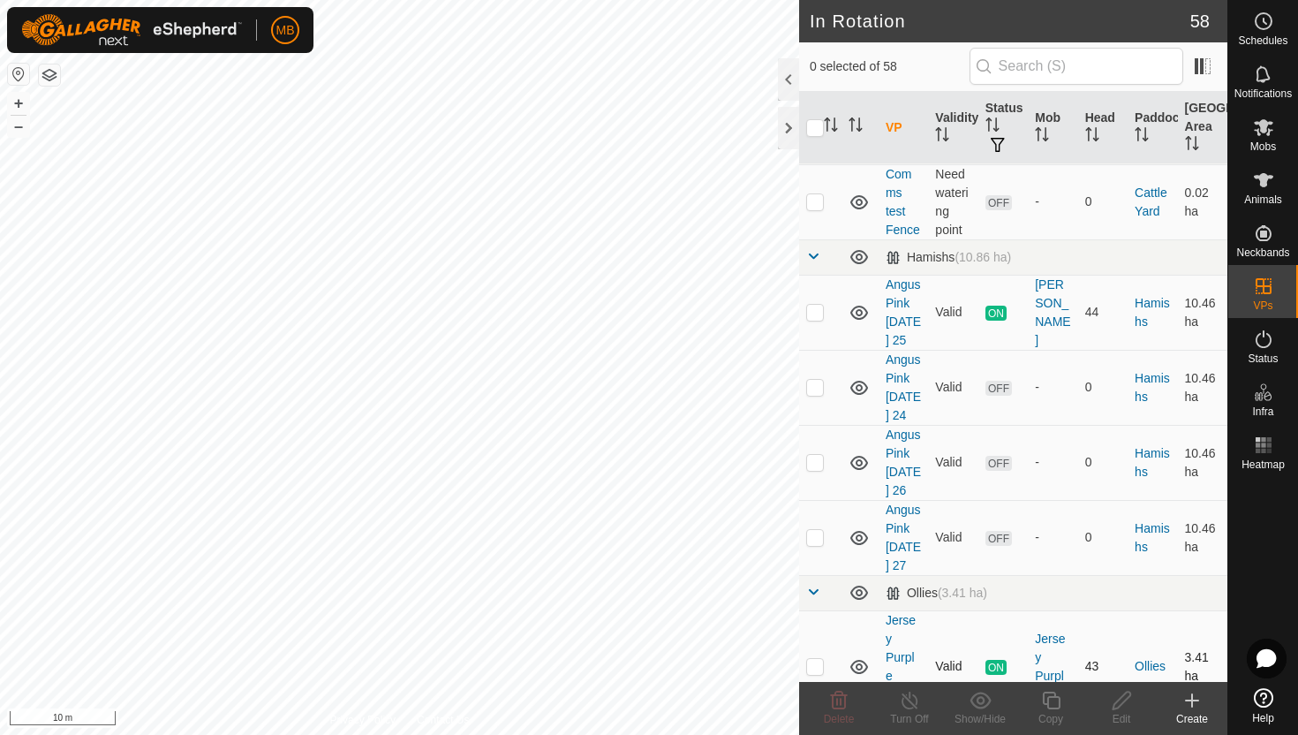
scroll to position [968, 0]
click at [813, 528] on p-checkbox at bounding box center [815, 535] width 18 height 14
checkbox input "true"
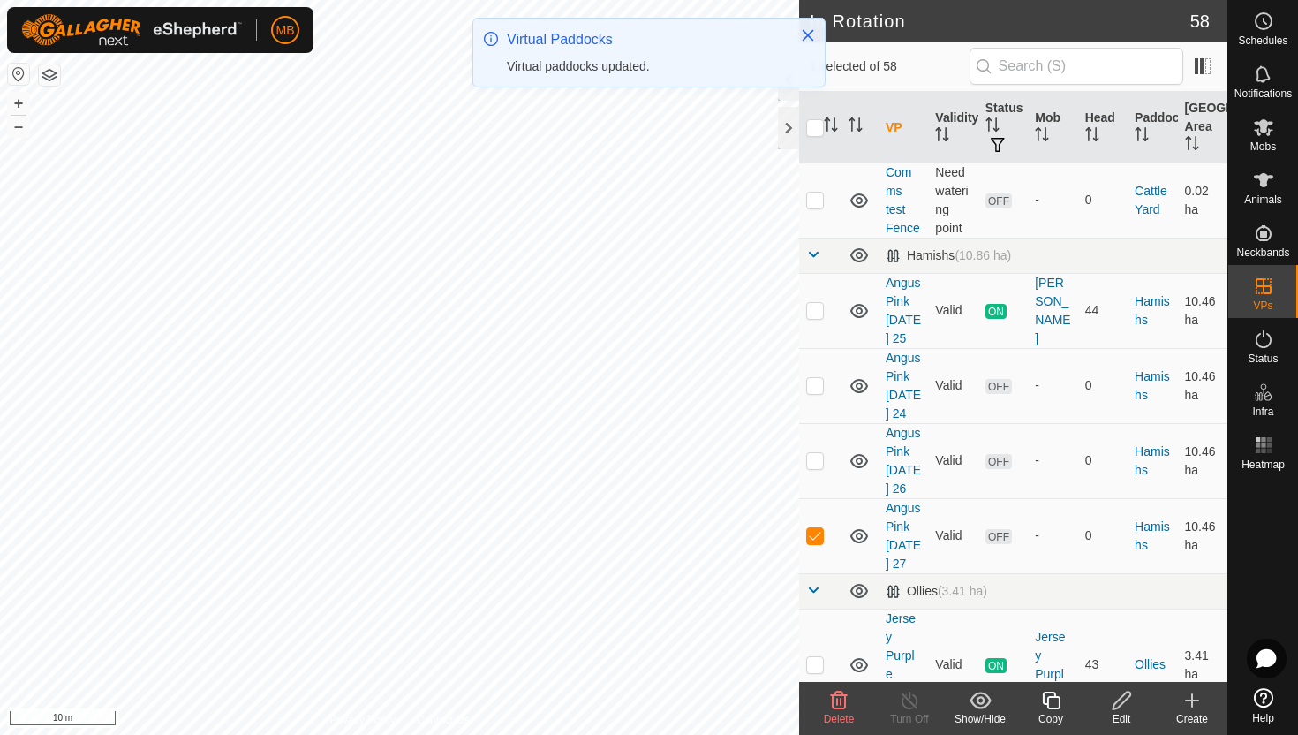
click at [1051, 705] on icon at bounding box center [1051, 699] width 22 height 21
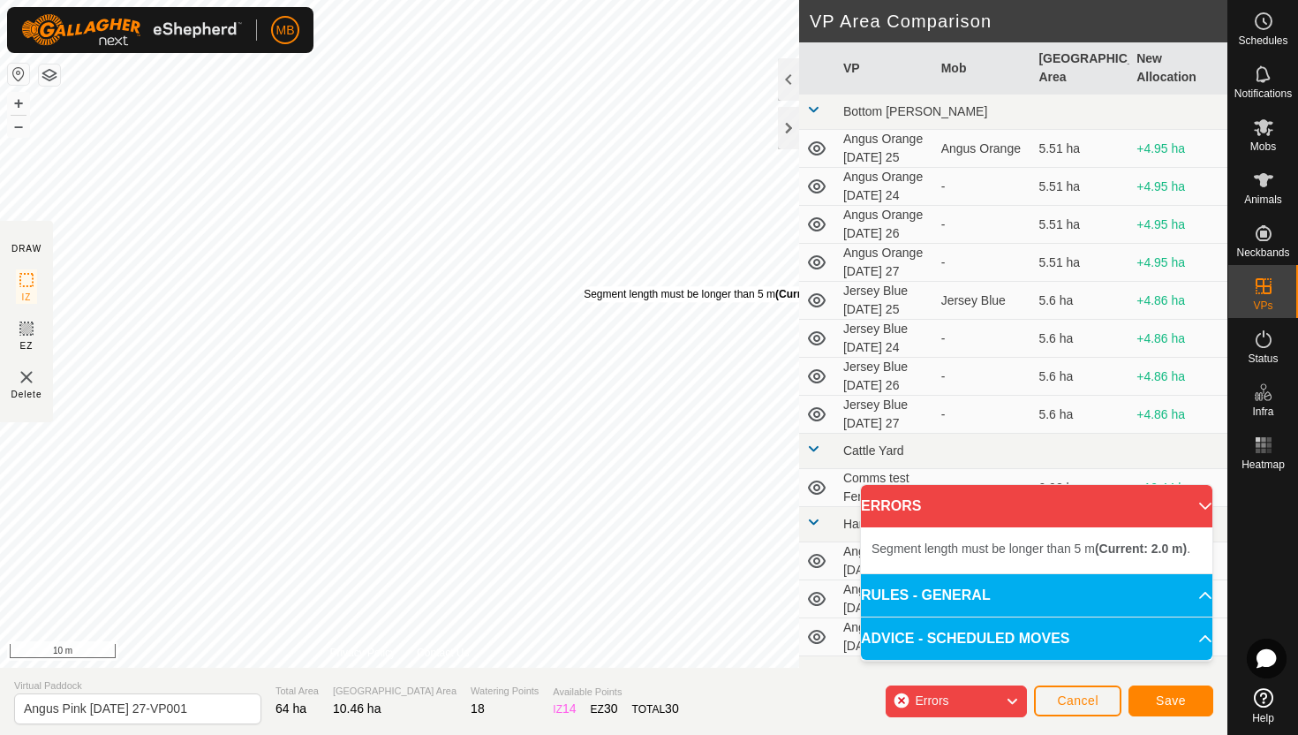
click at [584, 286] on div "Segment length must be longer than 5 m (Current: 2.0 m) ." at bounding box center [720, 294] width 273 height 16
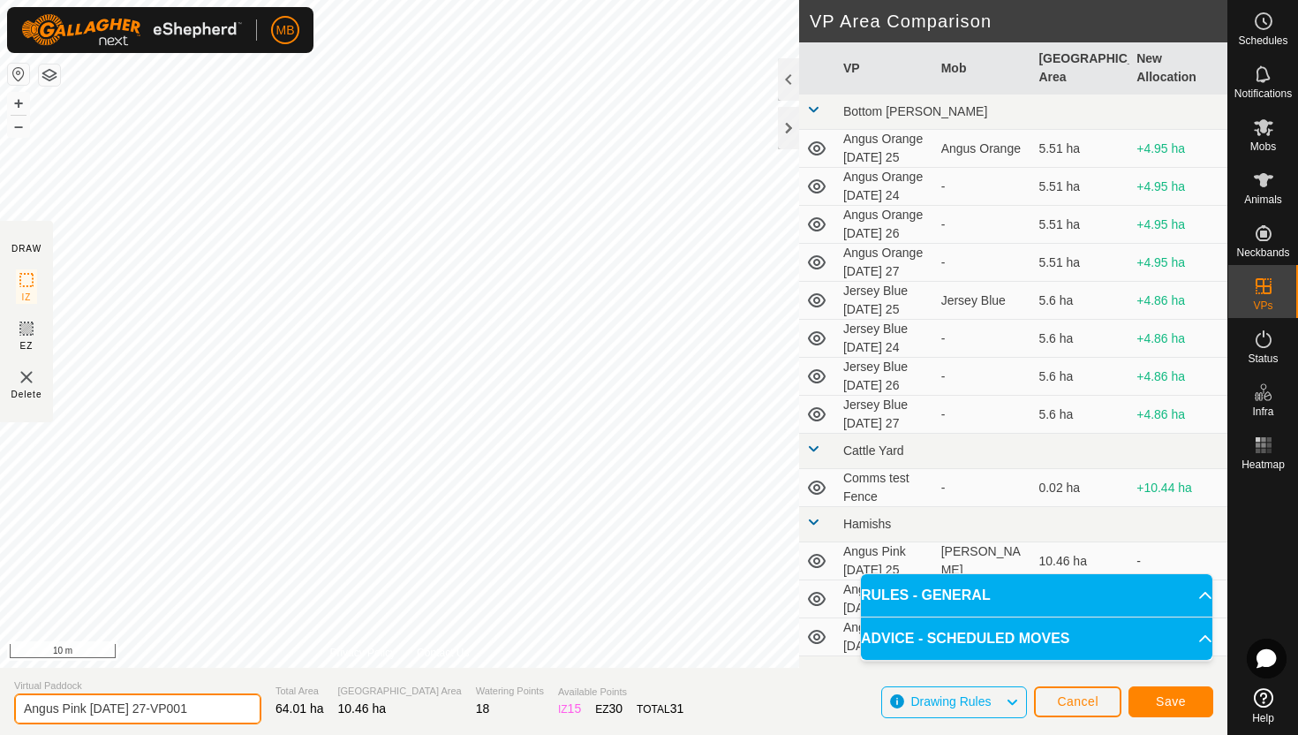
click at [217, 705] on input "Angus Pink Wednesday 27-VP001" at bounding box center [137, 708] width 247 height 31
type input "Angus Pink [DATE] 28"
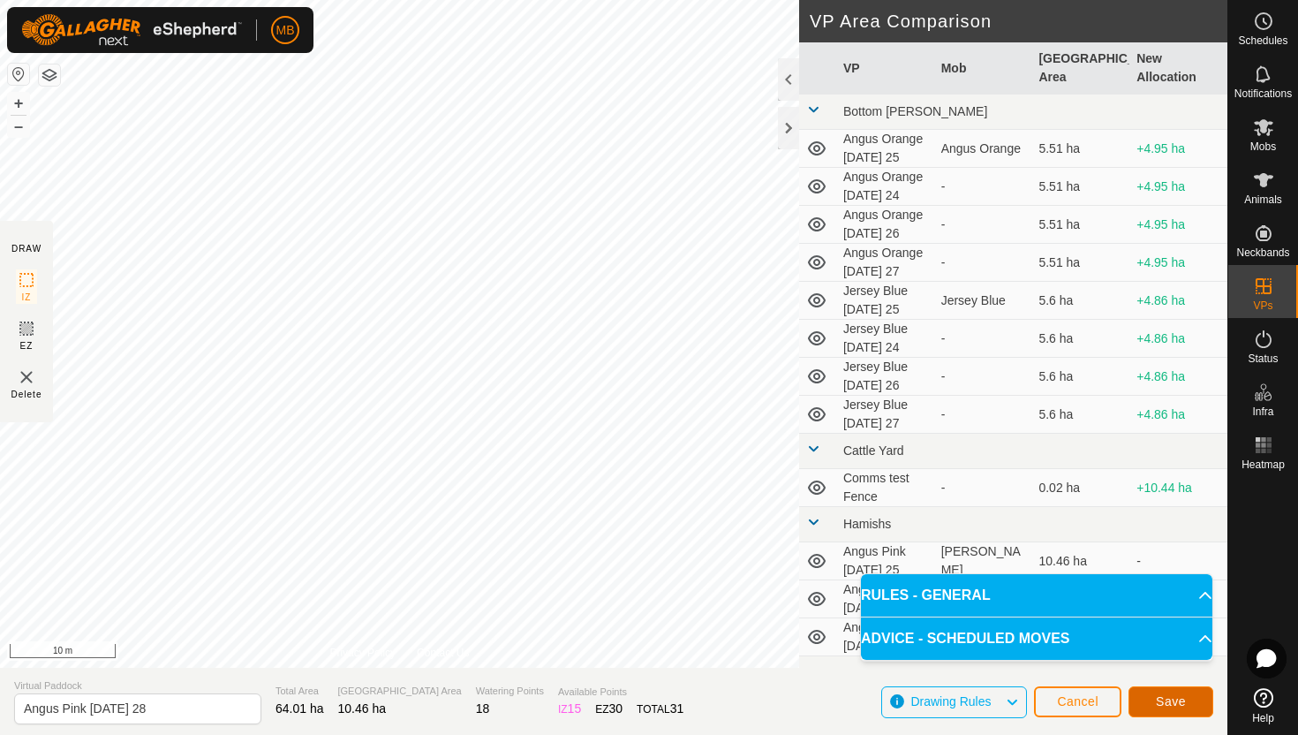
click at [1183, 694] on span "Save" at bounding box center [1171, 701] width 30 height 14
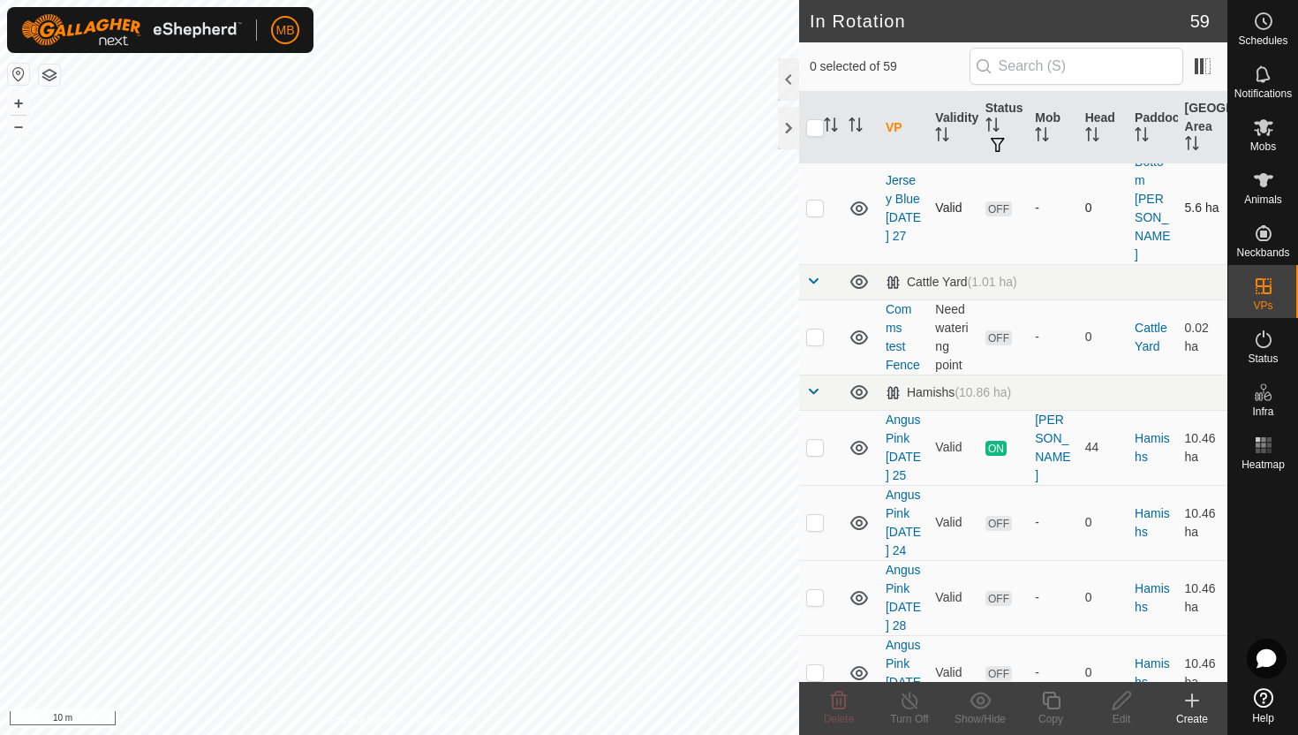
scroll to position [825, 0]
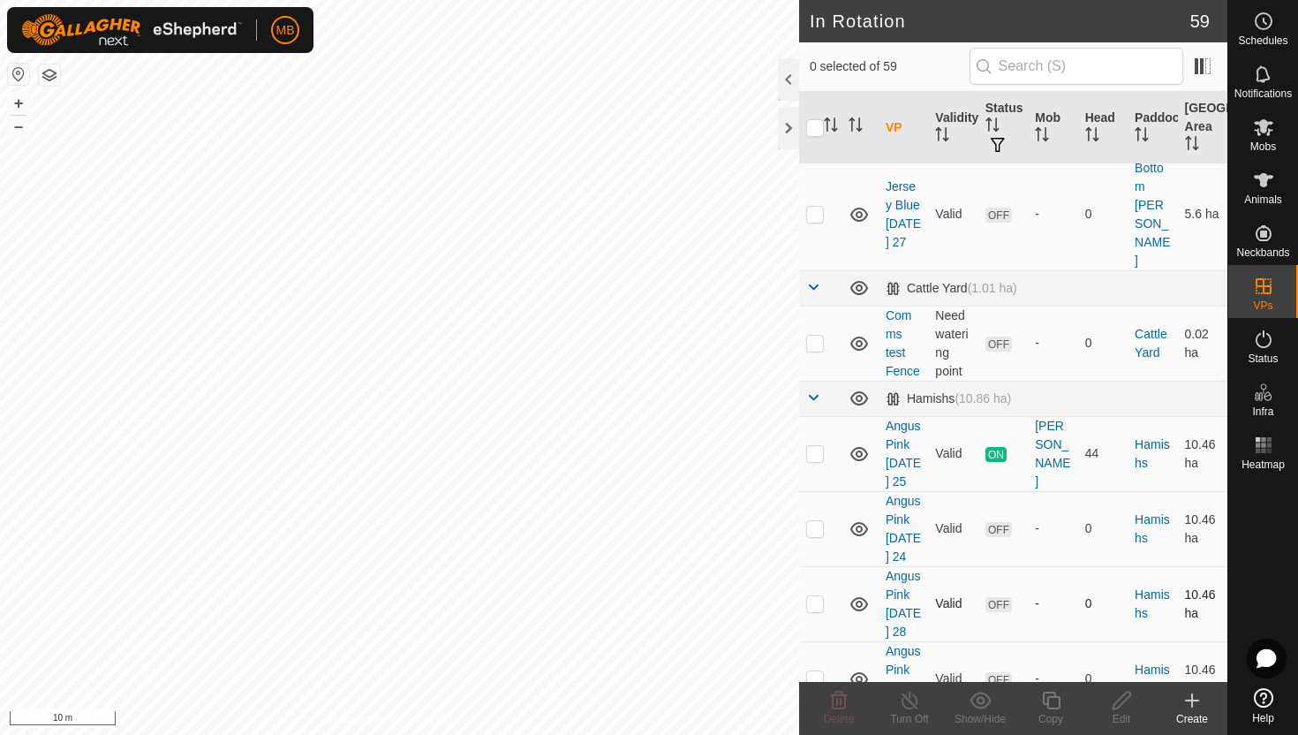
click at [814, 596] on p-checkbox at bounding box center [815, 603] width 18 height 14
checkbox input "true"
click at [1051, 699] on icon at bounding box center [1051, 699] width 22 height 21
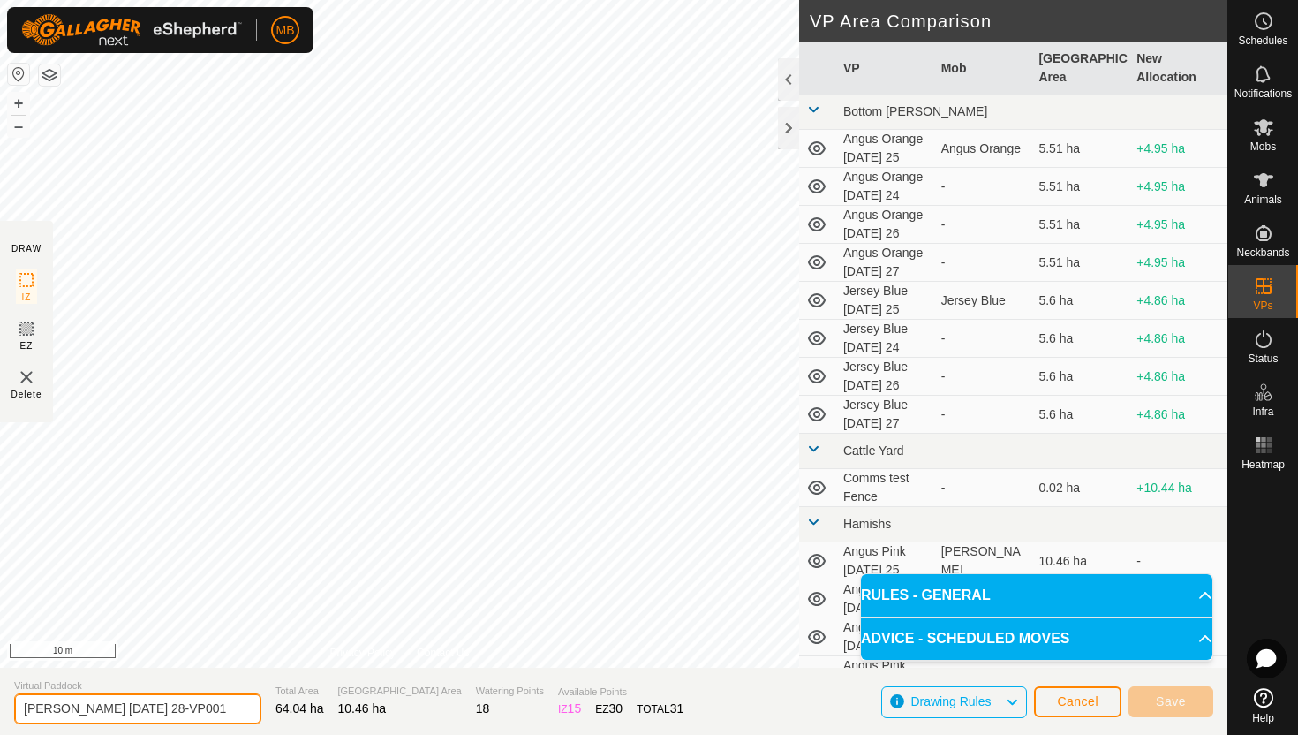
click at [210, 707] on input "Angus Pink Thursday 28-VP001" at bounding box center [137, 708] width 247 height 31
type input "Angus Pink [DATE] 29"
click at [812, 464] on div "DRAW IZ EZ Delete Privacy Policy Contact Us Segment length must be longer than …" at bounding box center [613, 333] width 1227 height 667
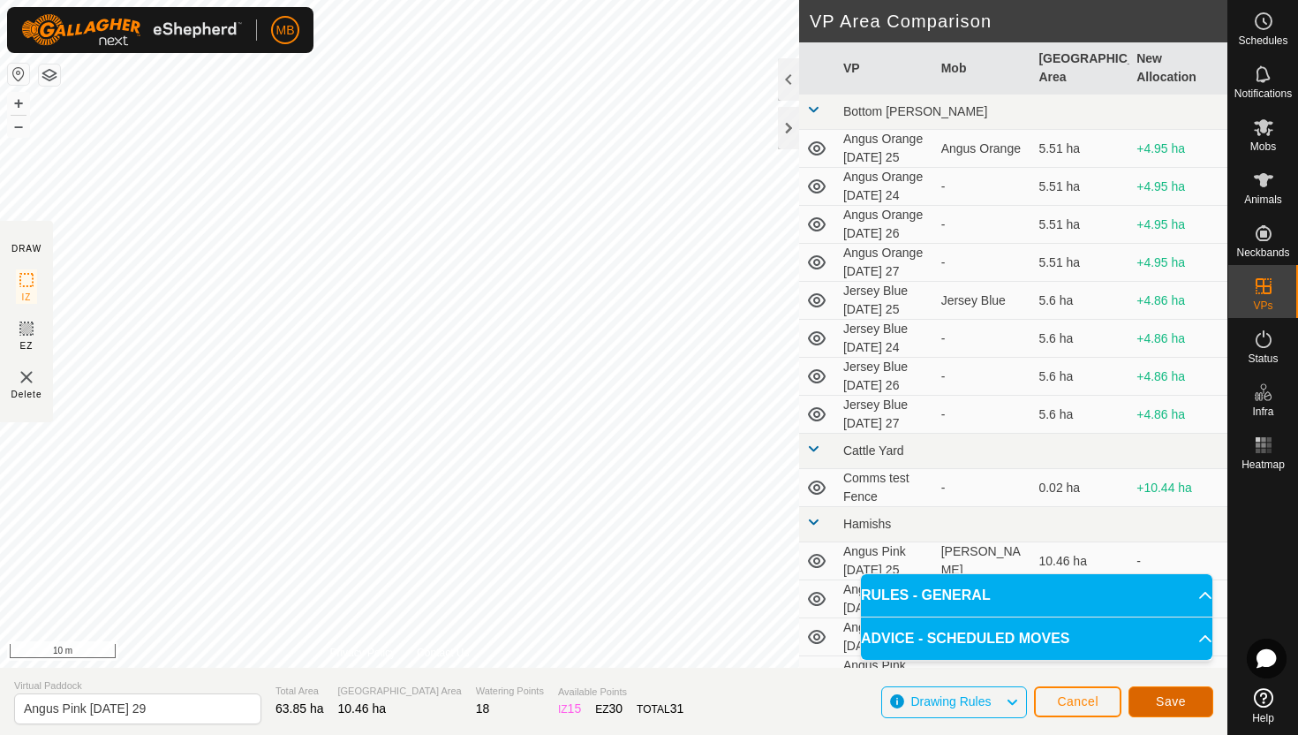
click at [1187, 694] on button "Save" at bounding box center [1170, 701] width 85 height 31
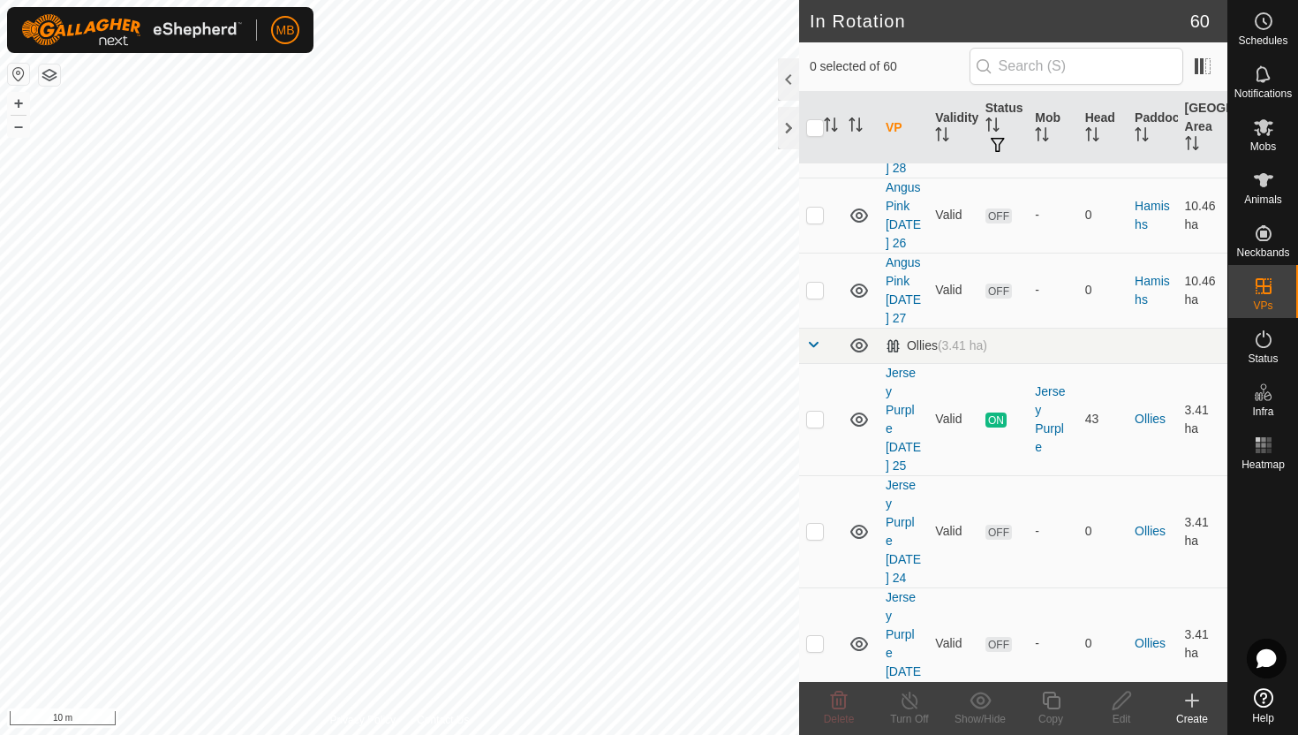
scroll to position [1367, 0]
click at [818, 633] on p-checkbox at bounding box center [815, 640] width 18 height 14
checkbox input "true"
click at [1058, 697] on icon at bounding box center [1051, 700] width 18 height 18
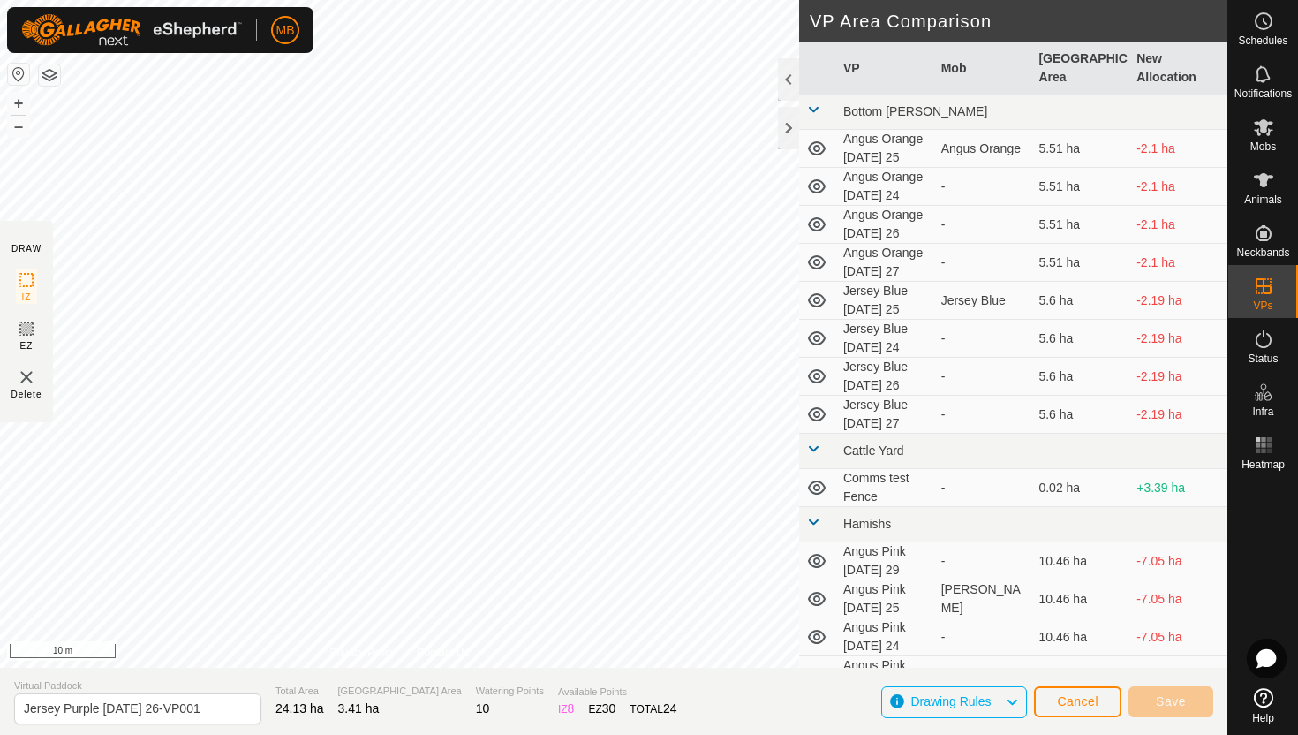
click at [14, 137] on div "+ –" at bounding box center [18, 115] width 23 height 46
click at [24, 127] on button "–" at bounding box center [18, 126] width 21 height 21
click at [23, 128] on button "–" at bounding box center [18, 126] width 21 height 21
click at [596, 0] on html "MB Schedules Notifications Mobs Animals Neckbands VPs Status Infra Heatmap Help…" at bounding box center [649, 367] width 1298 height 735
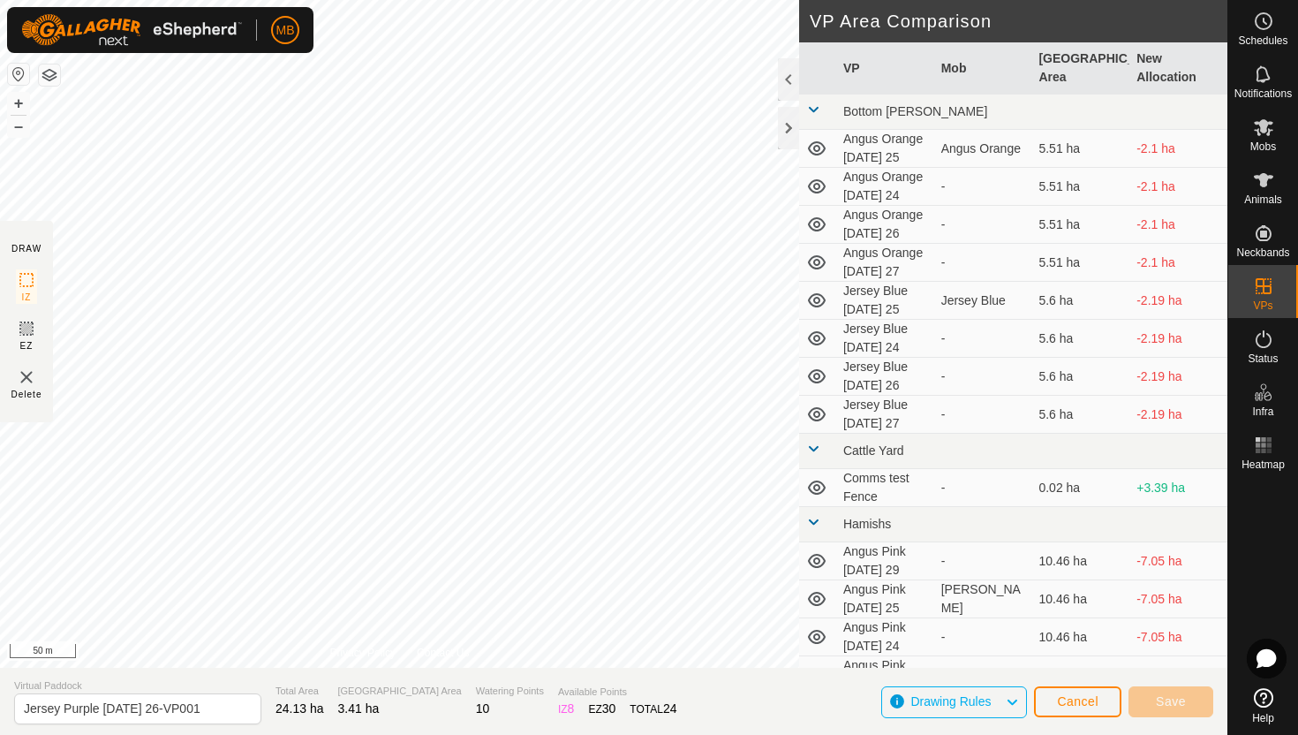
click at [736, 0] on html "MB Schedules Notifications Mobs Animals Neckbands VPs Status Infra Heatmap Help…" at bounding box center [649, 367] width 1298 height 735
click at [647, 0] on html "MB Schedules Notifications Mobs Animals Neckbands VPs Status Infra Heatmap Help…" at bounding box center [649, 367] width 1298 height 735
click at [773, 0] on html "MB Schedules Notifications Mobs Animals Neckbands VPs Status Infra Heatmap Help…" at bounding box center [649, 367] width 1298 height 735
click at [23, 102] on button "+" at bounding box center [18, 103] width 21 height 21
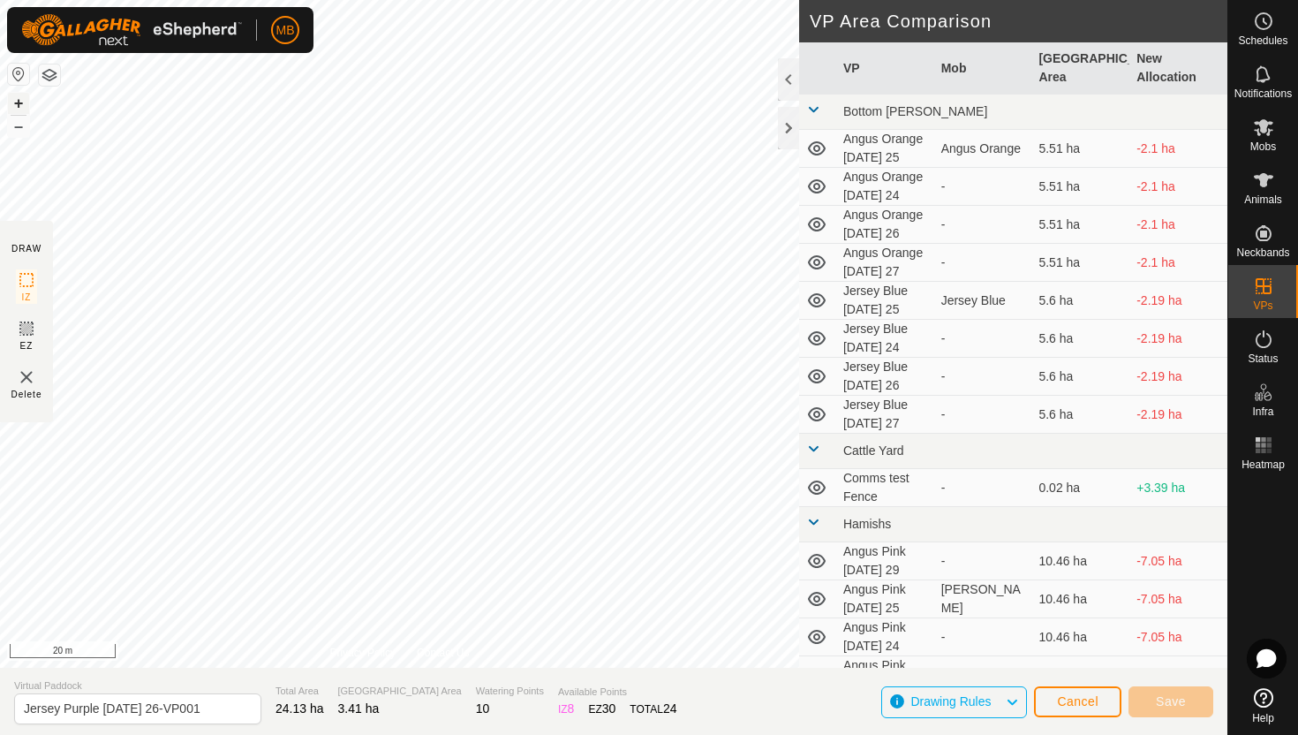
click at [15, 102] on button "+" at bounding box center [18, 103] width 21 height 21
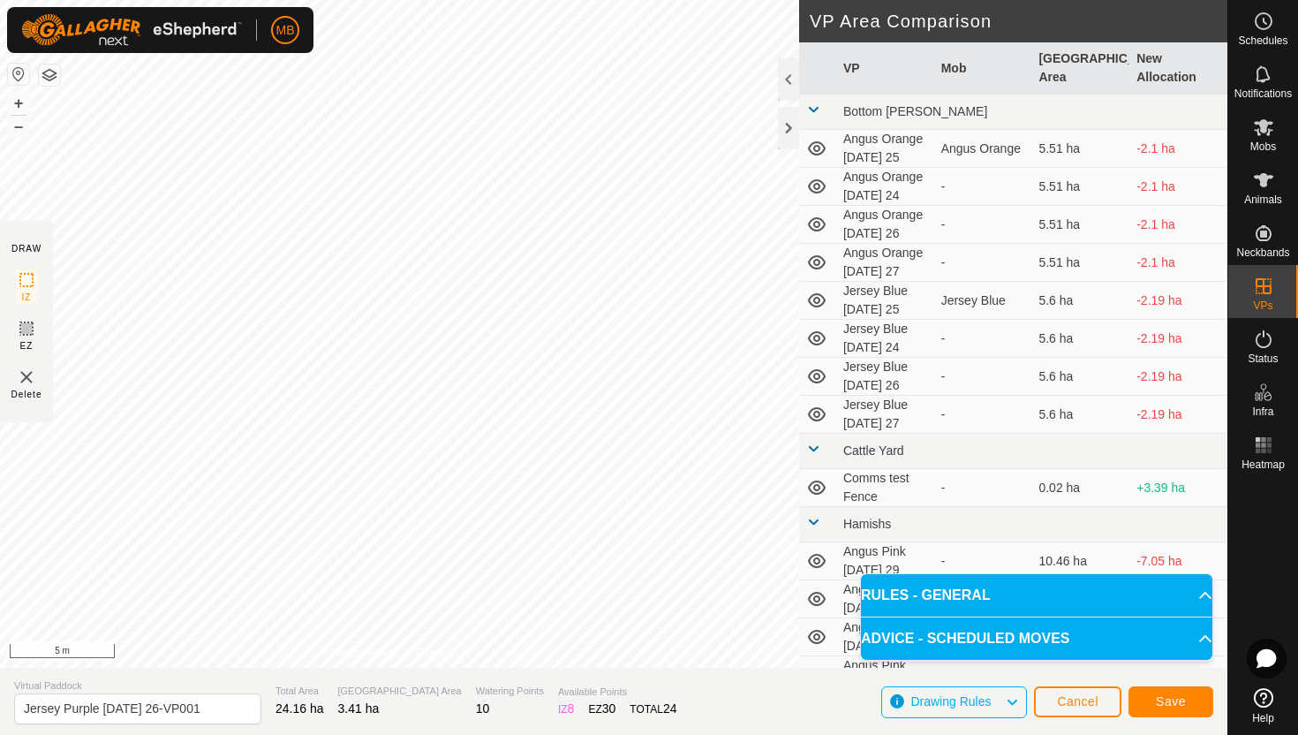
click at [598, 0] on html "MB Schedules Notifications Mobs Animals Neckbands VPs Status Infra Heatmap Help…" at bounding box center [649, 367] width 1298 height 735
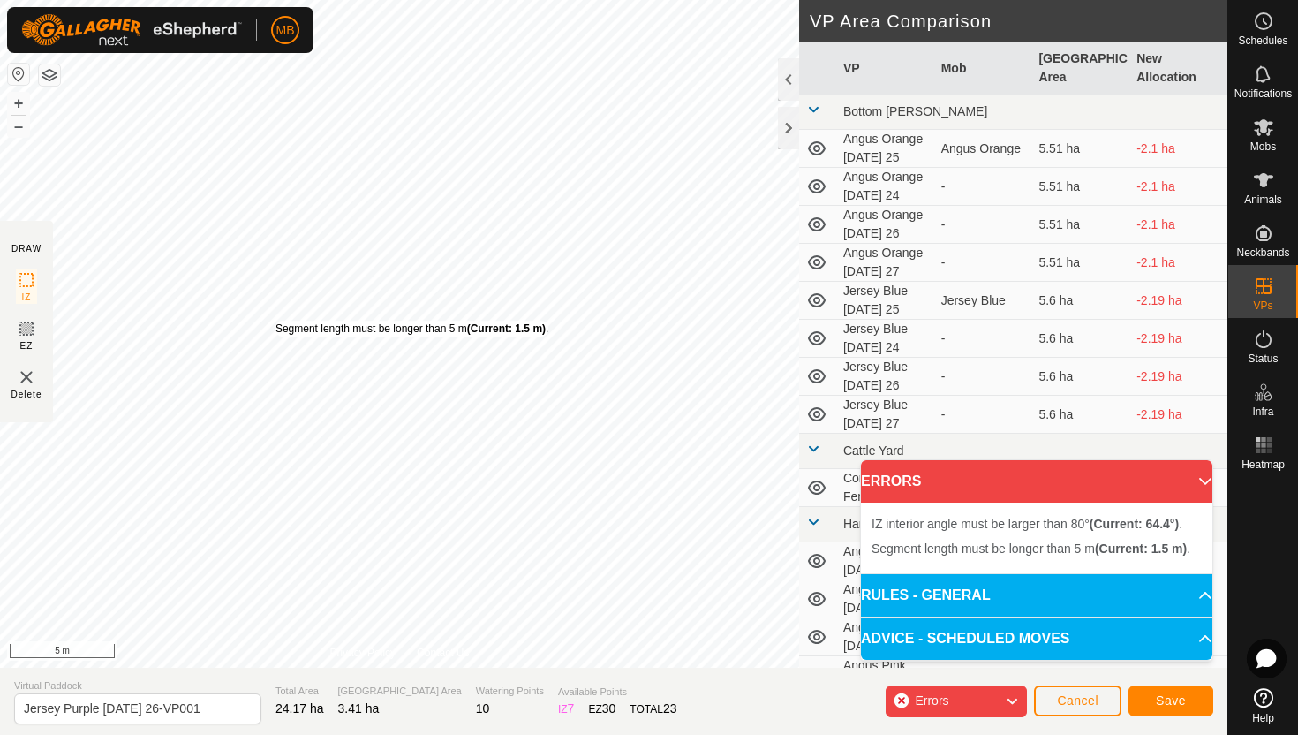
click at [275, 320] on div "Segment length must be longer than 5 m (Current: 1.5 m) ." at bounding box center [411, 328] width 273 height 16
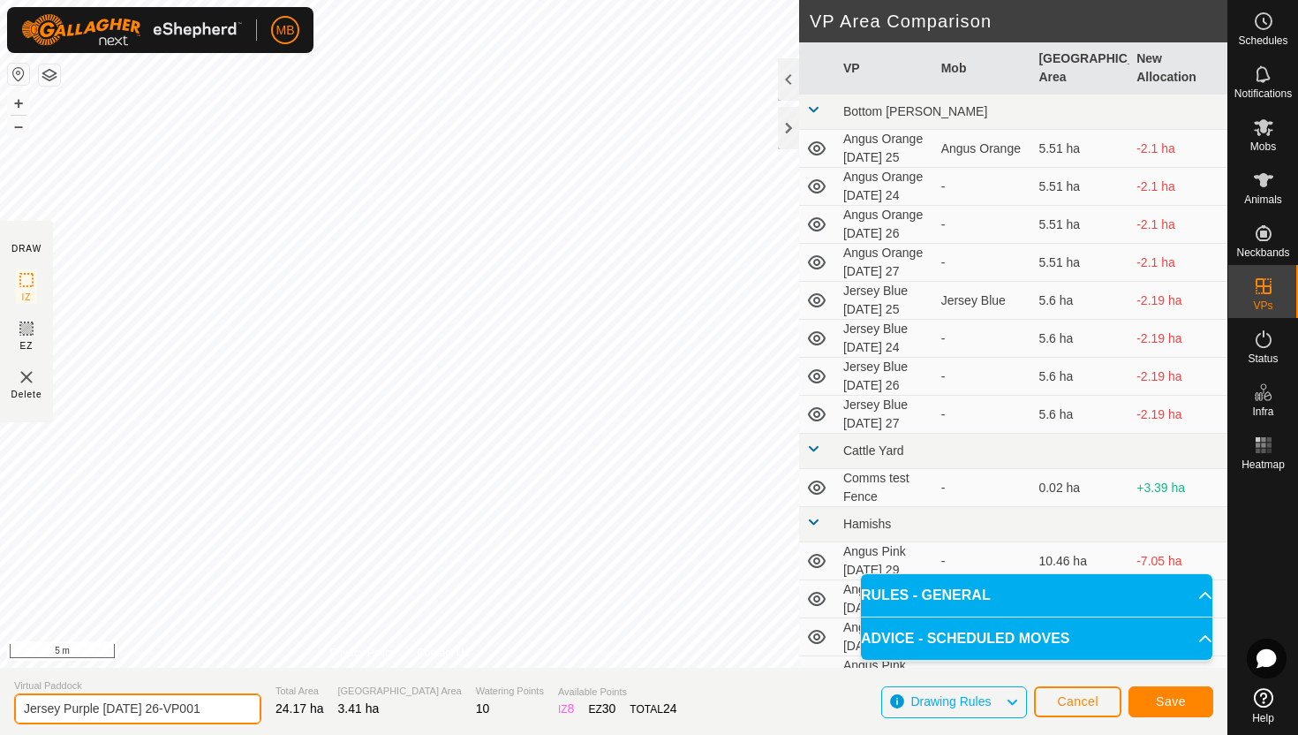
click at [215, 708] on input "Jersey Purple Tuesday 26-VP001" at bounding box center [137, 708] width 247 height 31
type input "Jersey Purple [DATE] 27"
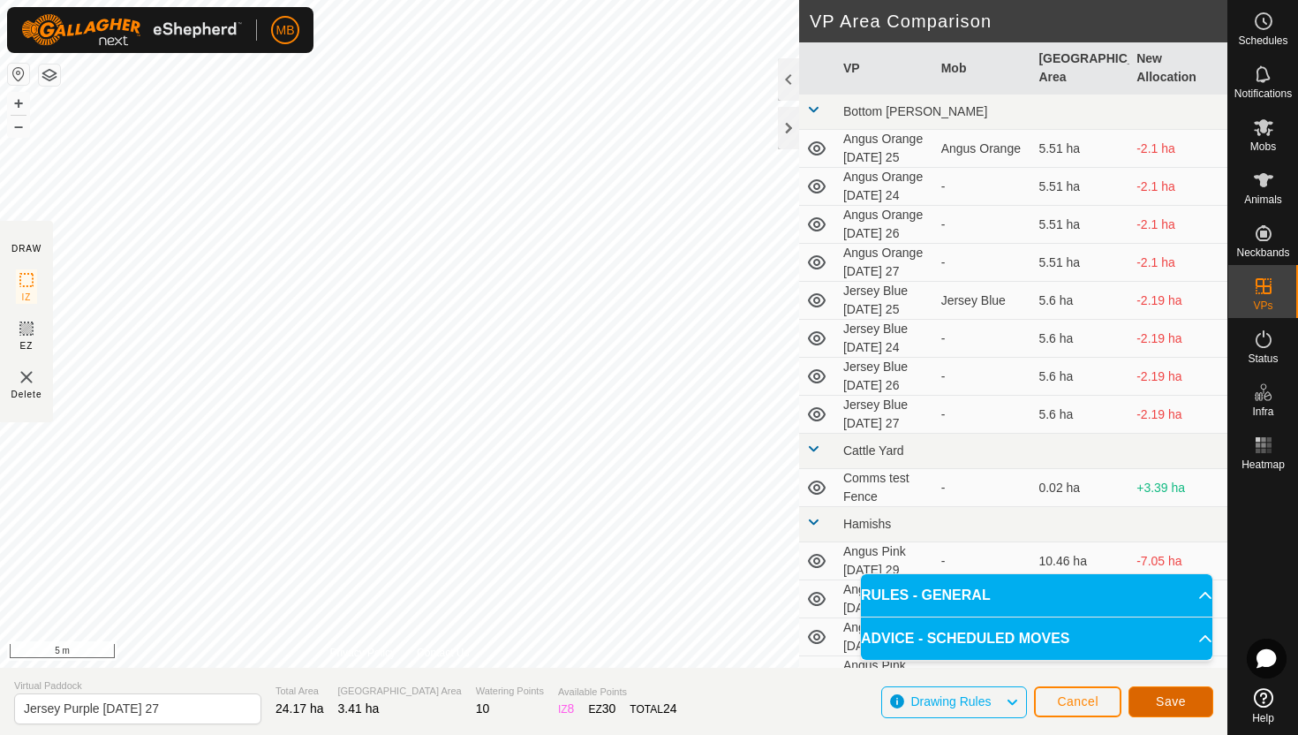
click at [1165, 693] on button "Save" at bounding box center [1170, 701] width 85 height 31
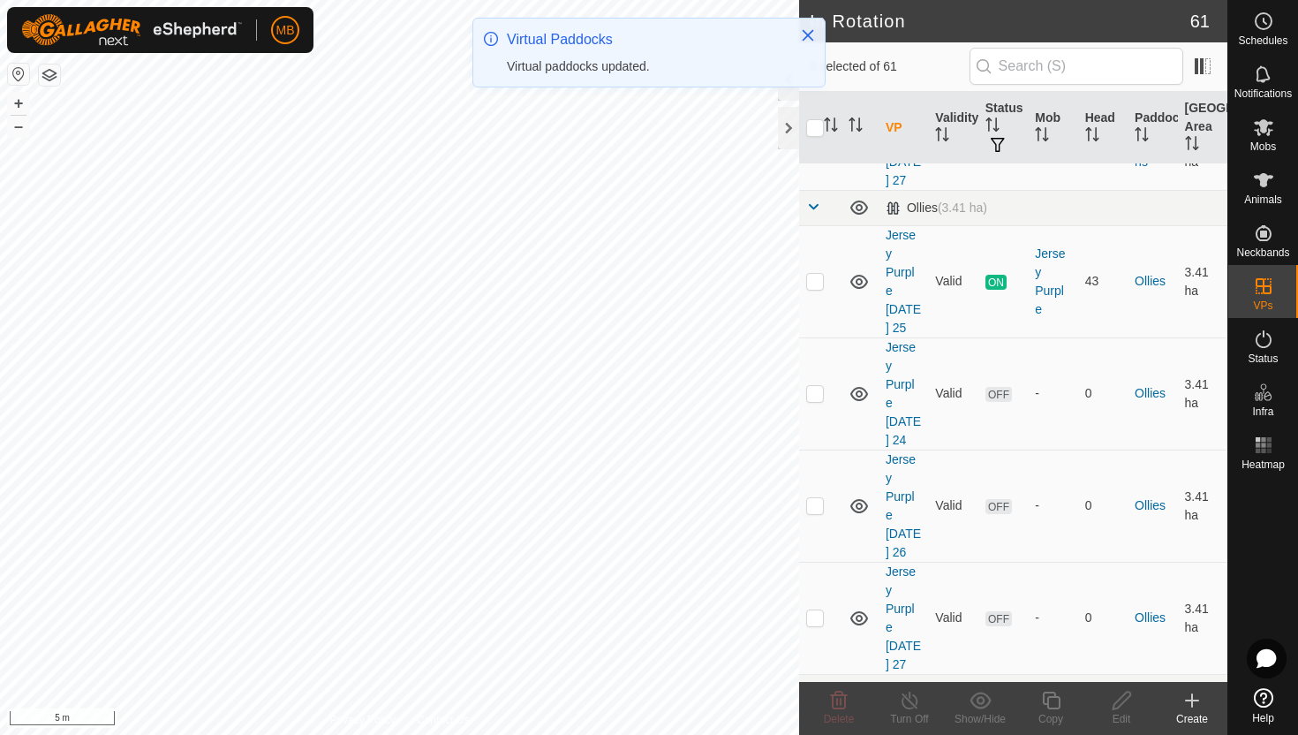
scroll to position [1504, 0]
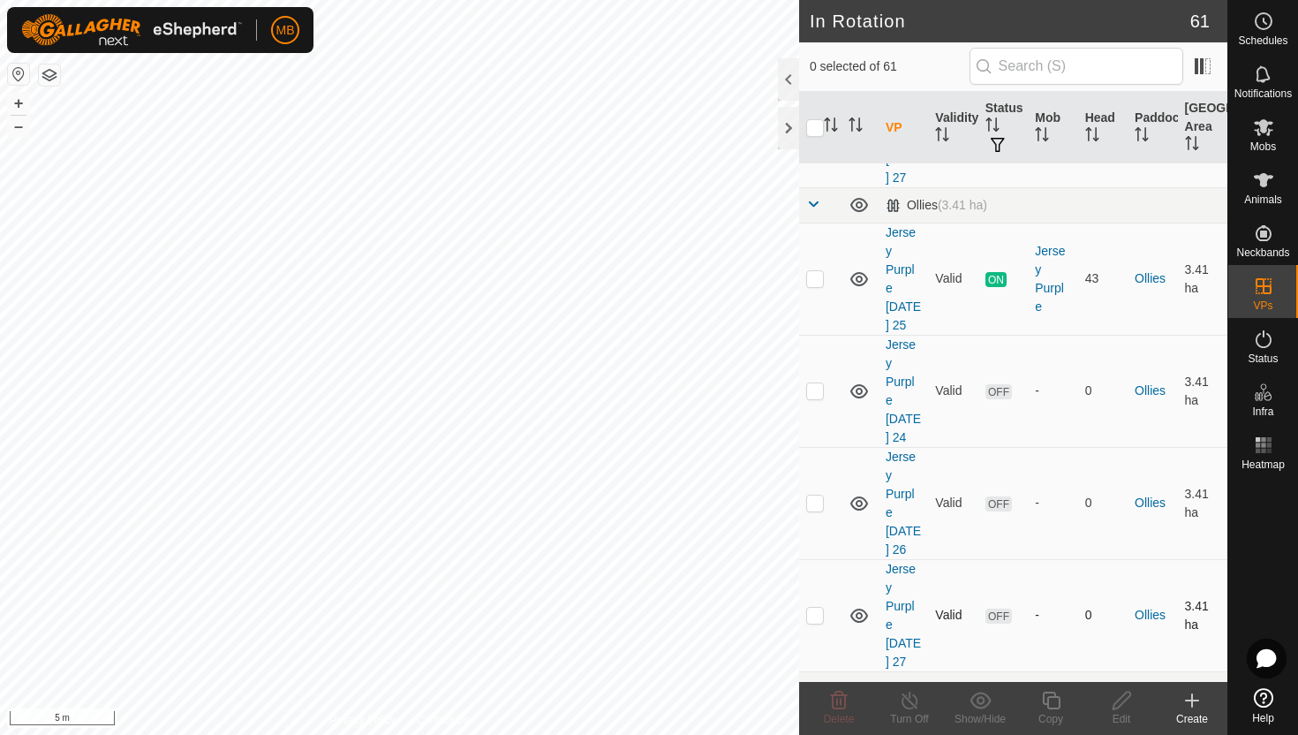
click at [815, 607] on p-checkbox at bounding box center [815, 614] width 18 height 14
checkbox input "true"
click at [1054, 706] on icon at bounding box center [1051, 699] width 22 height 21
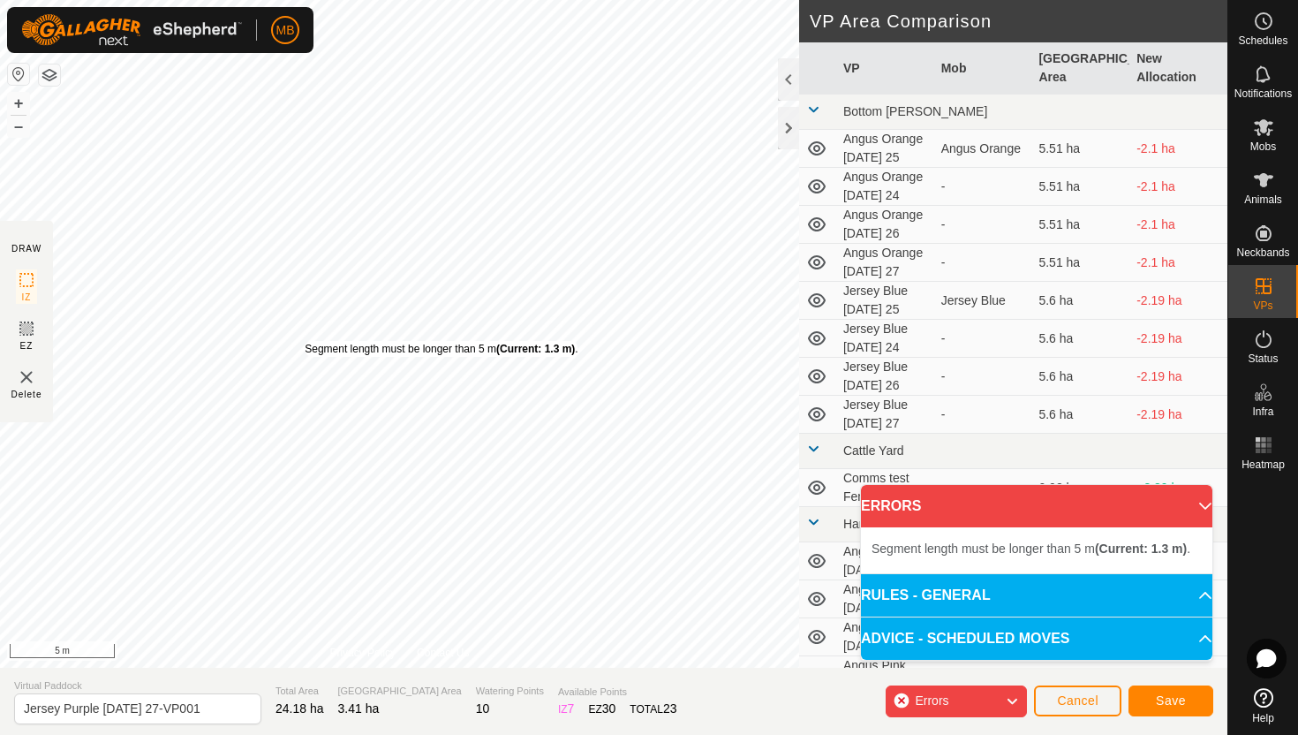
click at [305, 341] on div "Segment length must be longer than 5 m (Current: 1.3 m) ." at bounding box center [441, 349] width 273 height 16
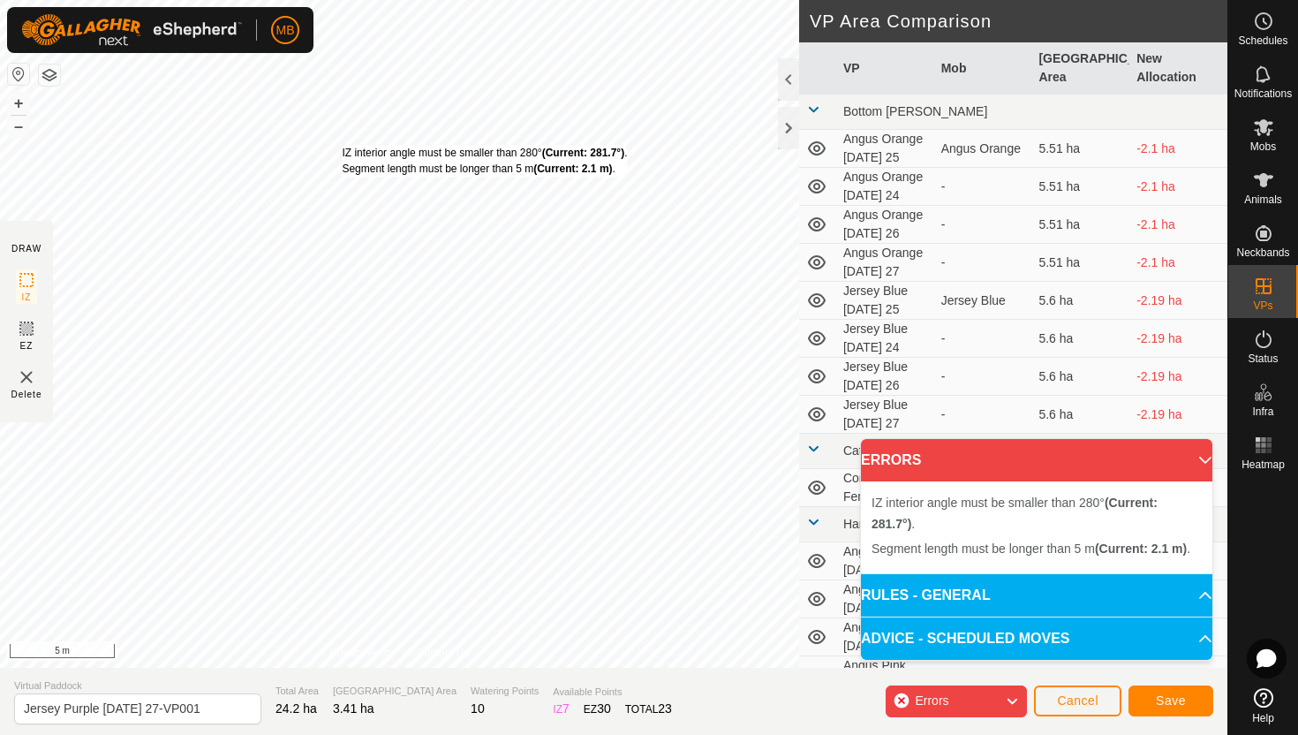
click at [342, 145] on div "IZ interior angle must be smaller than 280° (Current: 281.7°) . Segment length …" at bounding box center [484, 161] width 285 height 32
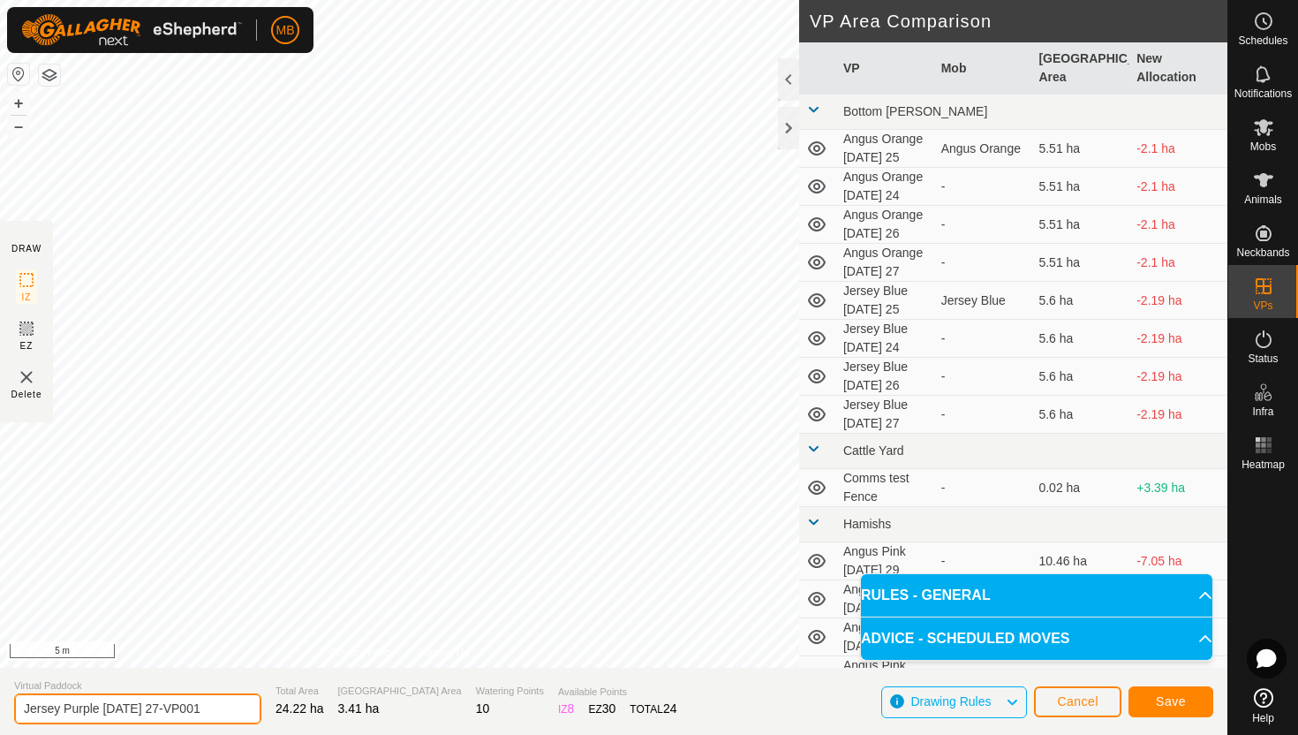
click at [220, 707] on input "Jersey Purple Wednesday 27-VP001" at bounding box center [137, 708] width 247 height 31
type input "Jersey Purple [DATE] 28"
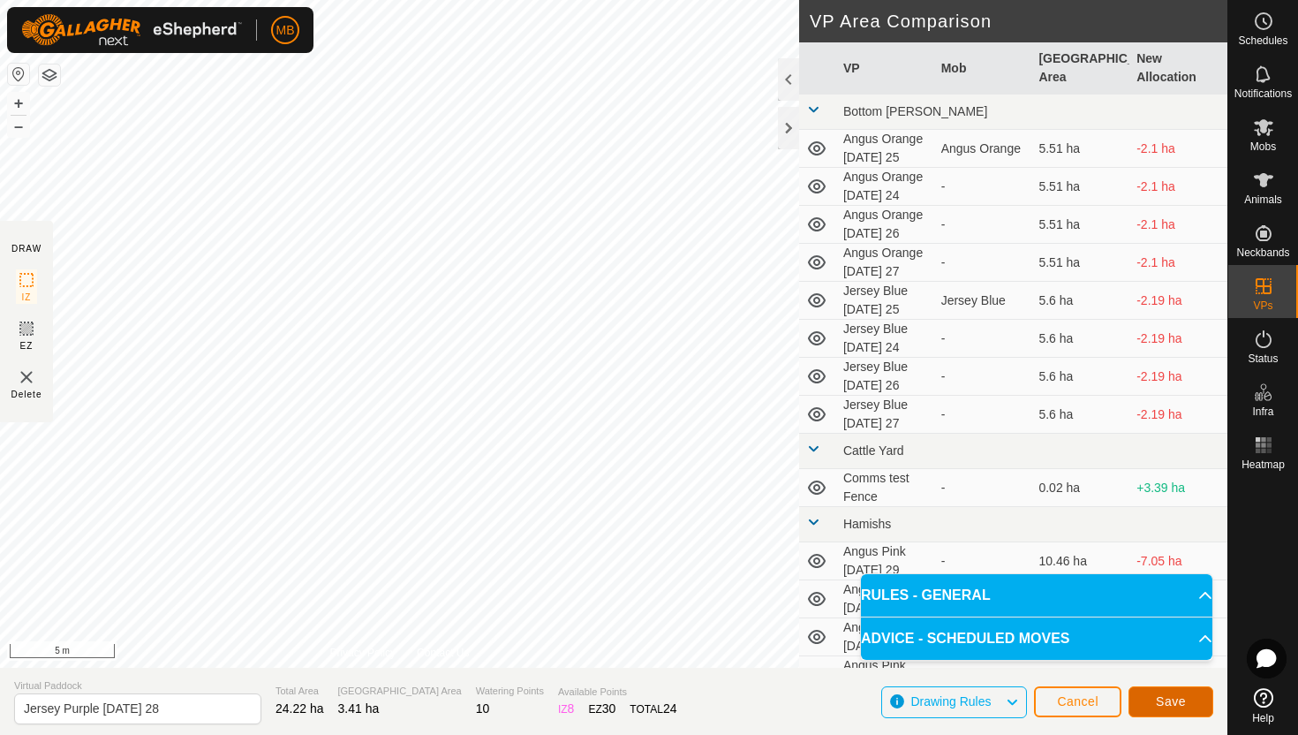
click at [1178, 703] on span "Save" at bounding box center [1171, 701] width 30 height 14
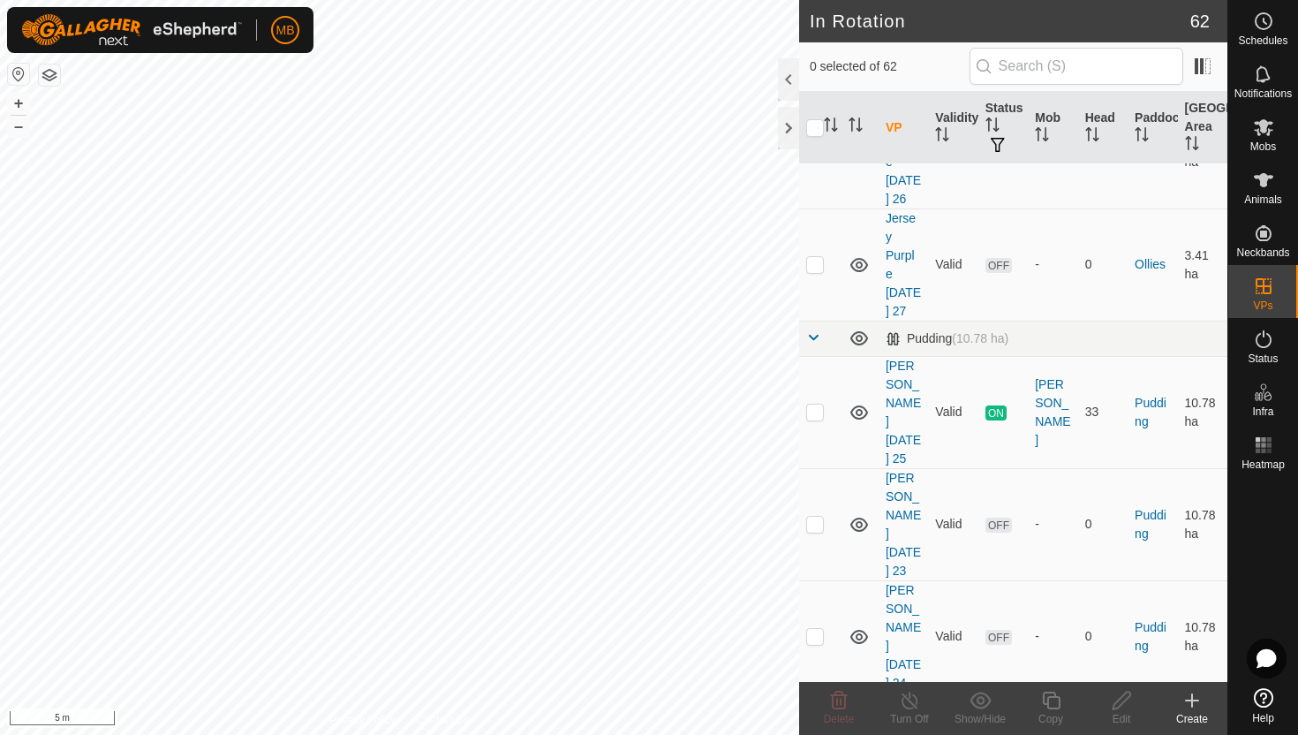
scroll to position [1970, 0]
click at [817, 734] on p-checkbox at bounding box center [815, 745] width 18 height 14
checkbox input "true"
click at [1050, 703] on icon at bounding box center [1051, 699] width 22 height 21
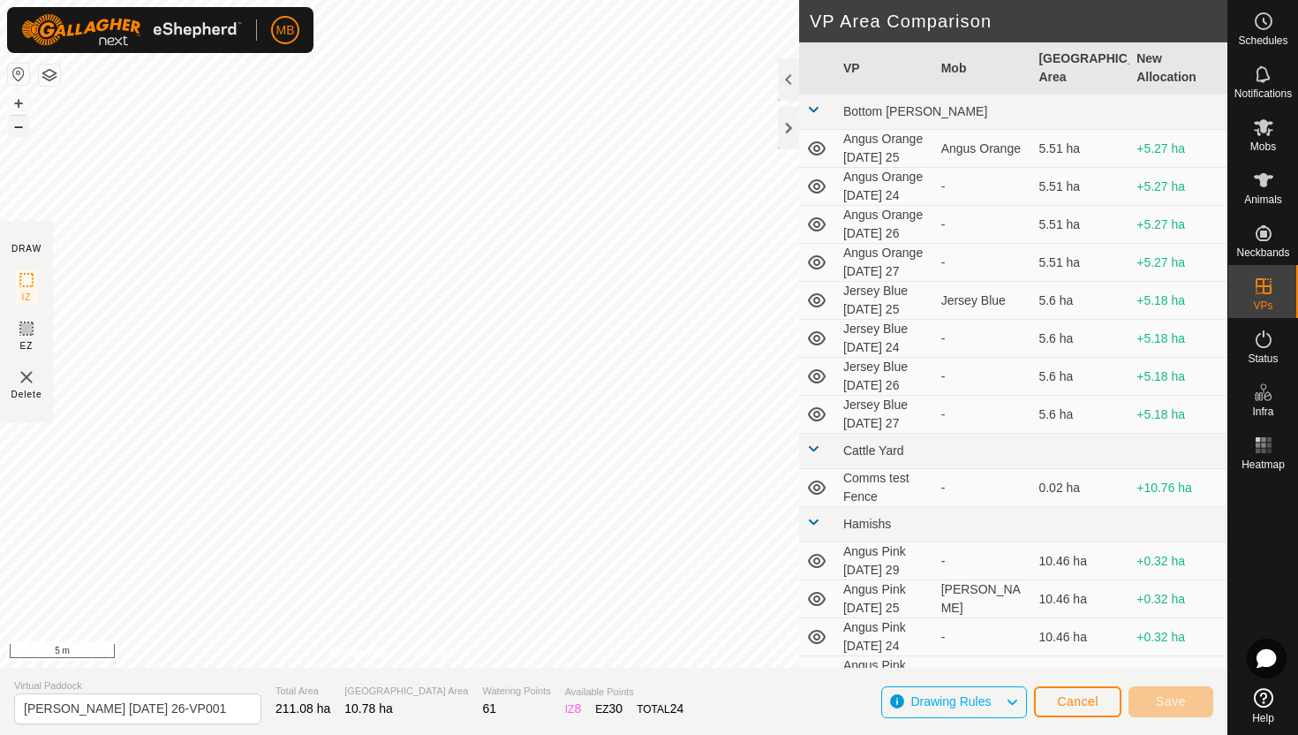
click at [10, 129] on button "–" at bounding box center [18, 126] width 21 height 21
click at [17, 124] on button "–" at bounding box center [18, 126] width 21 height 21
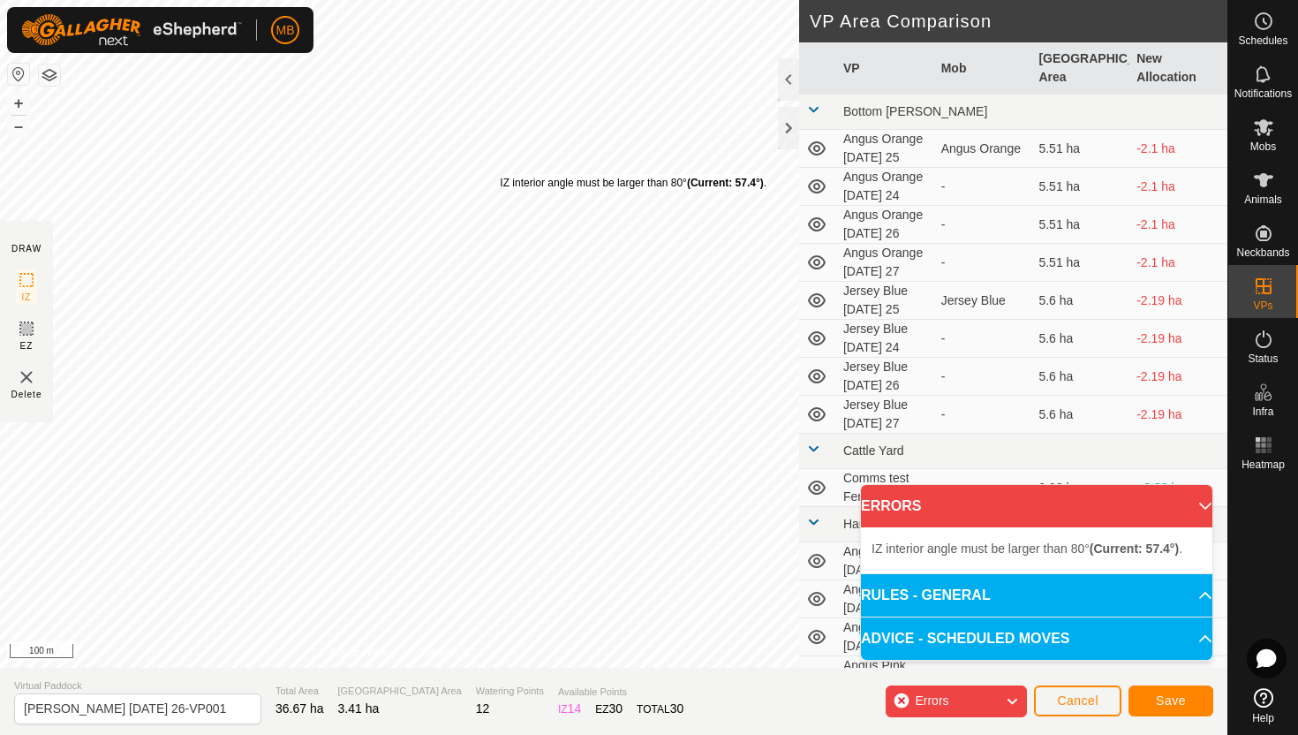
click at [501, 173] on div "IZ interior angle must be larger than 80° (Current: 57.4°) . + – ⇧ i 100 m" at bounding box center [399, 333] width 799 height 667
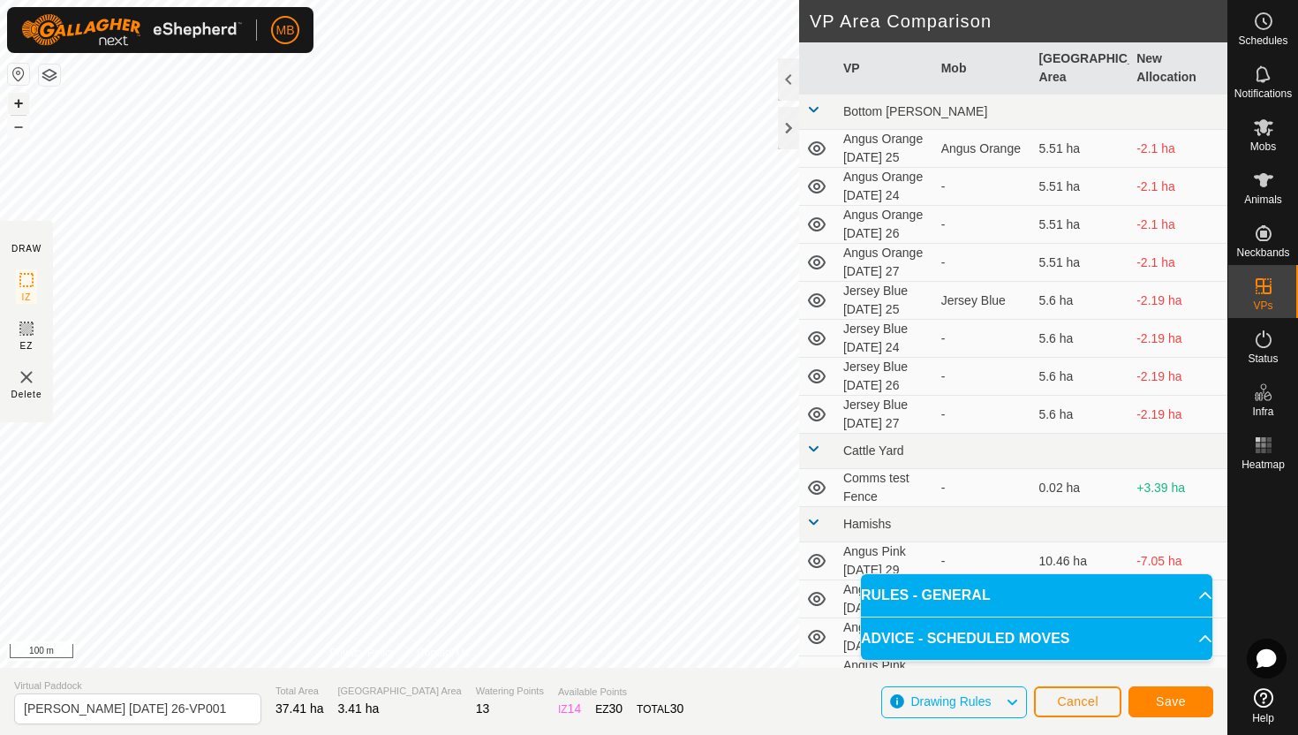
click at [18, 105] on button "+" at bounding box center [18, 103] width 21 height 21
click at [14, 102] on button "+" at bounding box center [18, 103] width 21 height 21
click at [215, 713] on input "Angus Green Tuesday 26-VP001" at bounding box center [137, 708] width 247 height 31
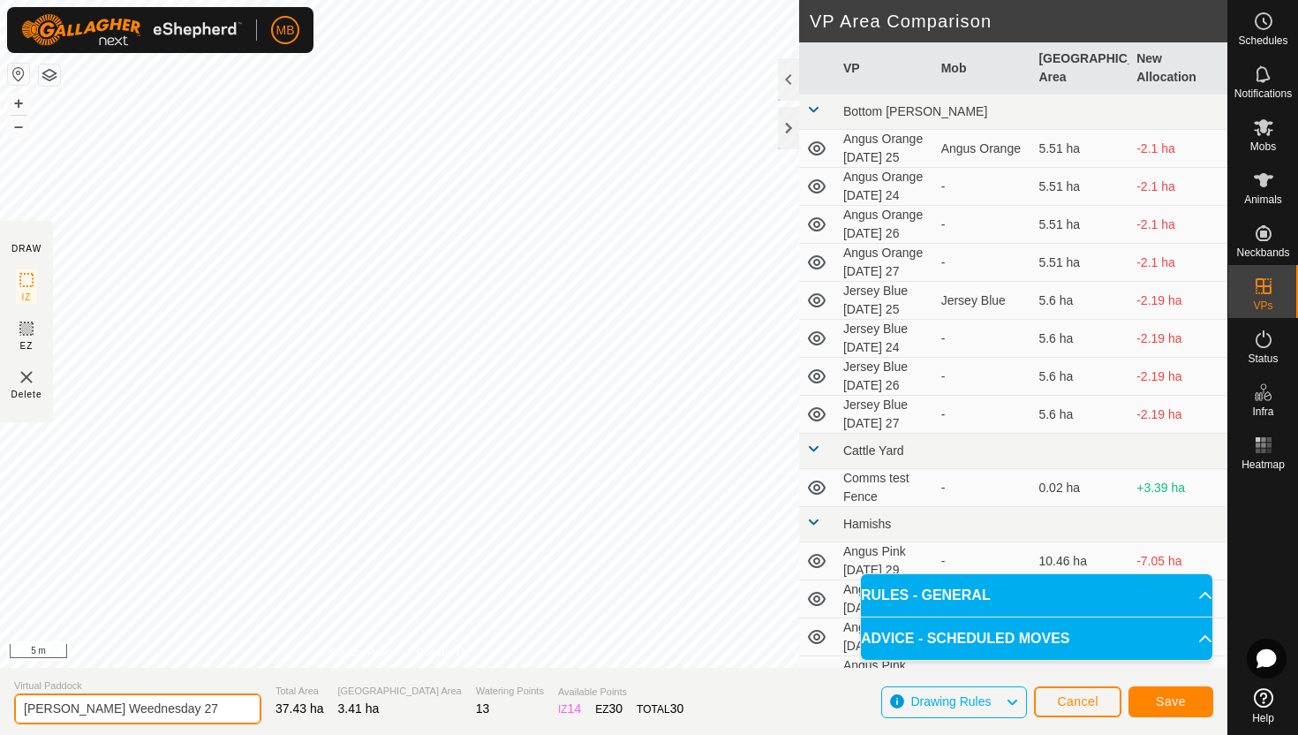
click at [123, 709] on input "Angus Green Weednesday 27" at bounding box center [137, 708] width 247 height 31
type input "[PERSON_NAME] [DATE] 27"
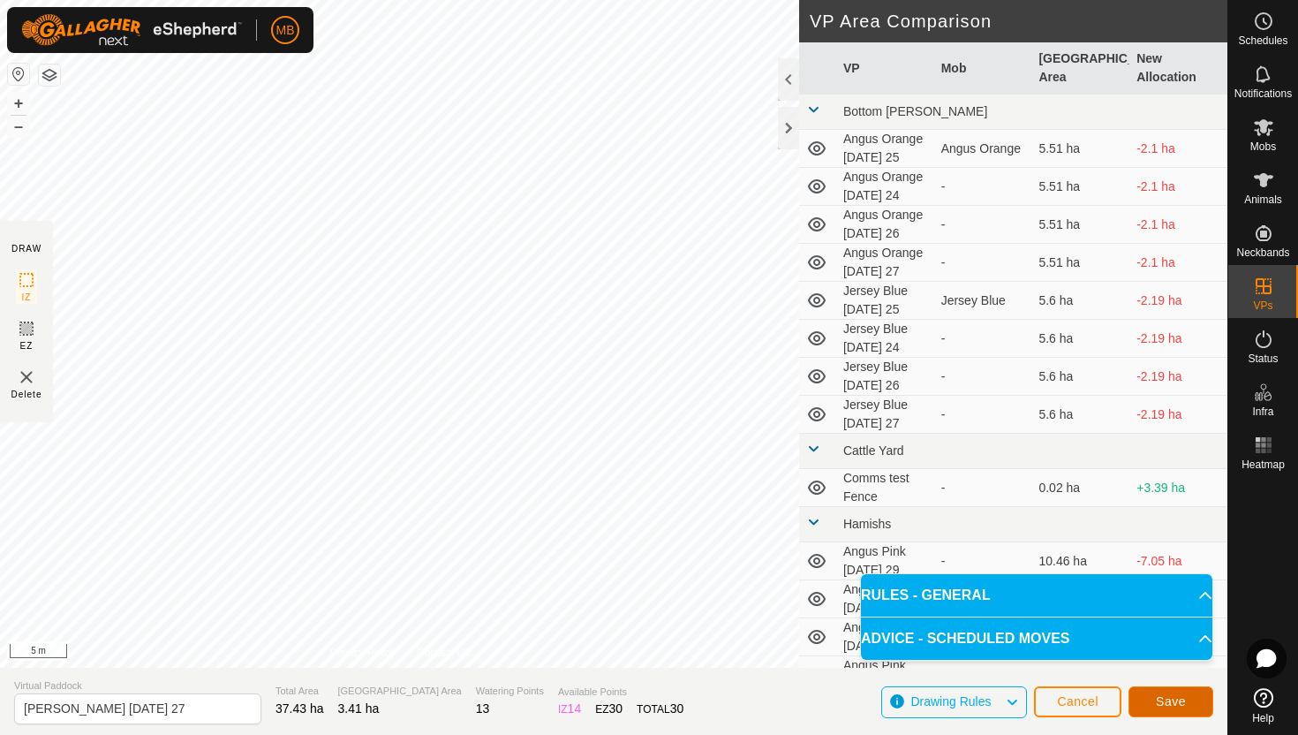
click at [1176, 697] on span "Save" at bounding box center [1171, 701] width 30 height 14
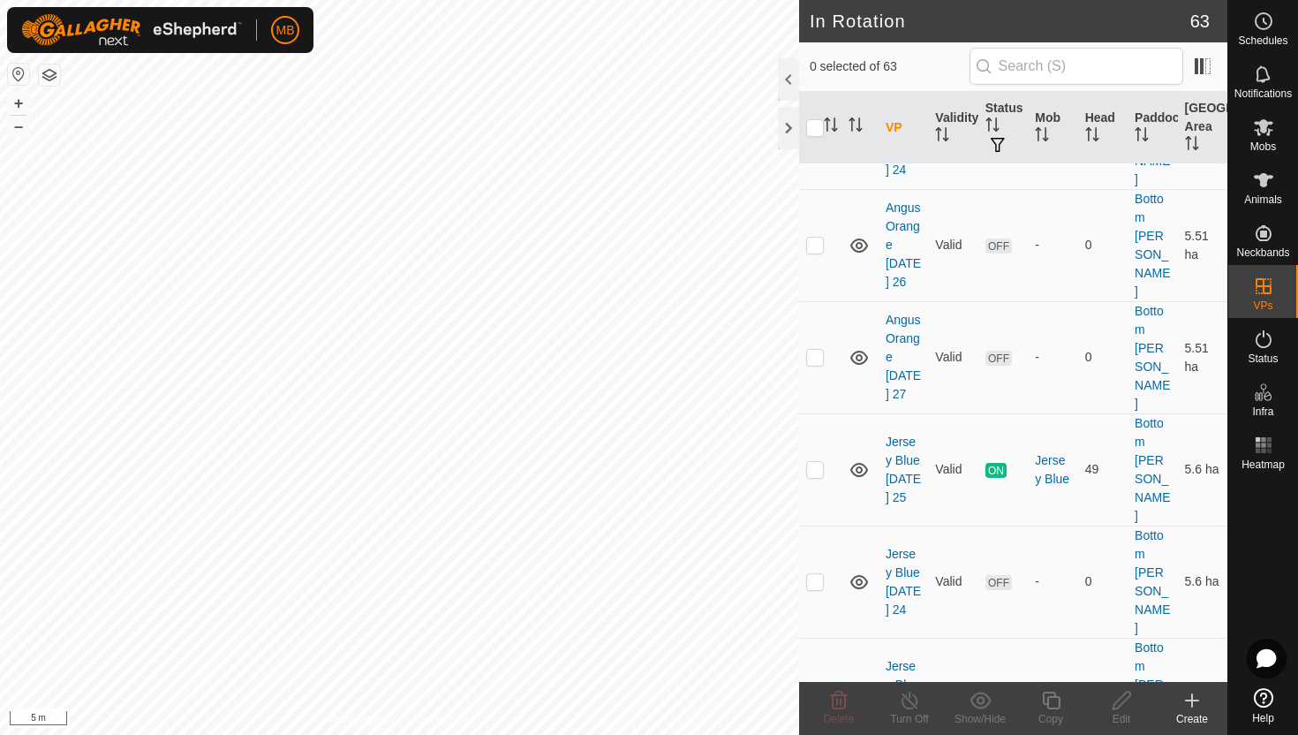
scroll to position [248, 0]
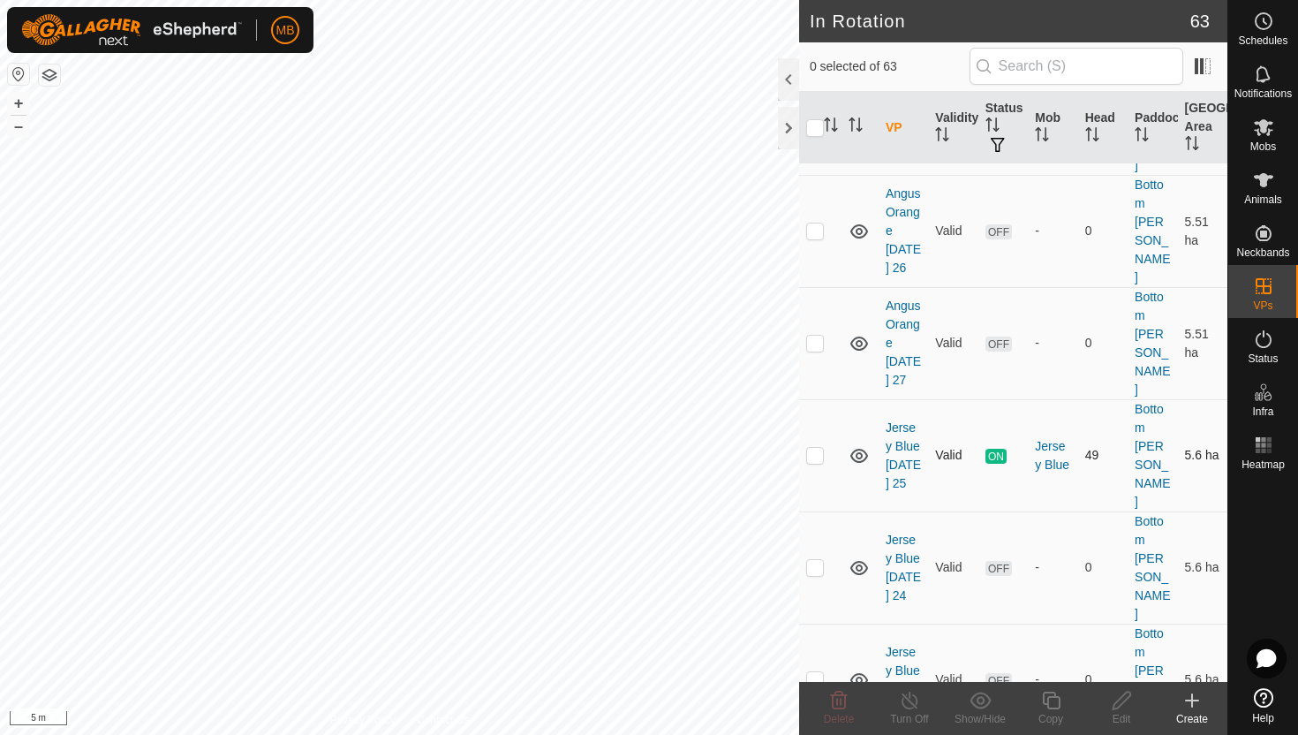
checkbox input "true"
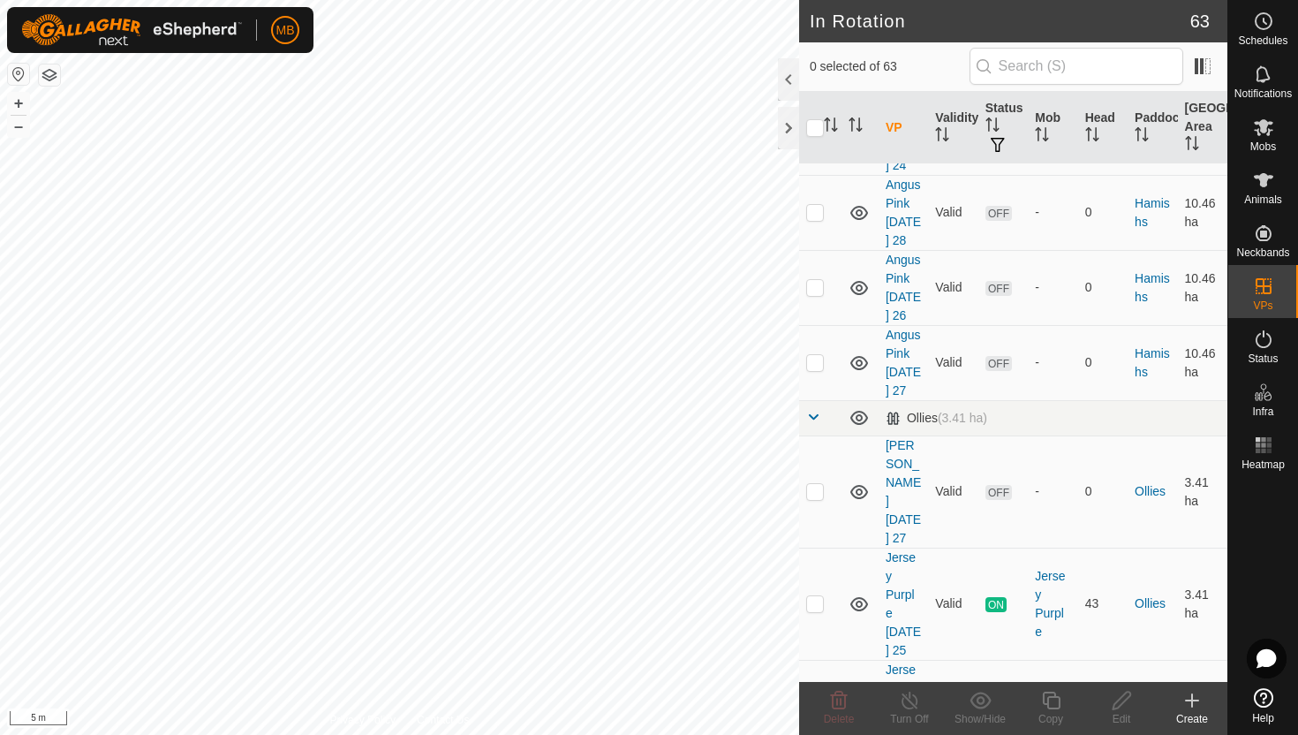
scroll to position [1287, 0]
click at [813, 488] on p-checkbox at bounding box center [815, 495] width 18 height 14
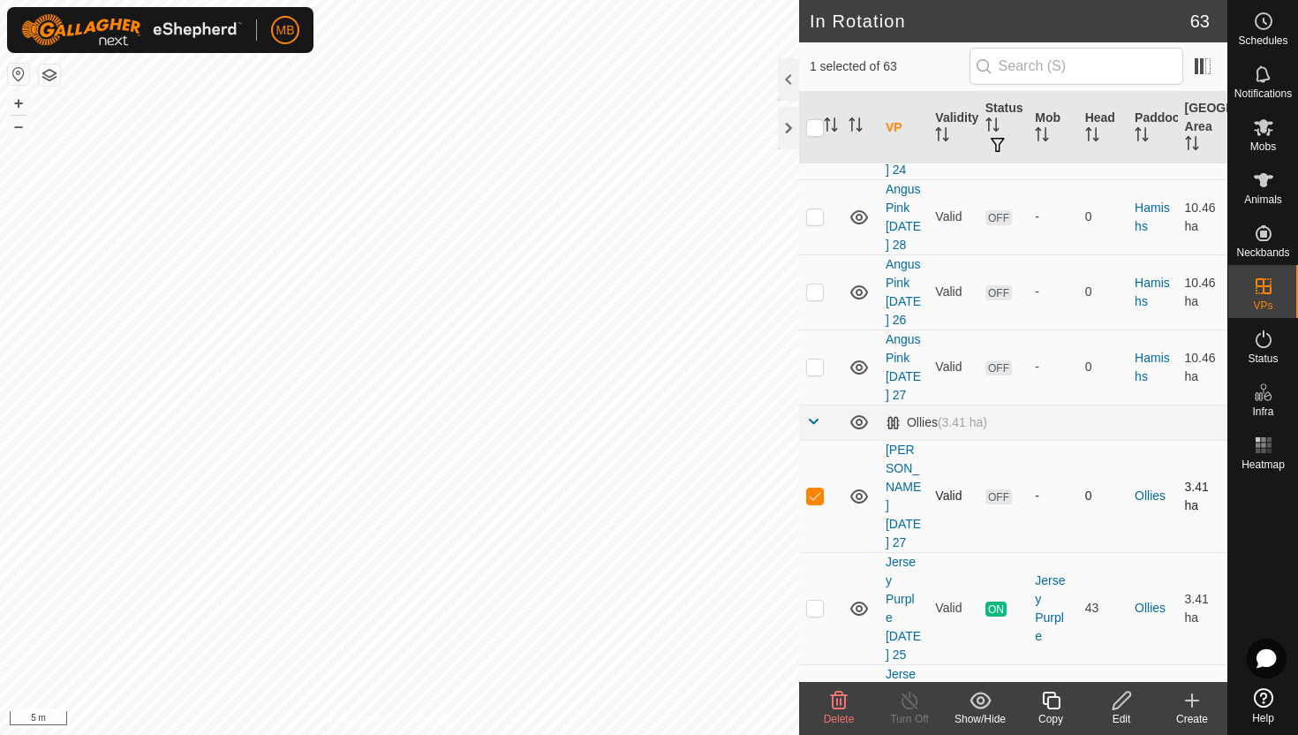
click at [813, 488] on p-checkbox at bounding box center [815, 495] width 18 height 14
checkbox input "false"
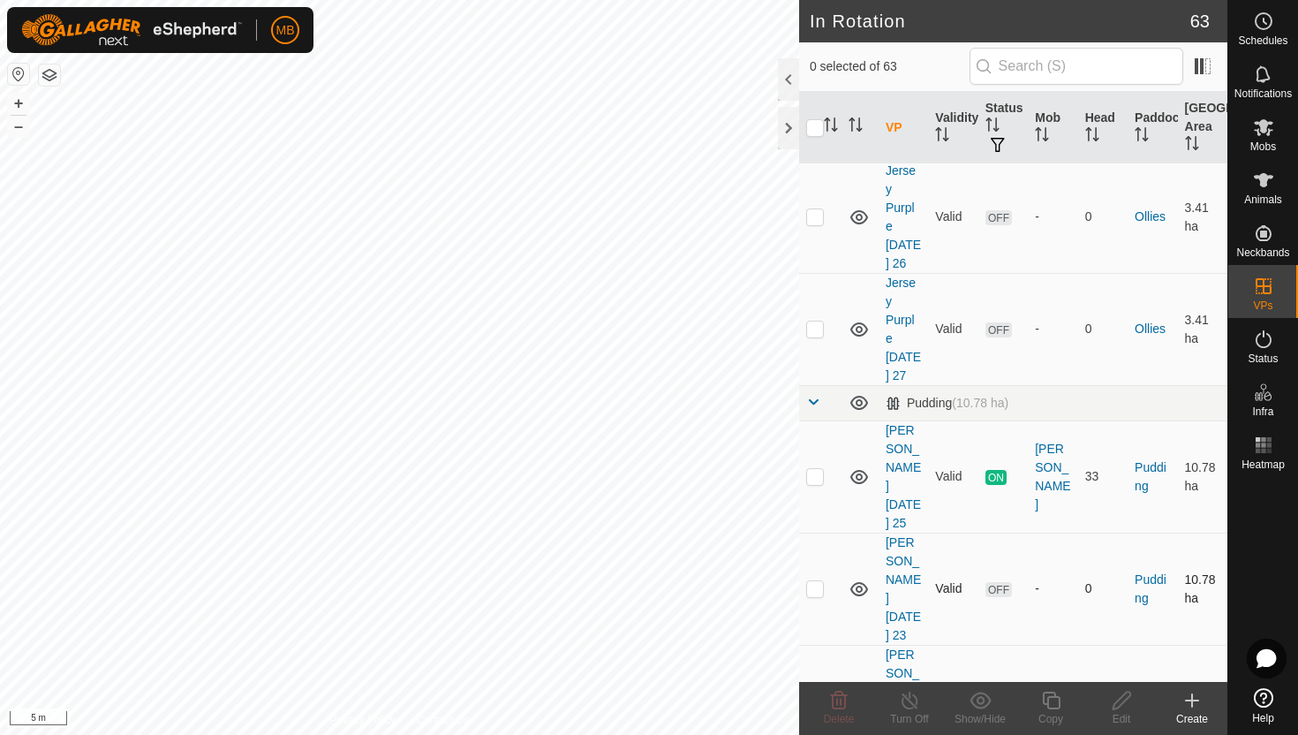
scroll to position [2016, 0]
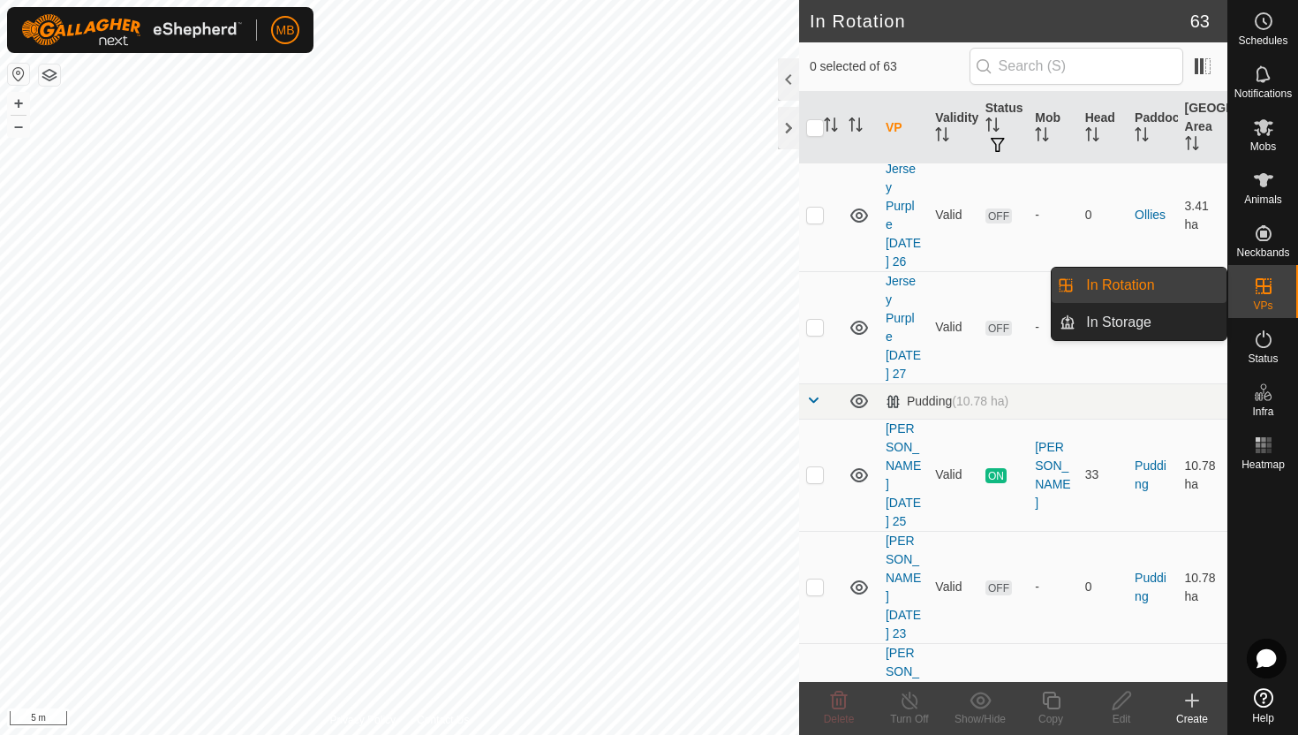
click at [1174, 284] on link "In Rotation" at bounding box center [1150, 285] width 151 height 35
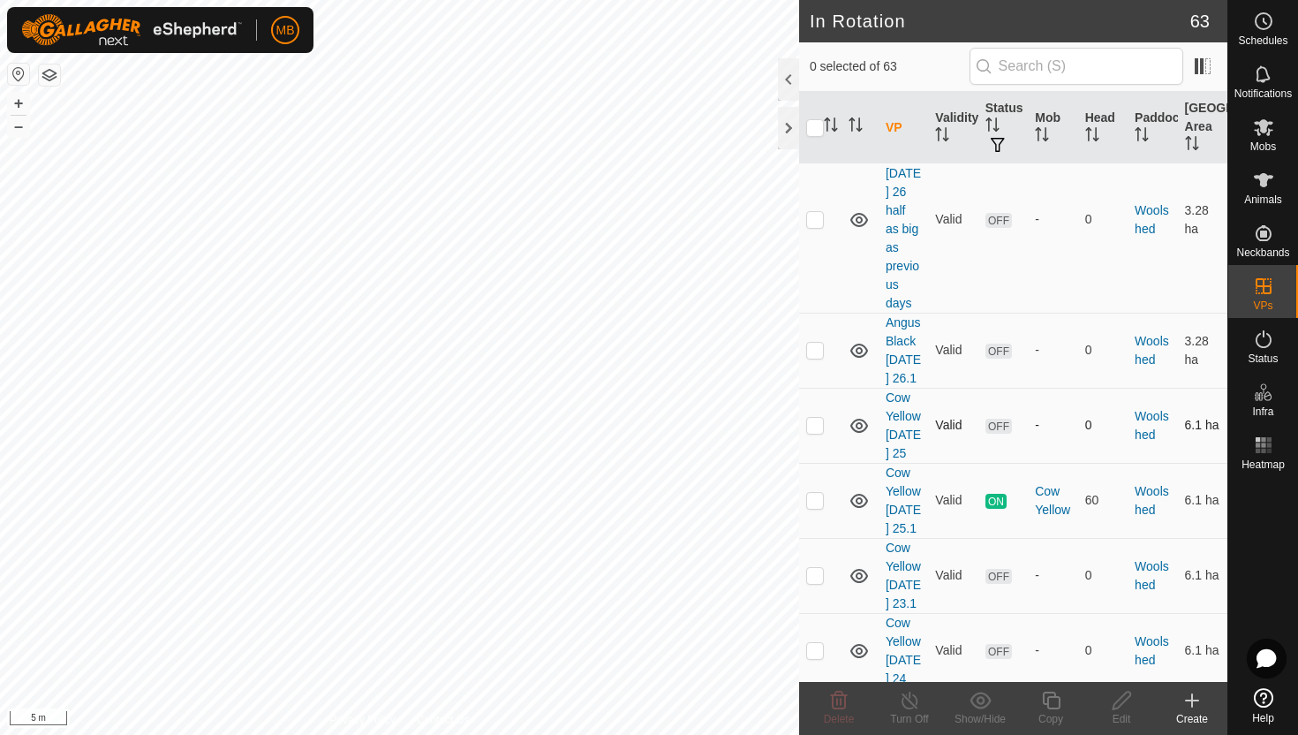
scroll to position [4141, 0]
